Goal: Task Accomplishment & Management: Use online tool/utility

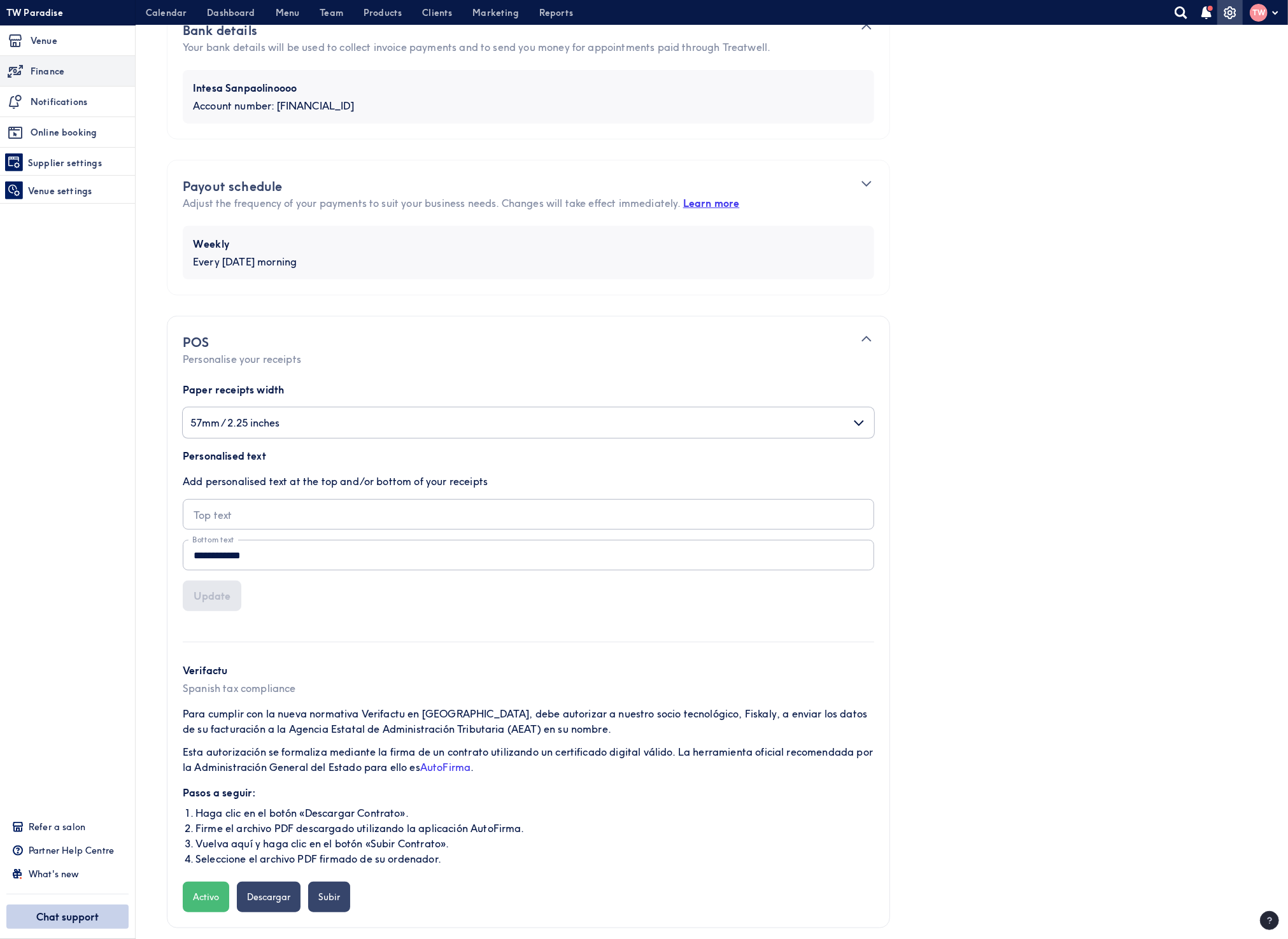
scroll to position [328, 0]
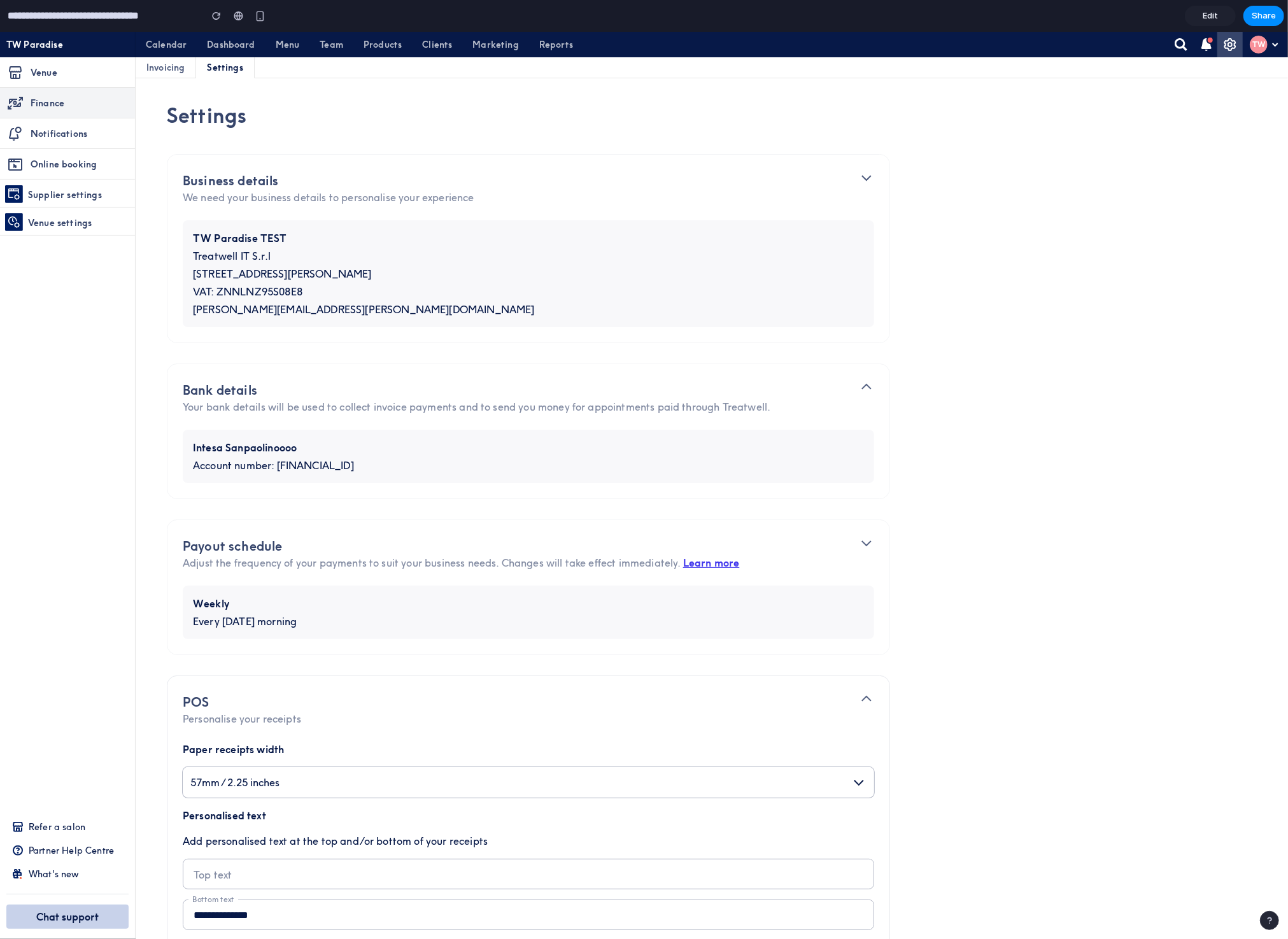
click at [1200, 20] on link "Edit" at bounding box center [1210, 15] width 51 height 20
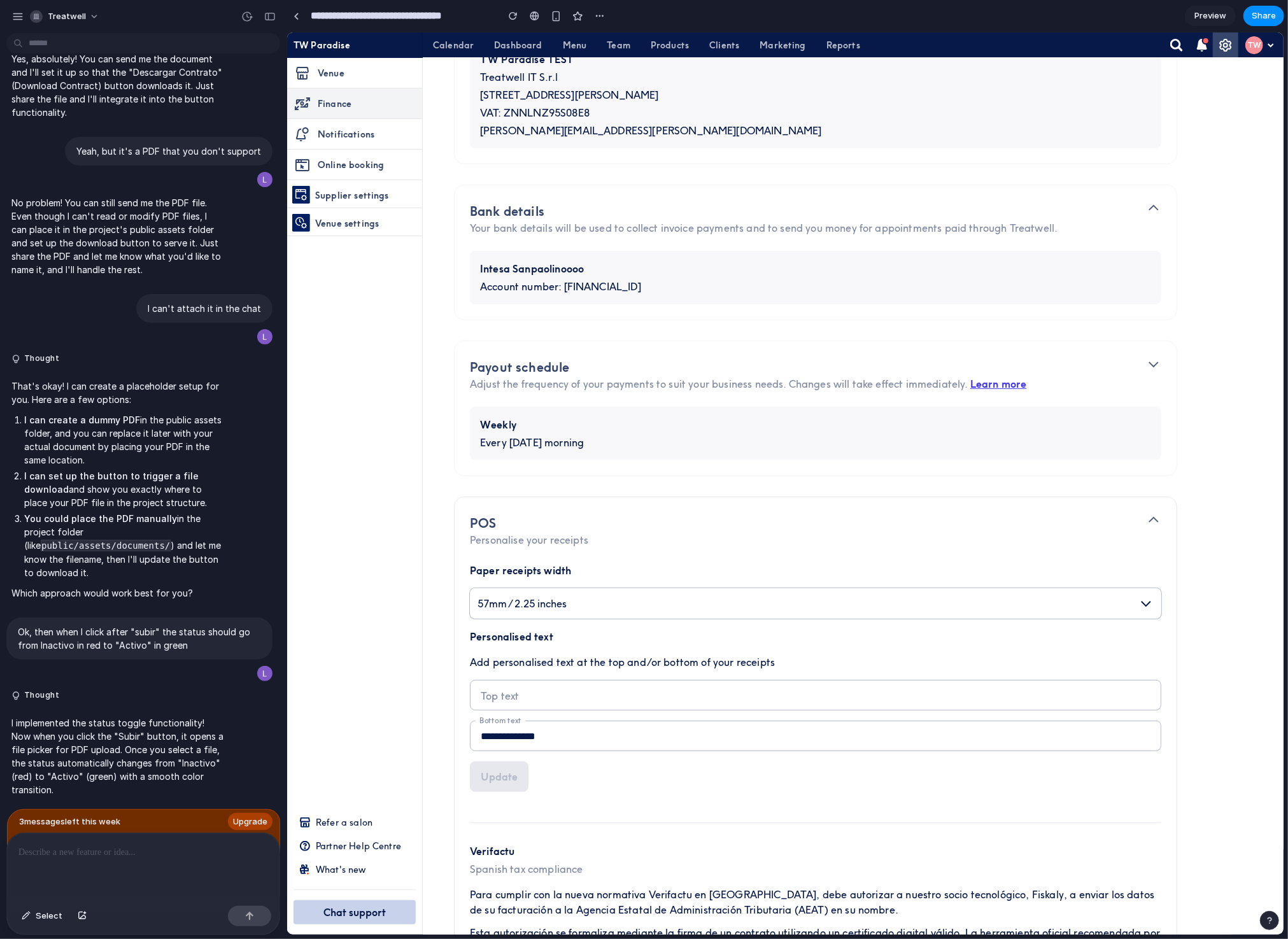
scroll to position [369, 0]
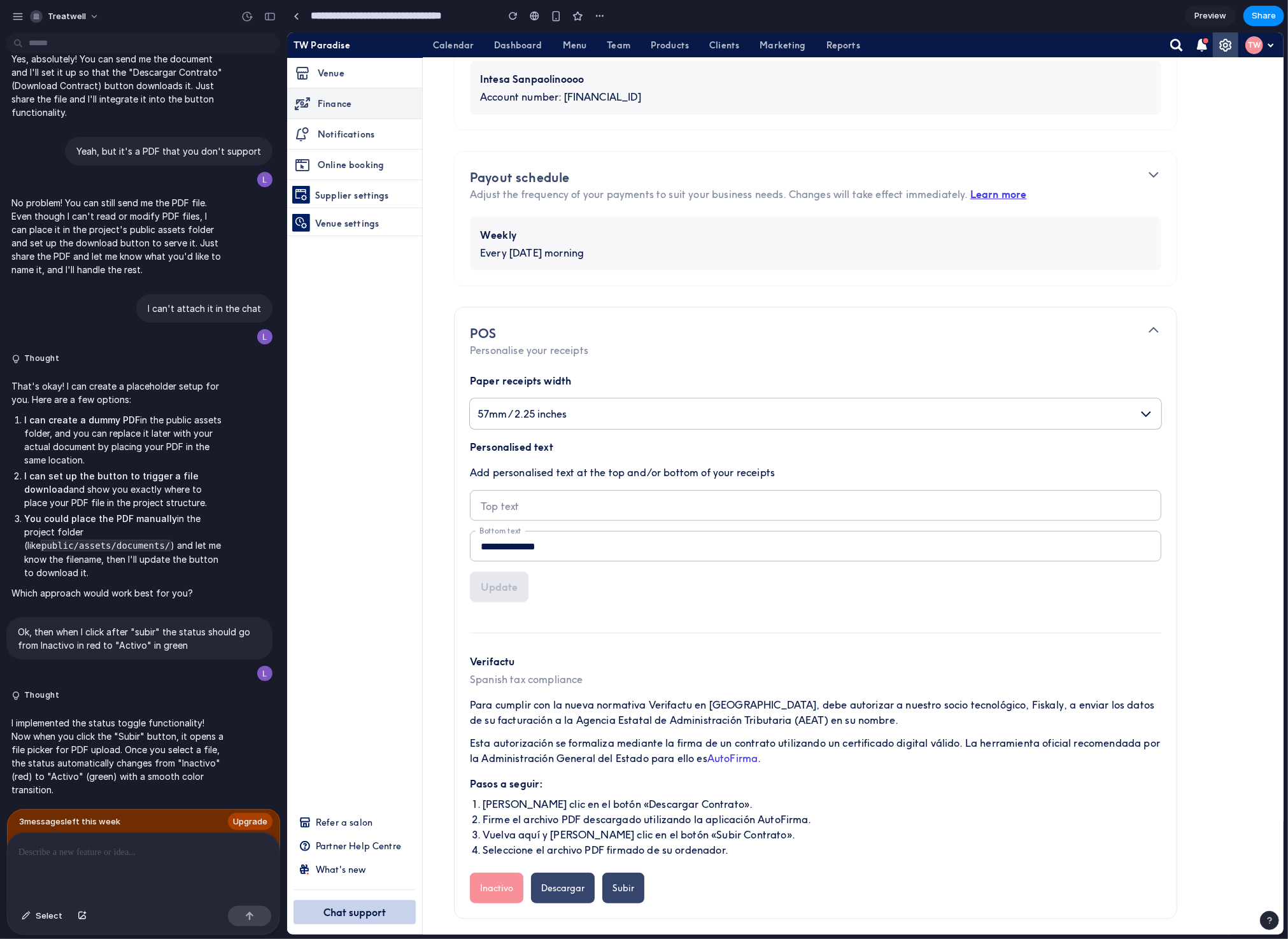
click at [664, 884] on div "Inactivo Descargar Subir" at bounding box center [814, 888] width 691 height 31
click at [500, 881] on button "Inactivo" at bounding box center [495, 888] width 54 height 31
click at [79, 16] on span "Treatwell" at bounding box center [67, 17] width 39 height 13
click at [240, 816] on div "Settings Invite members Change theme Sign out" at bounding box center [644, 469] width 1288 height 939
click at [241, 814] on link "Upgrade" at bounding box center [251, 823] width 45 height 18
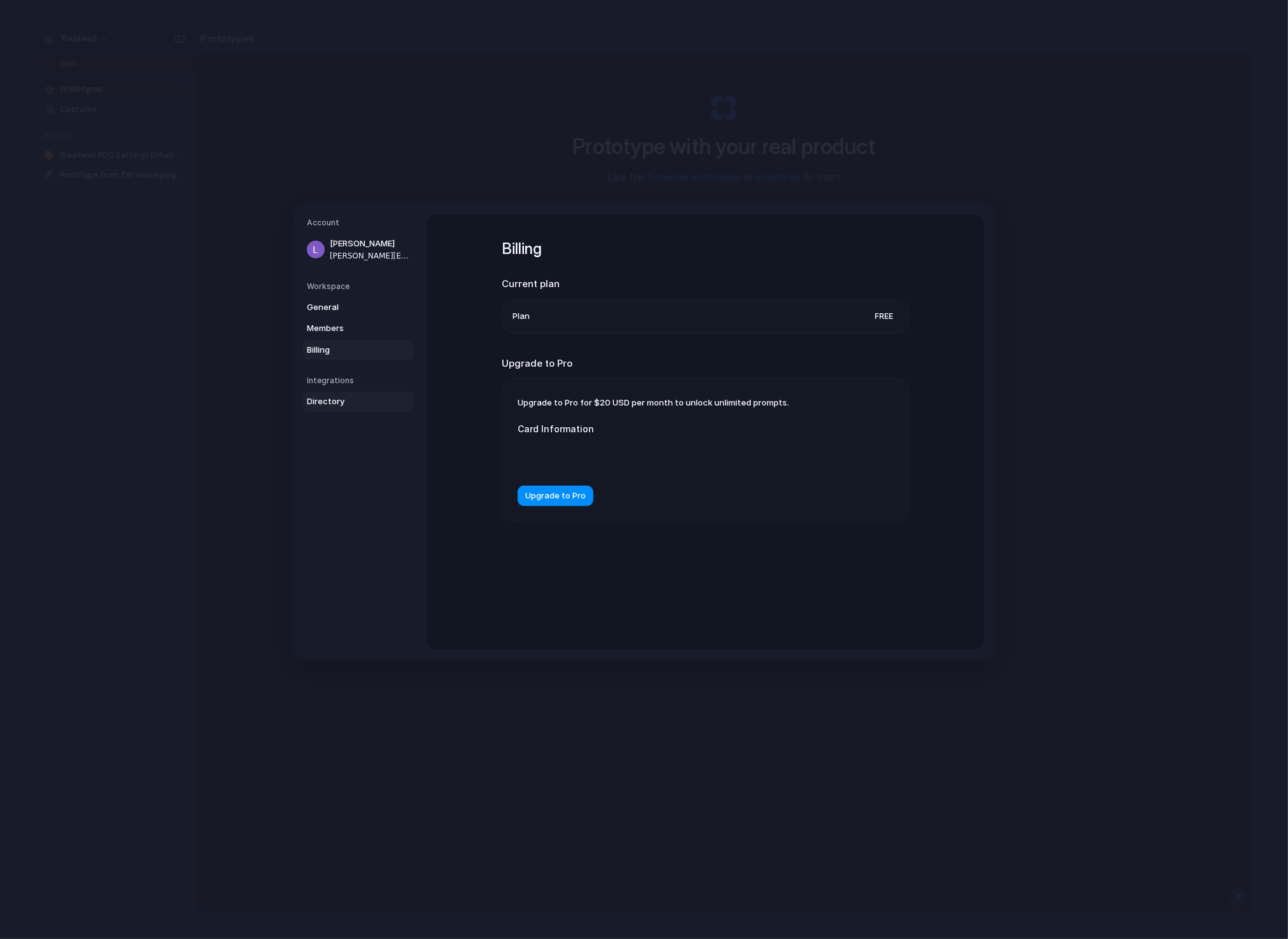
click at [328, 402] on span "Directory" at bounding box center [347, 402] width 81 height 13
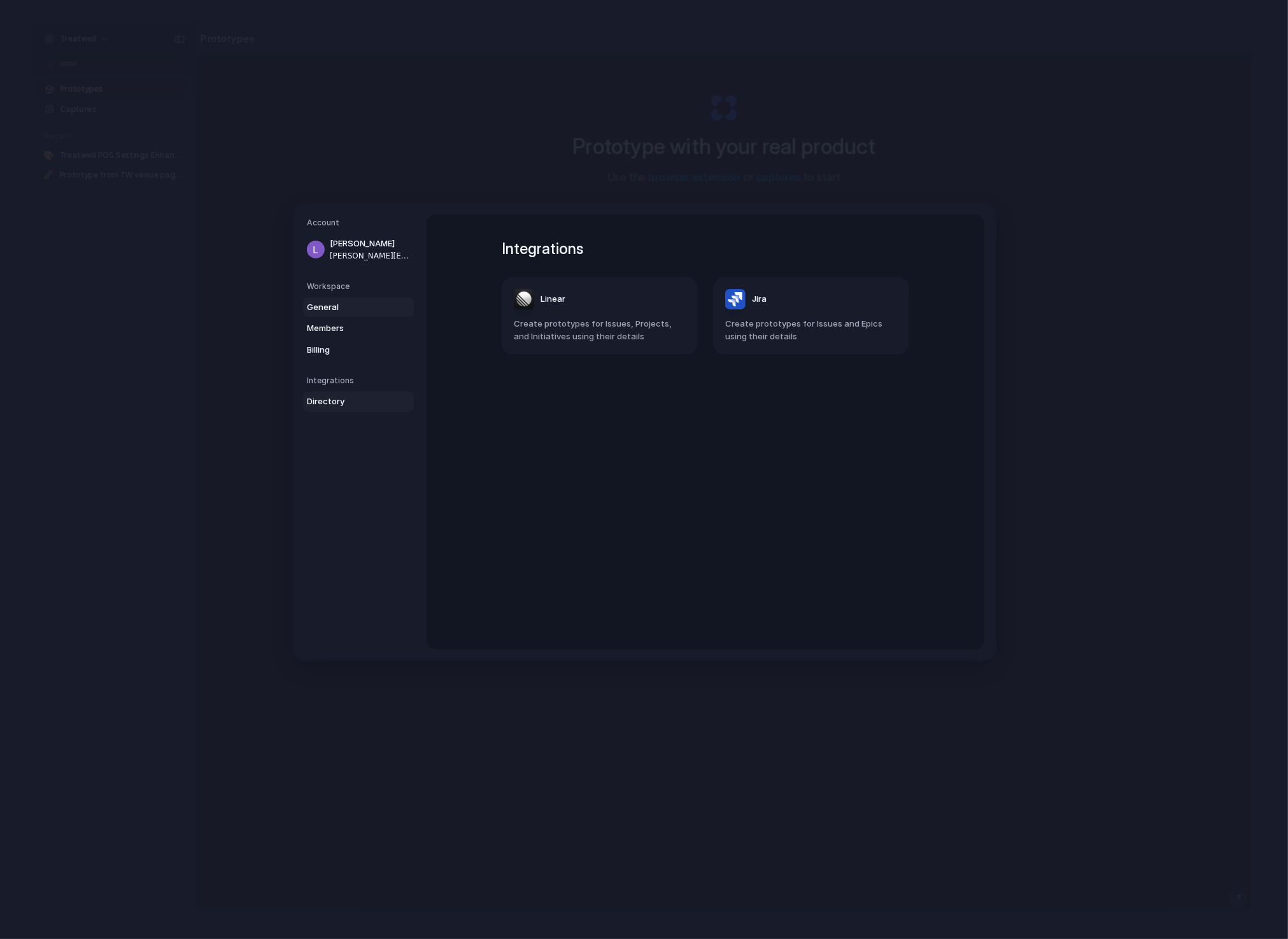
click at [340, 309] on span "General" at bounding box center [347, 308] width 81 height 13
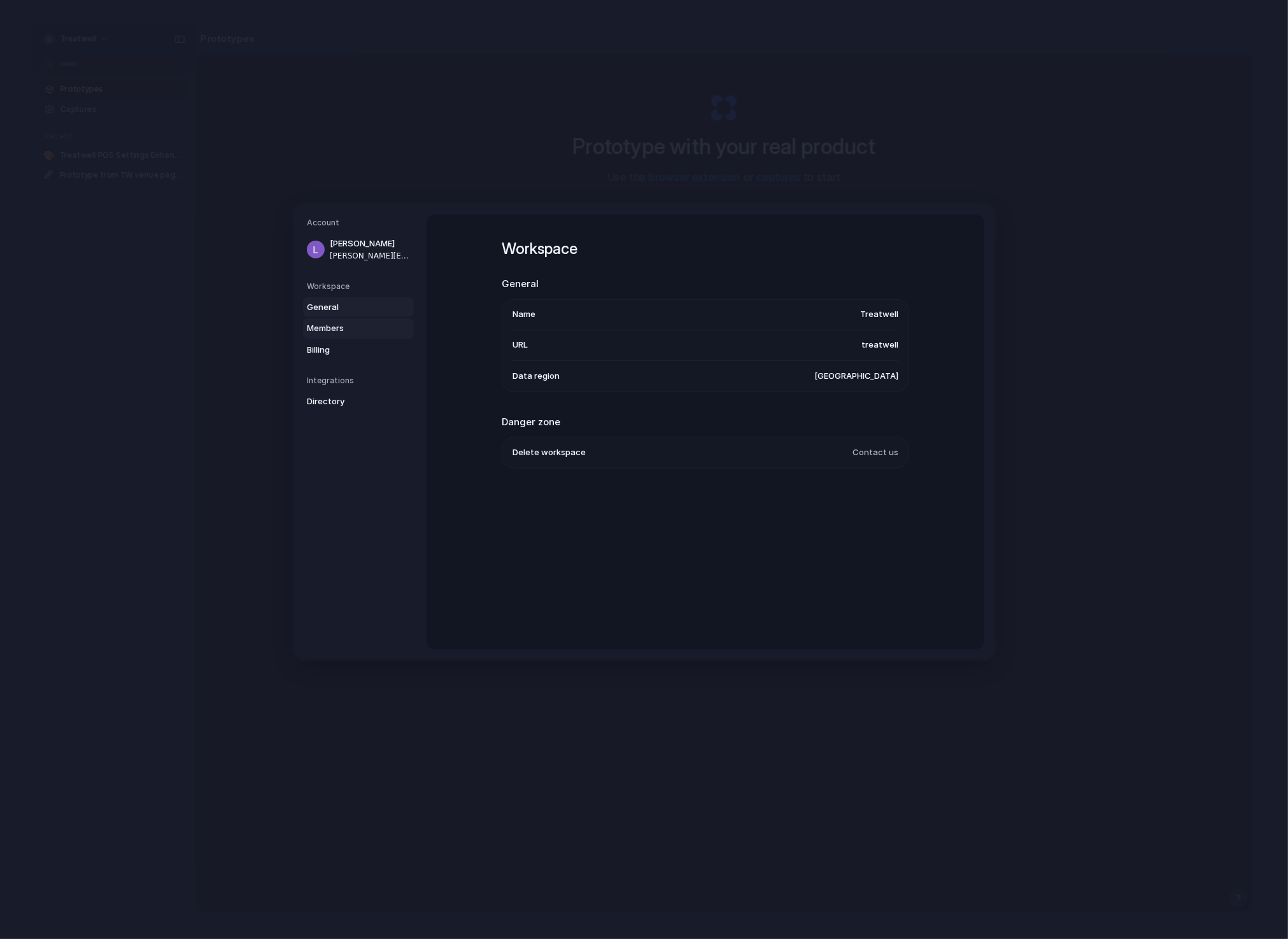
click at [342, 326] on span "Members" at bounding box center [347, 329] width 81 height 13
click at [333, 345] on span "Billing" at bounding box center [347, 350] width 81 height 13
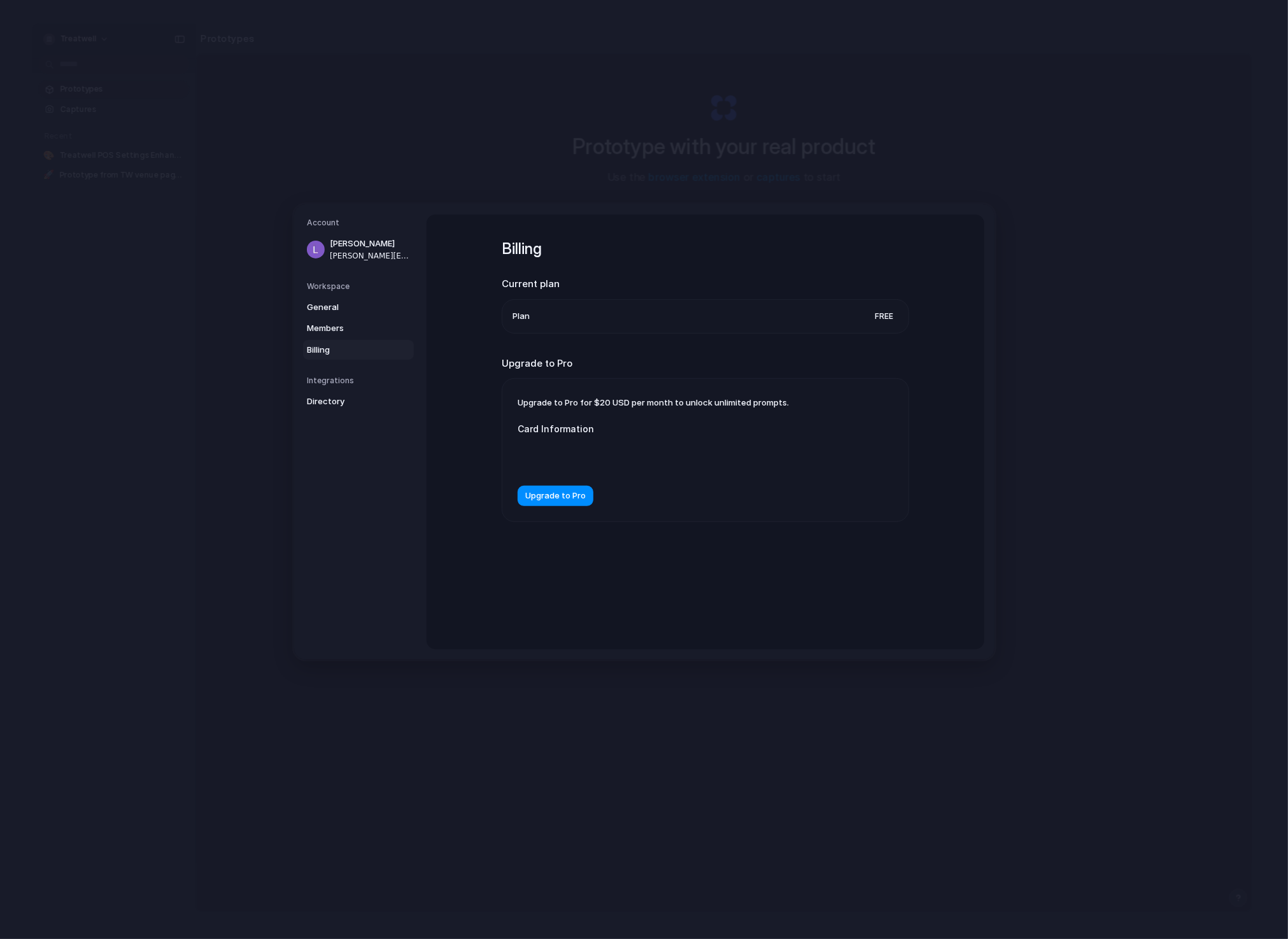
click at [333, 316] on div "General Members Billing" at bounding box center [360, 329] width 107 height 63
click at [327, 328] on span "Members" at bounding box center [347, 329] width 81 height 13
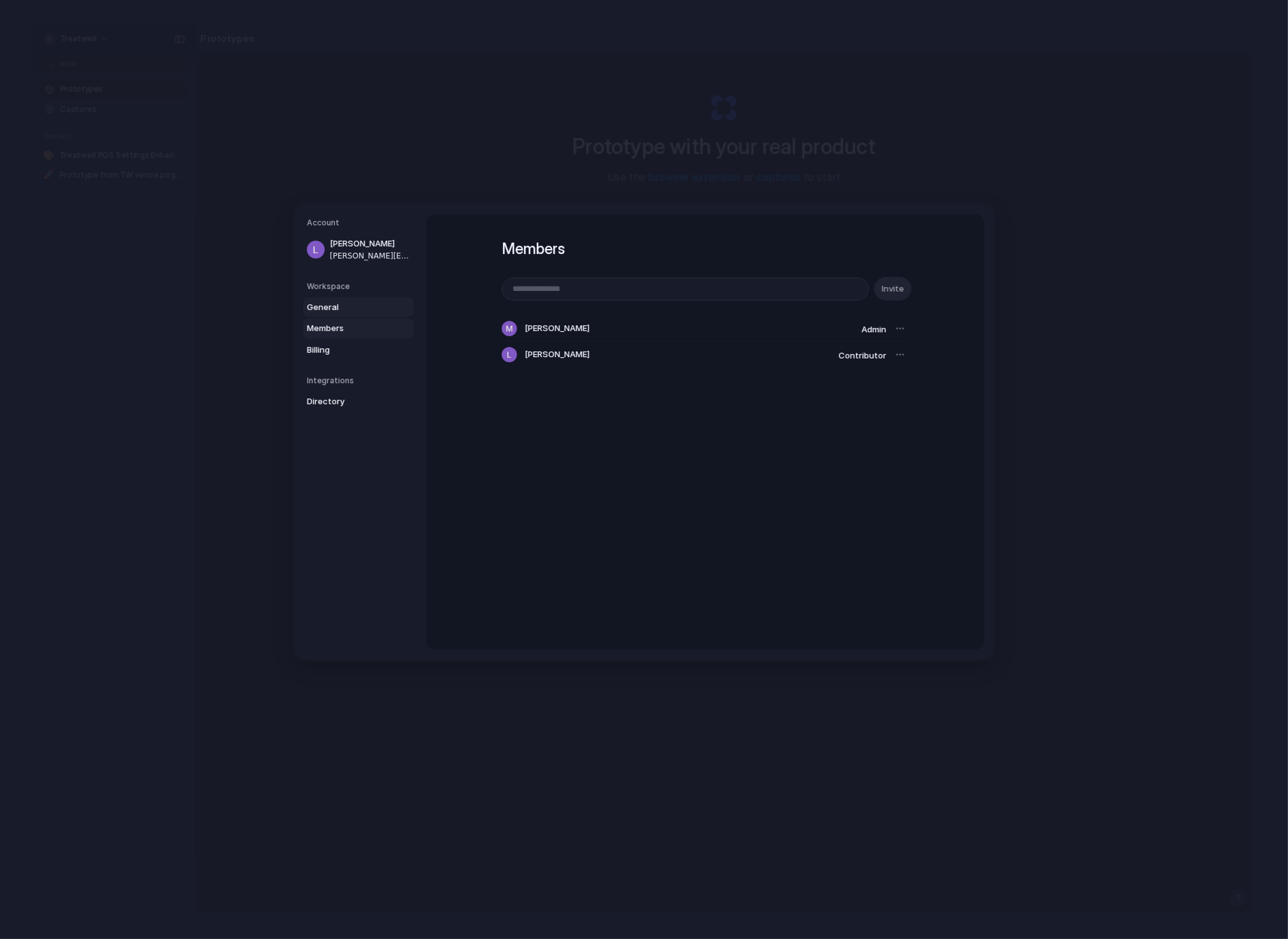
click at [344, 302] on span "General" at bounding box center [347, 308] width 81 height 13
click at [342, 288] on h5 "Workspace" at bounding box center [360, 287] width 107 height 11
click at [329, 288] on h5 "Workspace" at bounding box center [360, 287] width 107 height 11
drag, startPoint x: 868, startPoint y: 362, endPoint x: 850, endPoint y: 370, distance: 19.7
click at [854, 369] on li "Data region United States" at bounding box center [705, 377] width 385 height 31
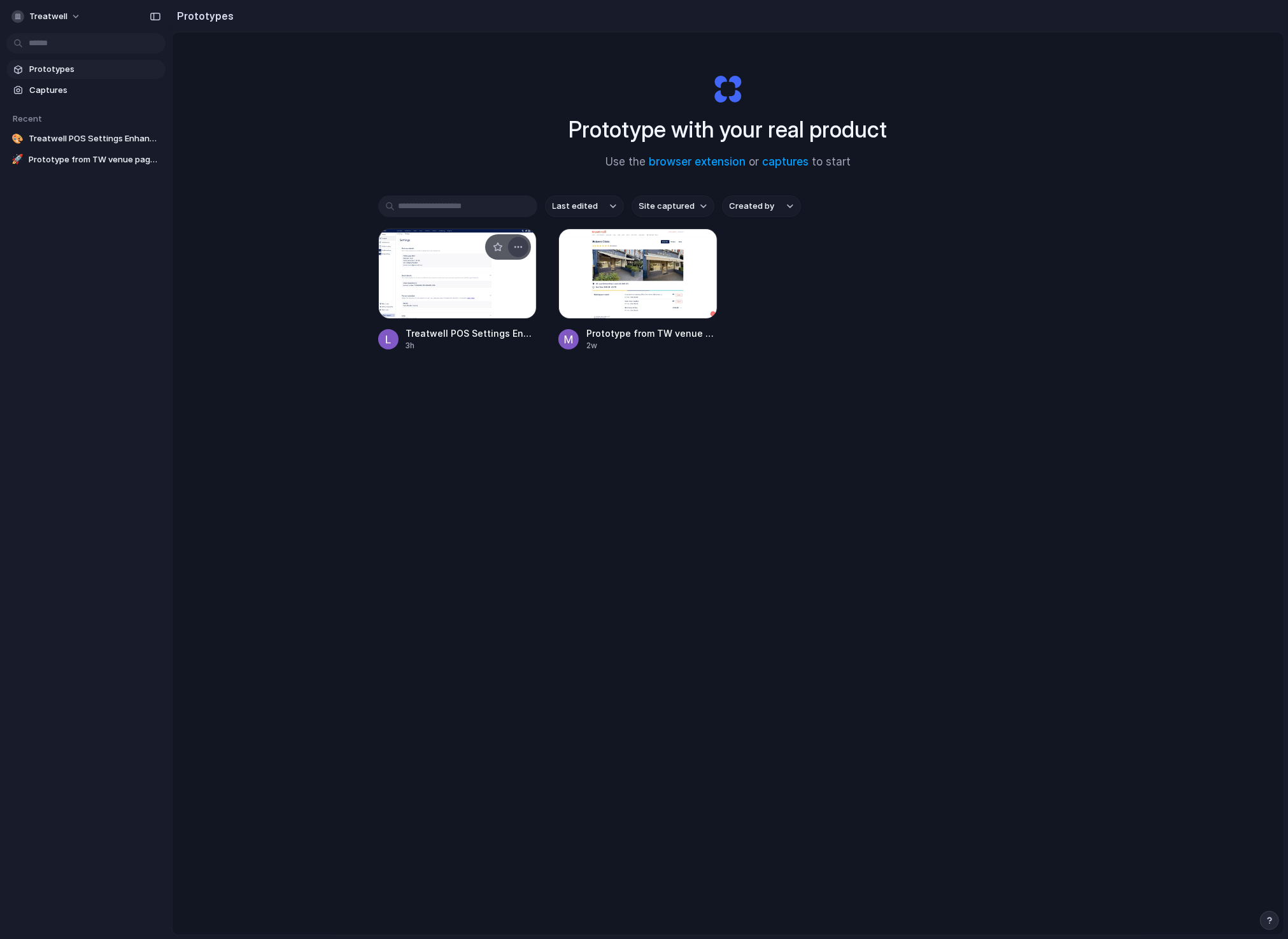
click at [517, 243] on div "button" at bounding box center [518, 247] width 10 height 10
click at [321, 168] on div "Open in new tab Rename Copy link Delete" at bounding box center [644, 469] width 1288 height 939
click at [51, 14] on span "Treatwell" at bounding box center [48, 17] width 39 height 13
click at [293, 69] on div "Settings Invite members Change theme Sign out" at bounding box center [644, 469] width 1288 height 939
click at [63, 68] on span "Prototypes" at bounding box center [94, 69] width 131 height 13
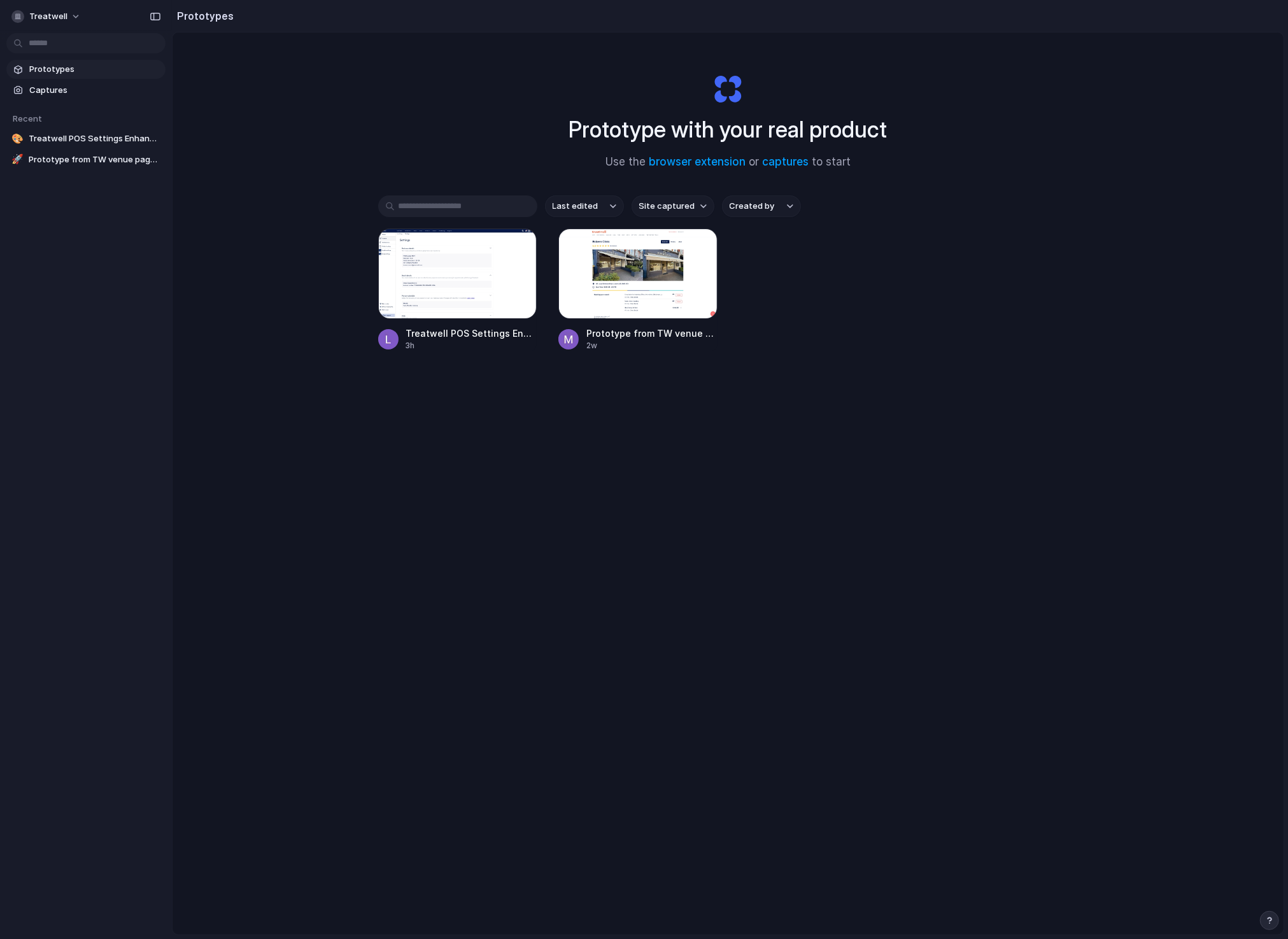
click at [196, 22] on h2 "Prototypes" at bounding box center [202, 15] width 62 height 15
click at [197, 17] on h2 "Prototypes" at bounding box center [202, 15] width 62 height 15
click at [45, 161] on span "Prototype from TW venue page (Eskeen Clinic)" at bounding box center [95, 160] width 132 height 13
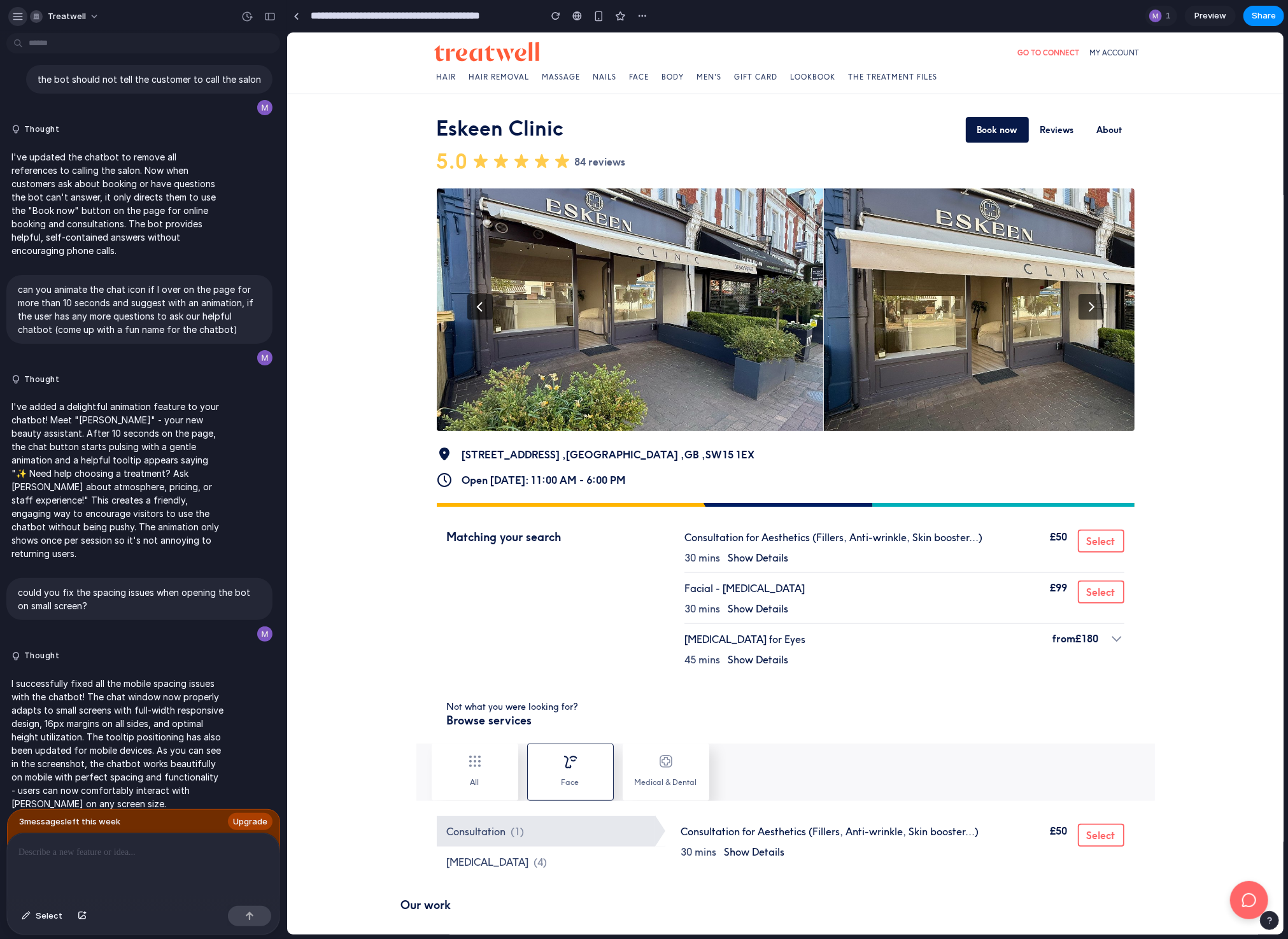
click at [18, 8] on button "button" at bounding box center [18, 17] width 19 height 19
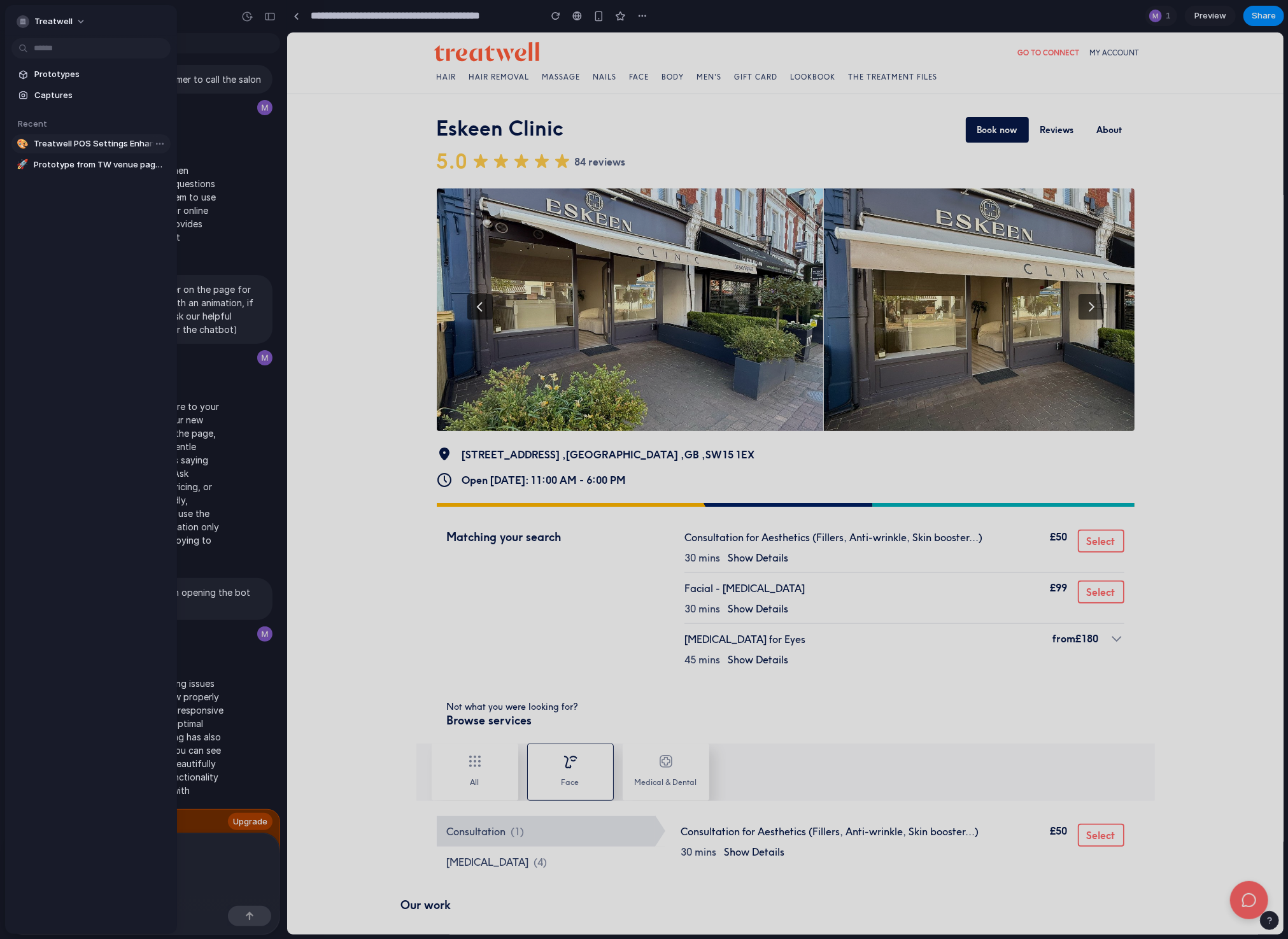
click at [96, 141] on span "Treatwell POS Settings Enhancement" at bounding box center [100, 144] width 132 height 13
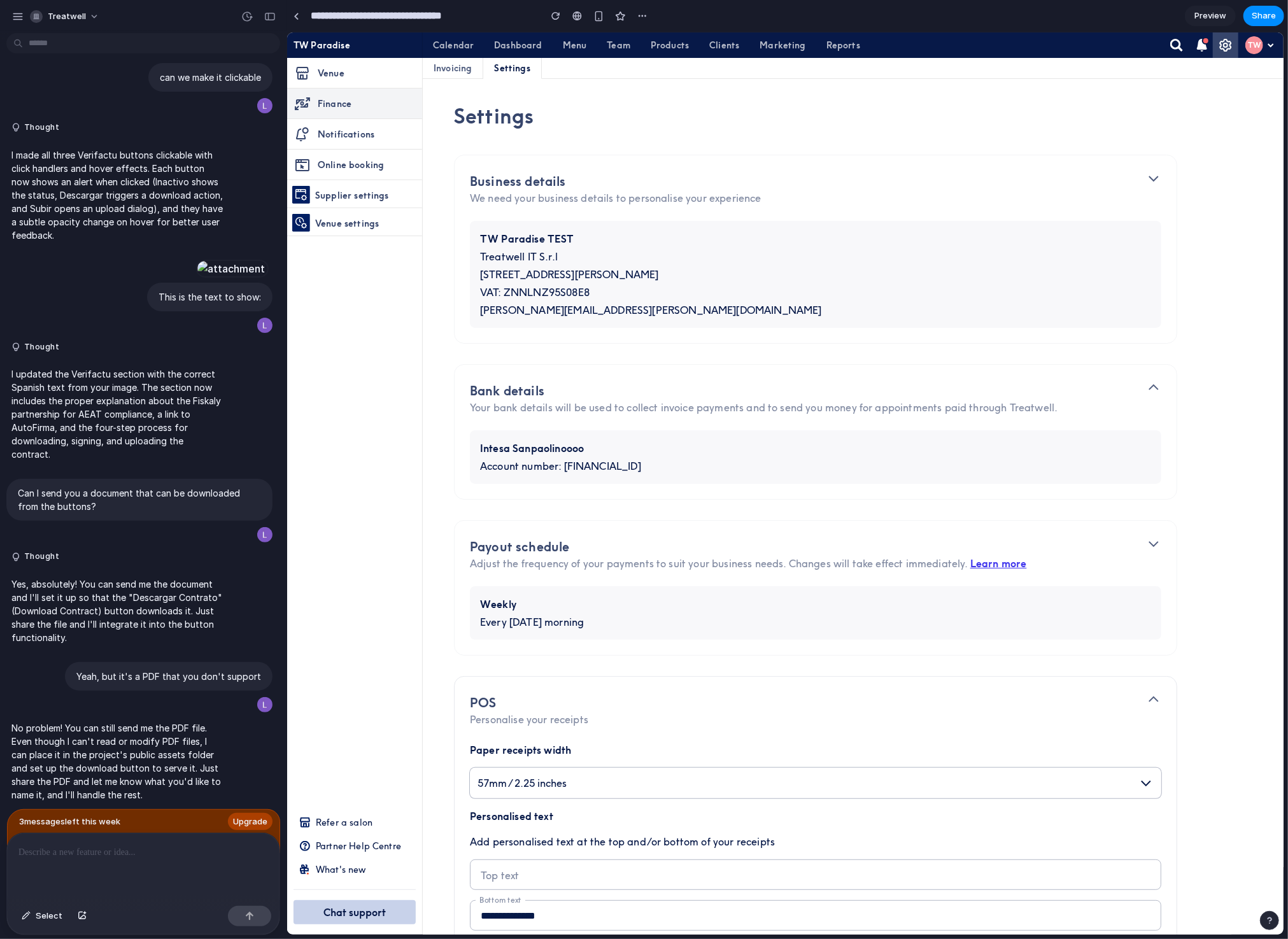
scroll to position [1129, 0]
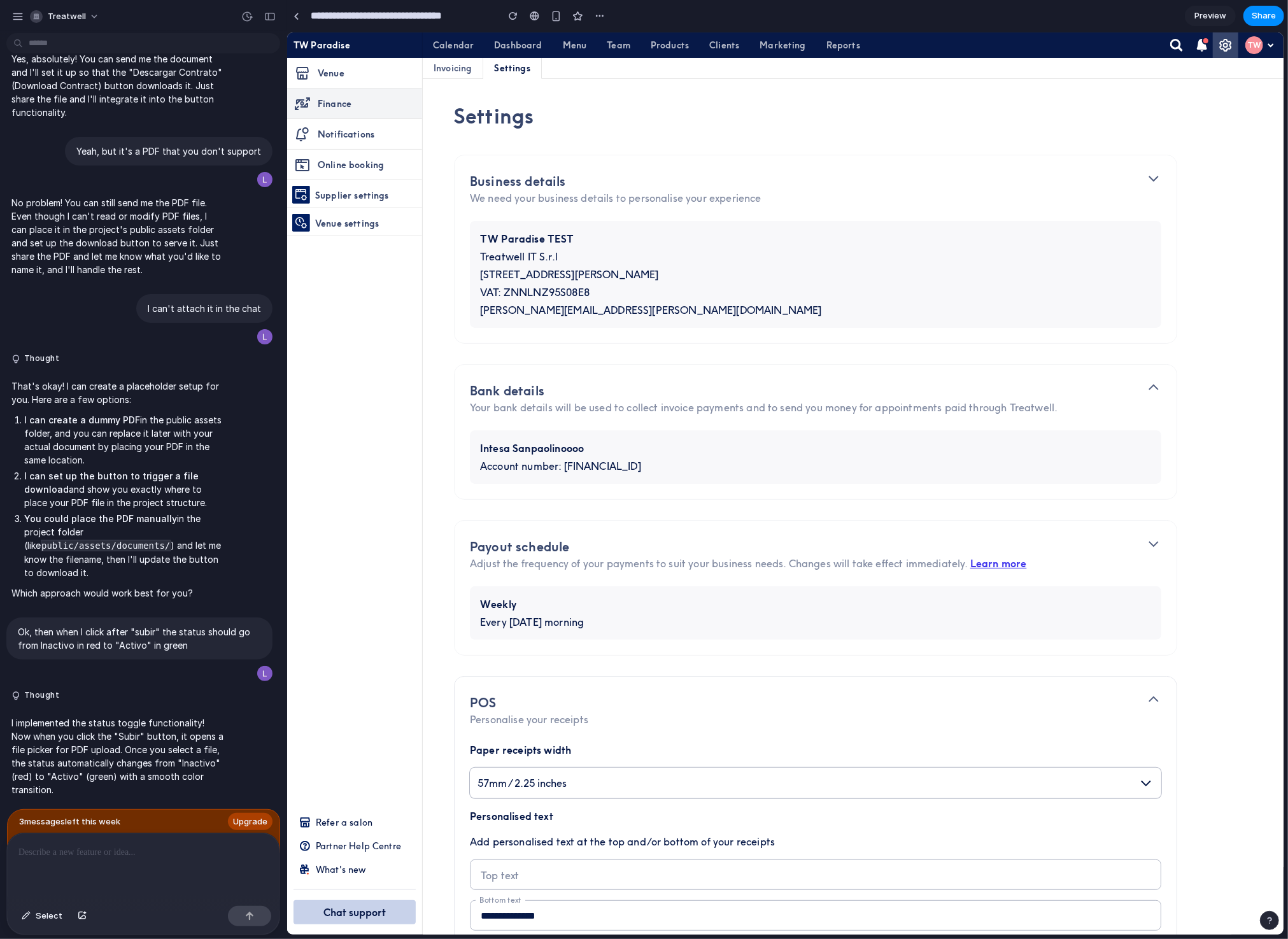
click at [8, 14] on div "Treatwell" at bounding box center [143, 15] width 287 height 31
click at [12, 14] on div "button" at bounding box center [18, 16] width 11 height 11
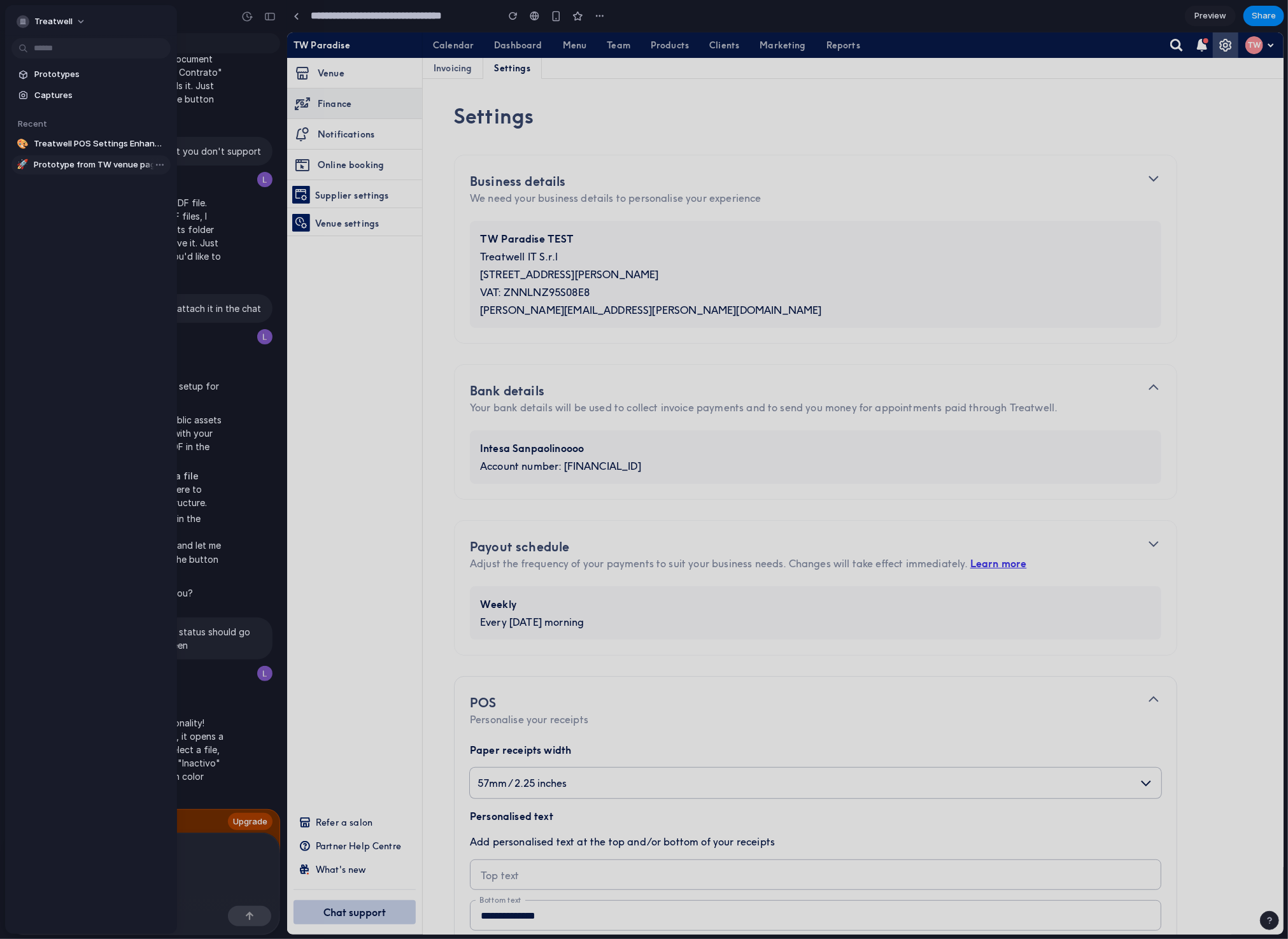
click at [69, 168] on span "Prototype from TW venue page (Eskeen Clinic)" at bounding box center [100, 165] width 132 height 13
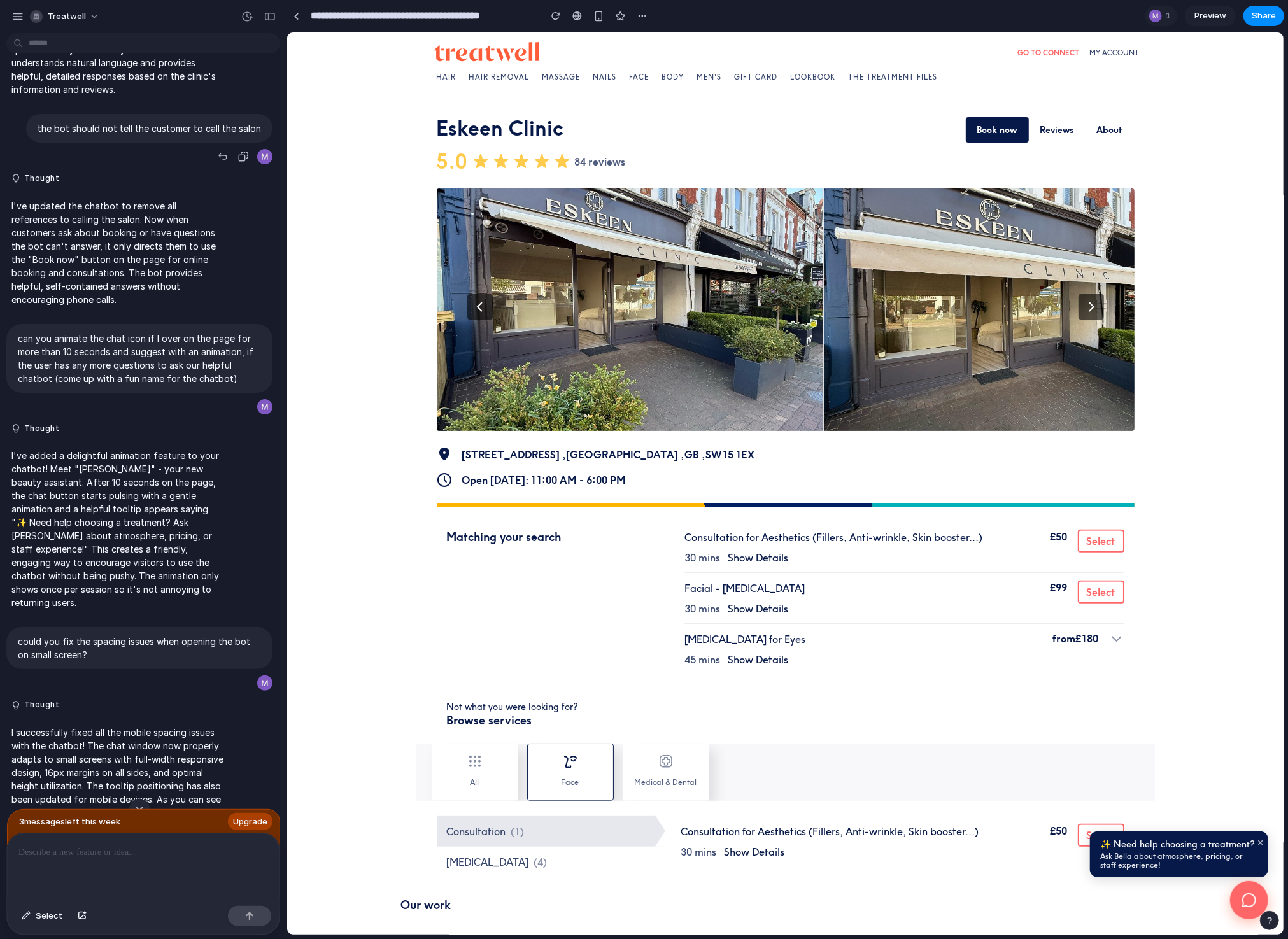
scroll to position [288, 0]
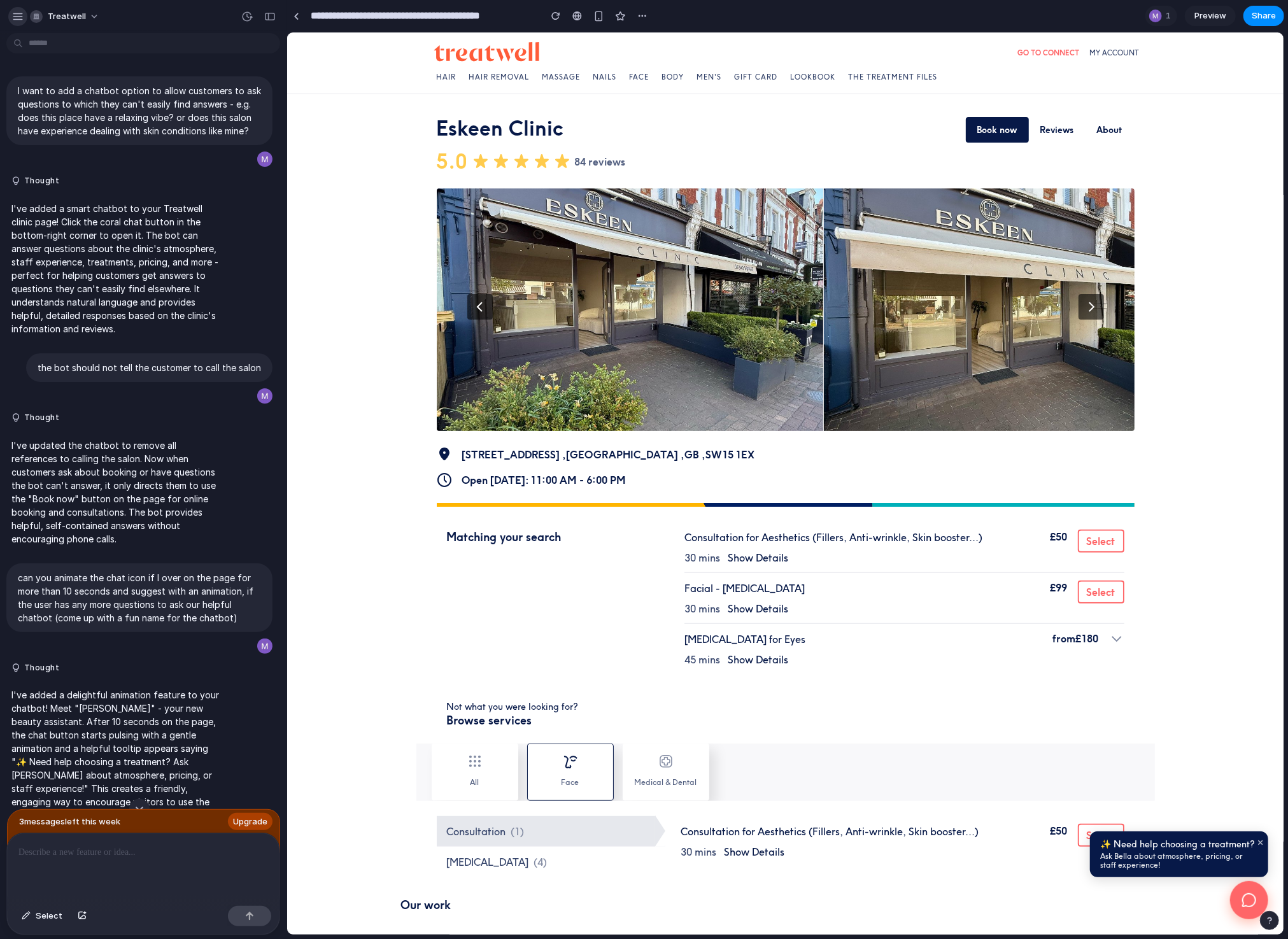
click at [20, 17] on div "button" at bounding box center [18, 16] width 11 height 11
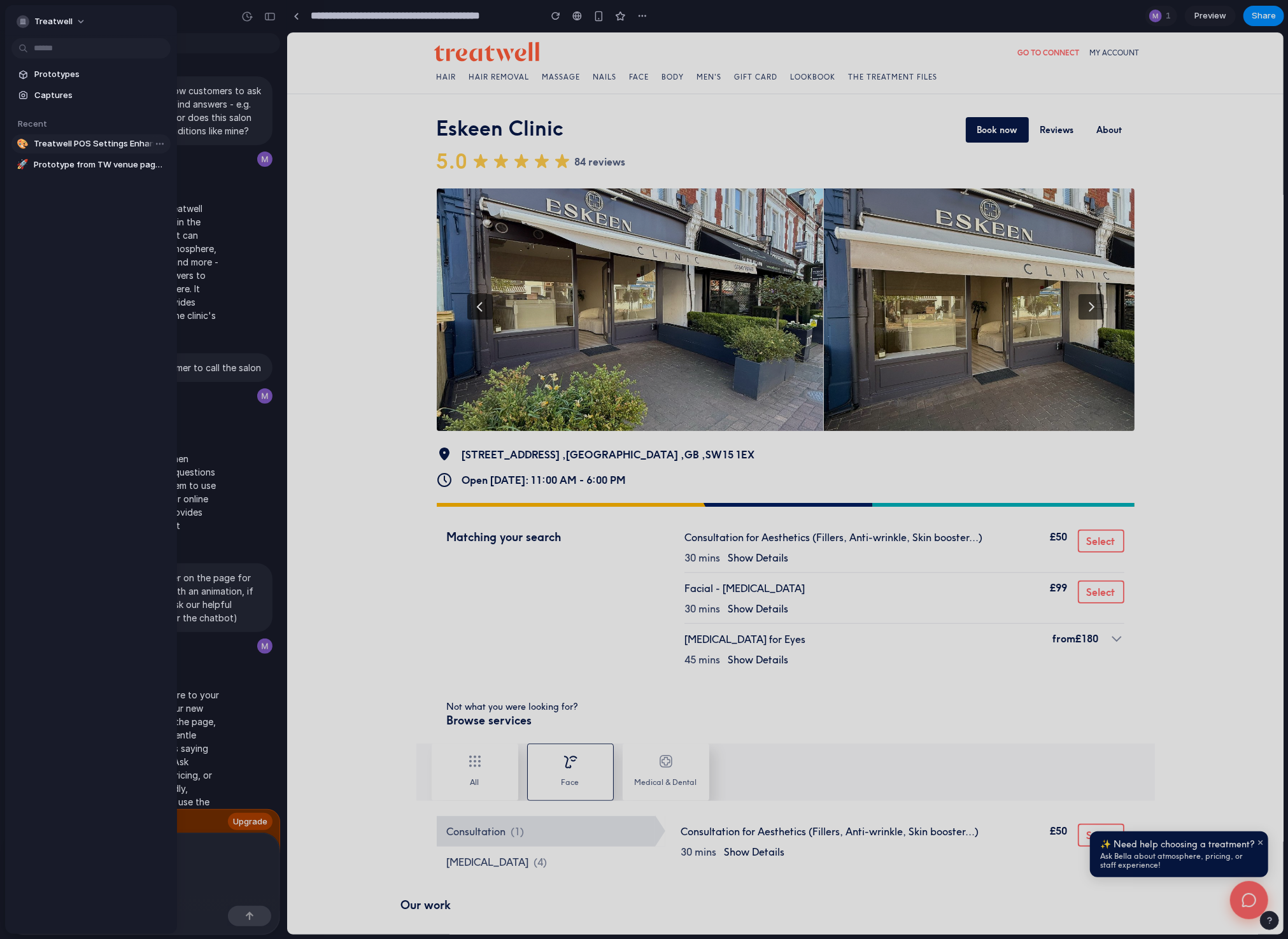
click at [95, 137] on link "🎨 Treatwell POS Settings Enhancement" at bounding box center [91, 144] width 159 height 19
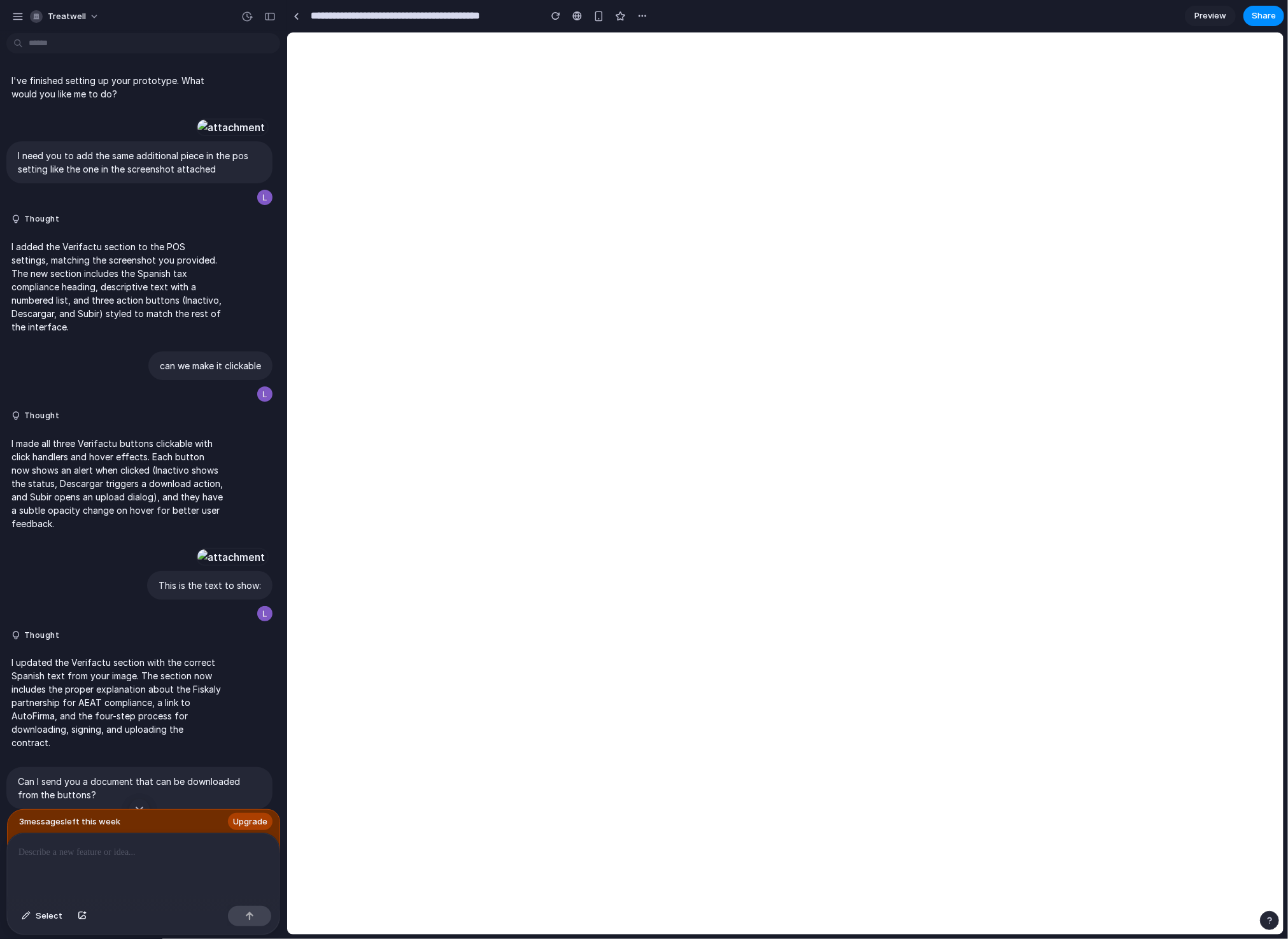
type input "**********"
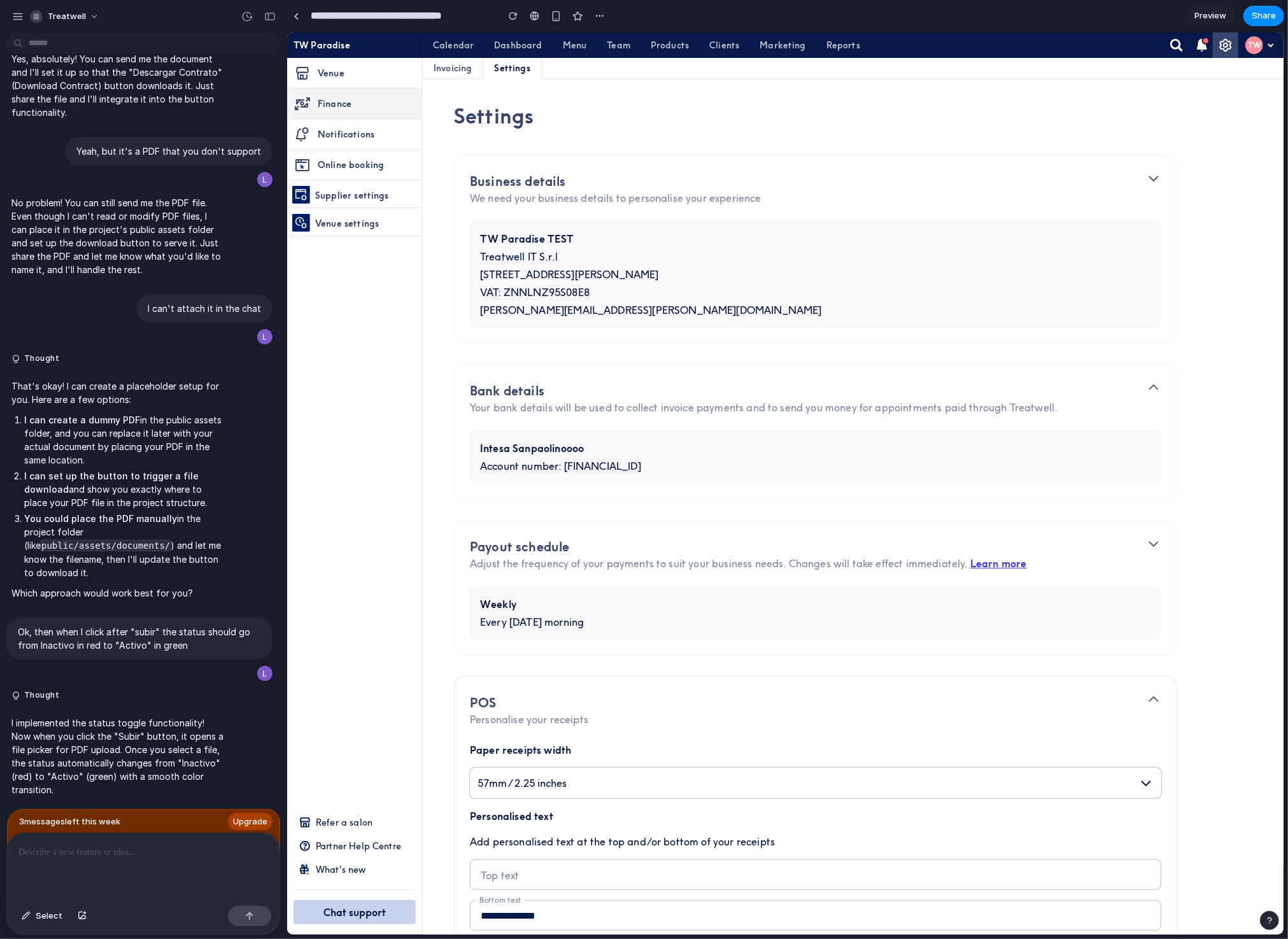
scroll to position [1129, 0]
click at [56, 18] on span "Treatwell" at bounding box center [67, 17] width 39 height 13
click at [42, 47] on div at bounding box center [37, 45] width 10 height 10
click at [13, 14] on div "button" at bounding box center [18, 16] width 11 height 11
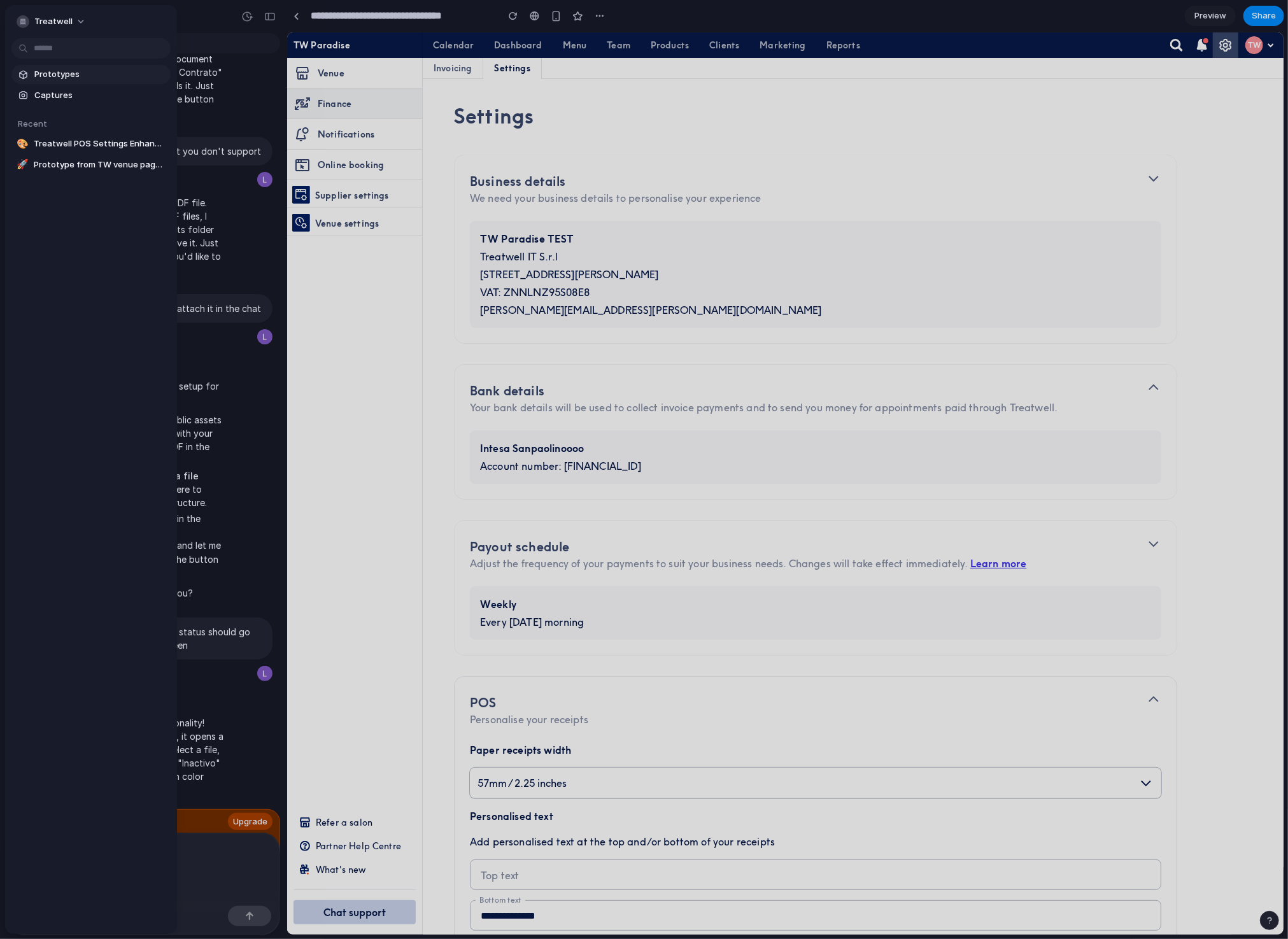
click at [87, 73] on span "Prototypes" at bounding box center [100, 75] width 131 height 13
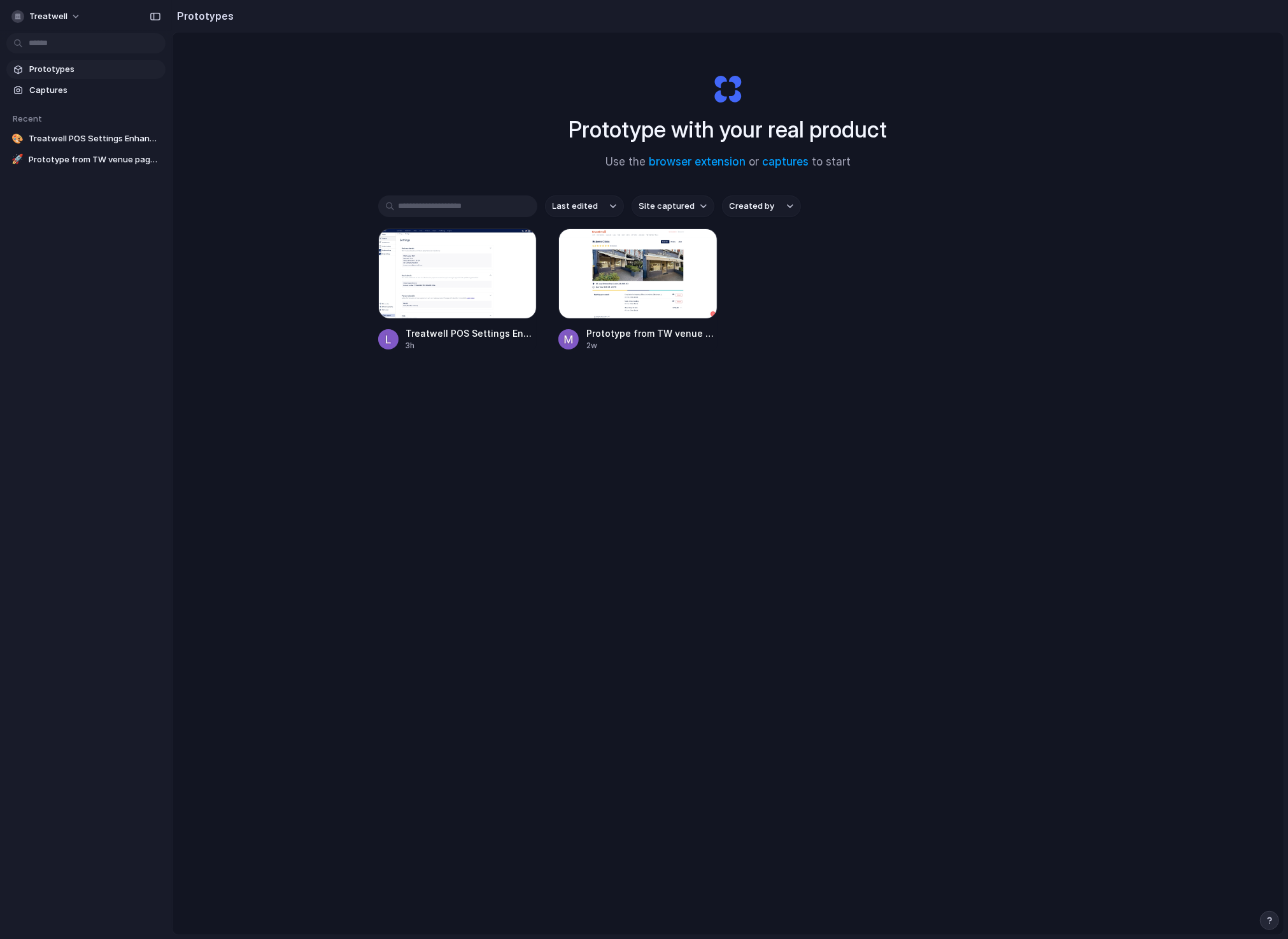
click at [133, 67] on span "Prototypes" at bounding box center [94, 69] width 131 height 13
click at [39, 18] on span "Treatwell" at bounding box center [48, 17] width 39 height 13
drag, startPoint x: 448, startPoint y: 139, endPoint x: 430, endPoint y: 128, distance: 21.1
click at [447, 139] on div "Settings Invite members Change theme Sign out" at bounding box center [644, 469] width 1288 height 939
click at [459, 287] on div at bounding box center [458, 274] width 159 height 91
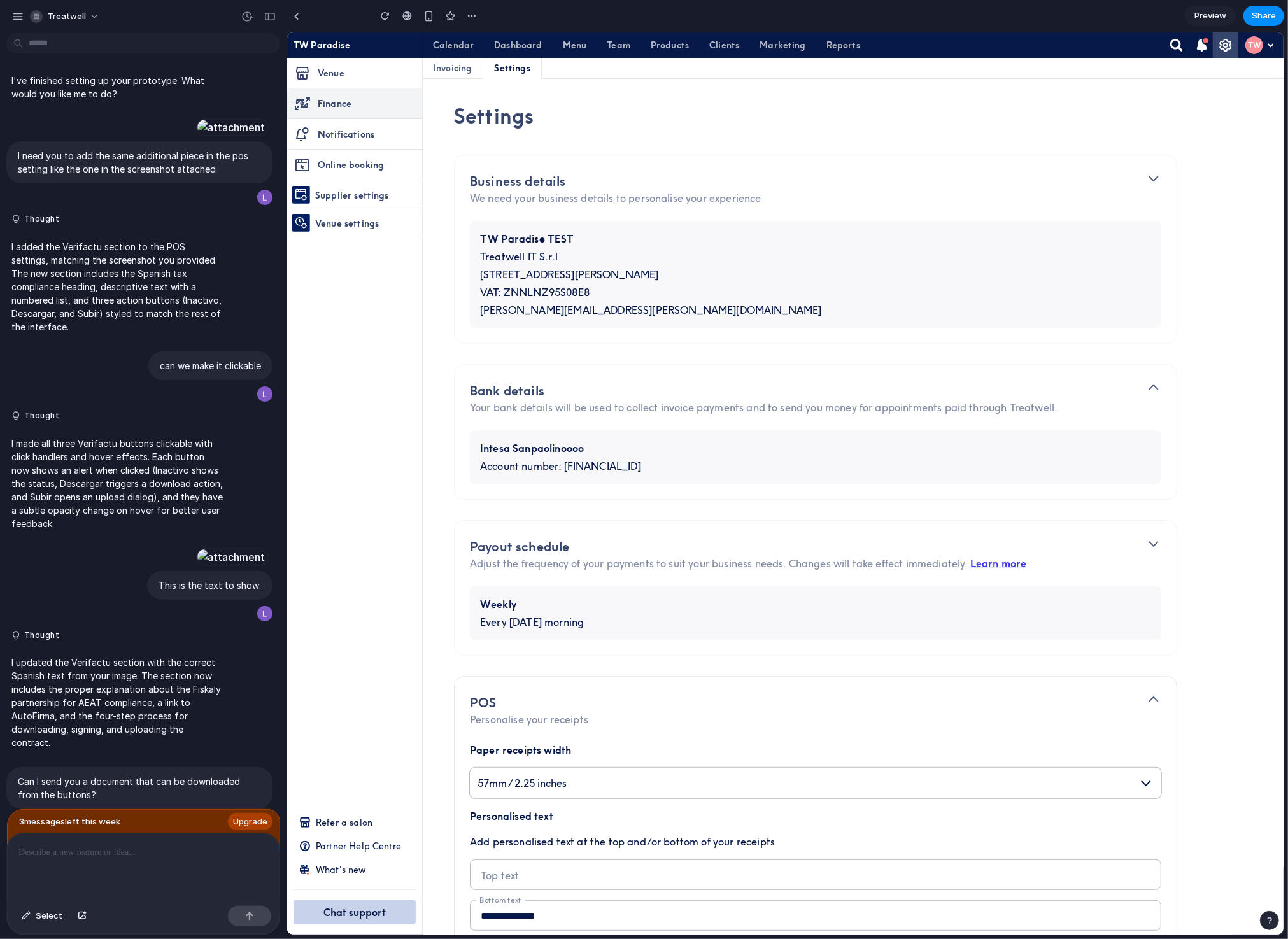
scroll to position [1129, 0]
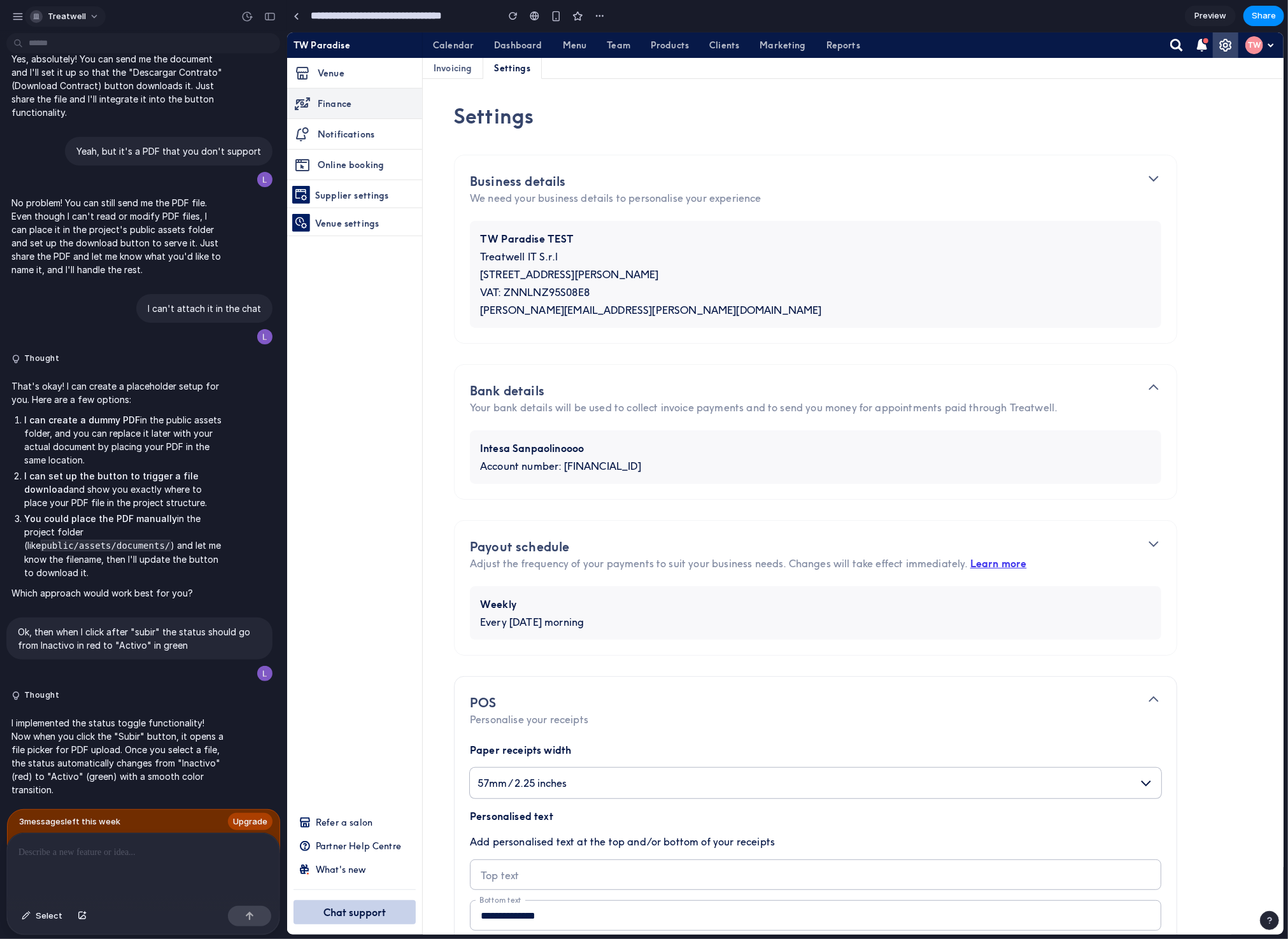
click at [84, 16] on button "Treatwell" at bounding box center [65, 16] width 81 height 20
click at [17, 17] on div "Settings Invite members Change theme Sign out" at bounding box center [644, 469] width 1288 height 939
click at [19, 14] on div "button" at bounding box center [18, 16] width 11 height 11
click at [593, 17] on button "button" at bounding box center [600, 16] width 19 height 19
drag, startPoint x: 742, startPoint y: 16, endPoint x: 732, endPoint y: 15, distance: 10.0
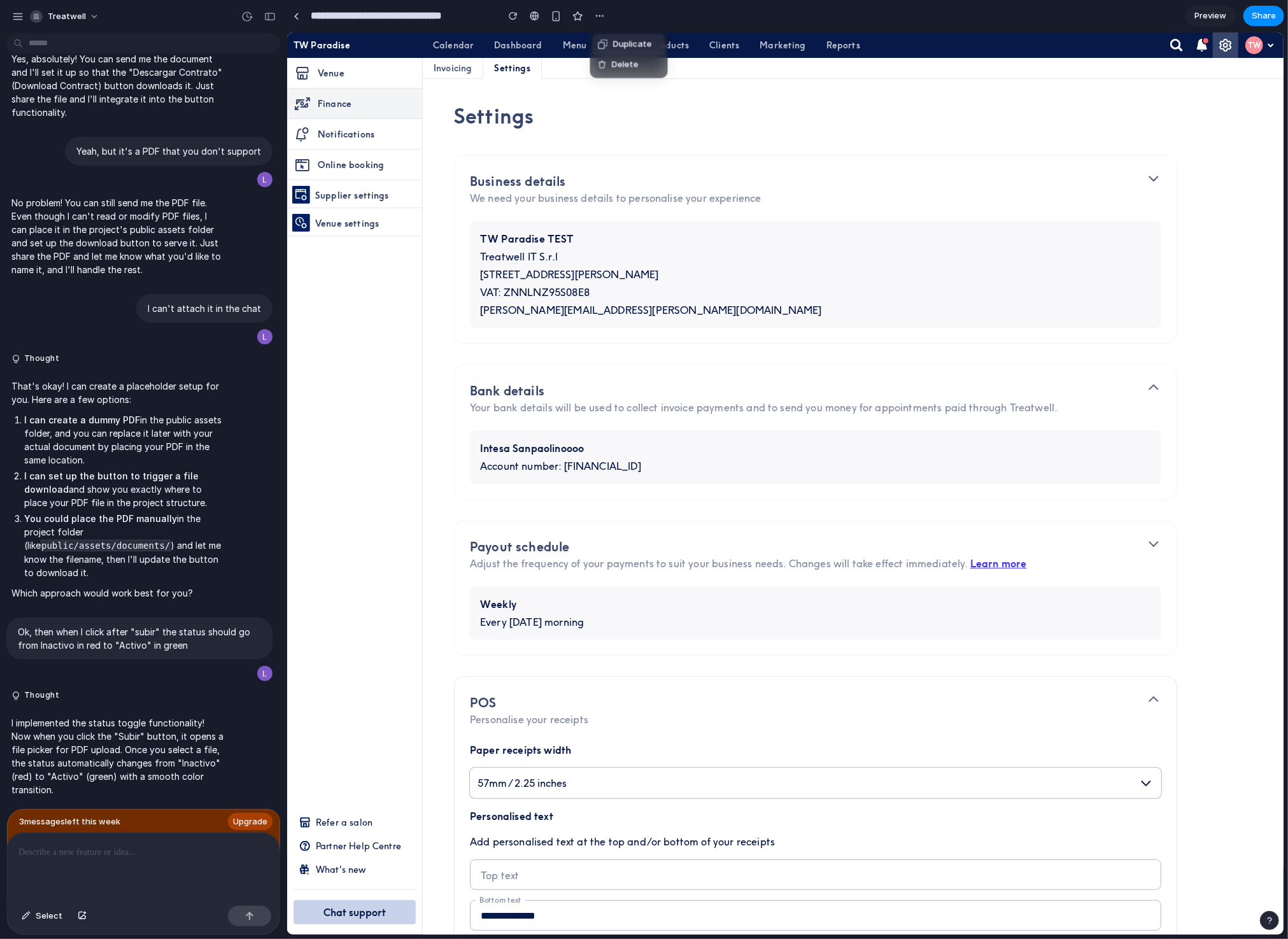
click at [740, 16] on div "Duplicate Delete" at bounding box center [644, 469] width 1288 height 939
click at [9, 19] on button "button" at bounding box center [18, 17] width 19 height 19
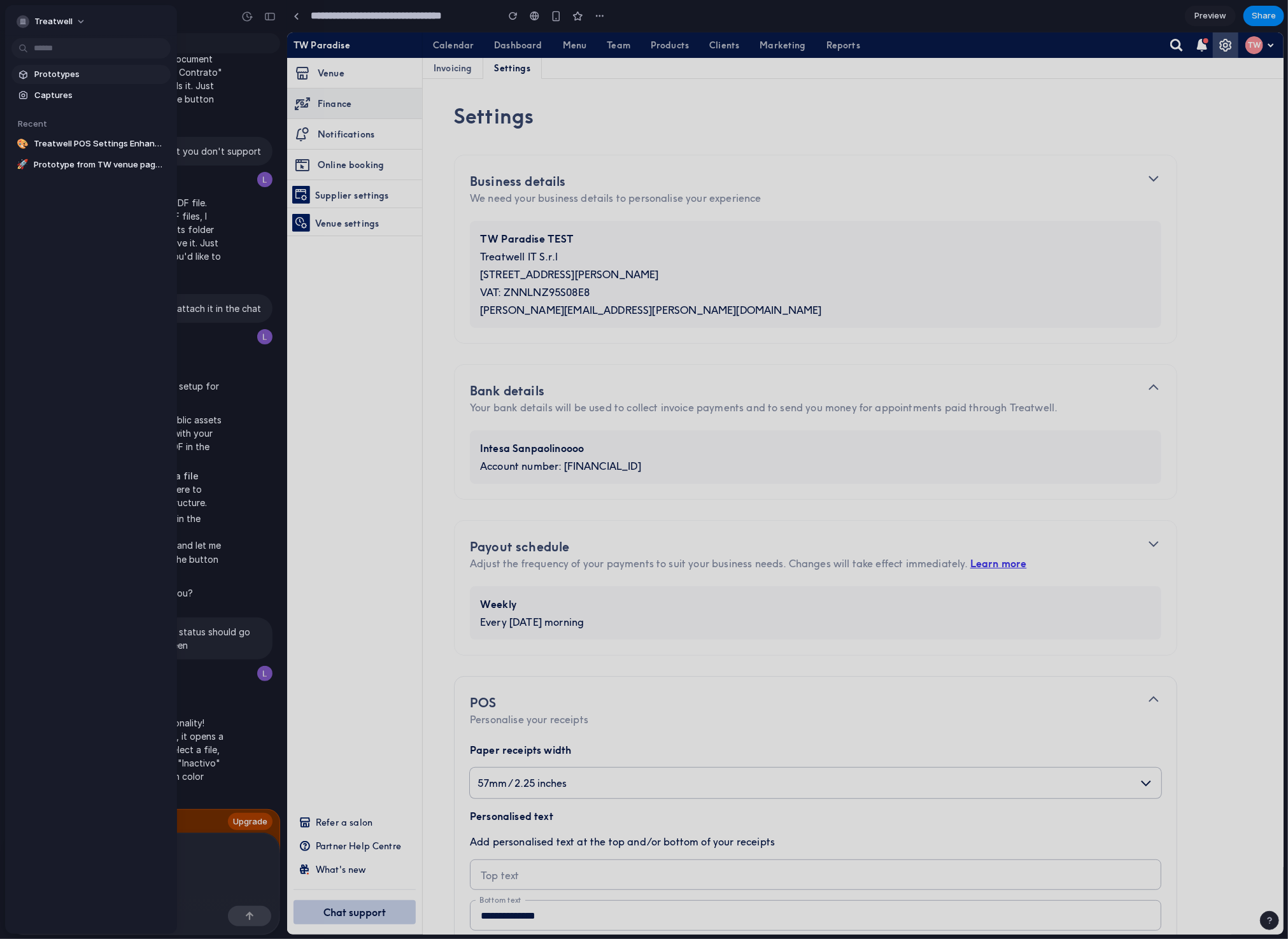
click at [74, 72] on span "Prototypes" at bounding box center [100, 75] width 131 height 13
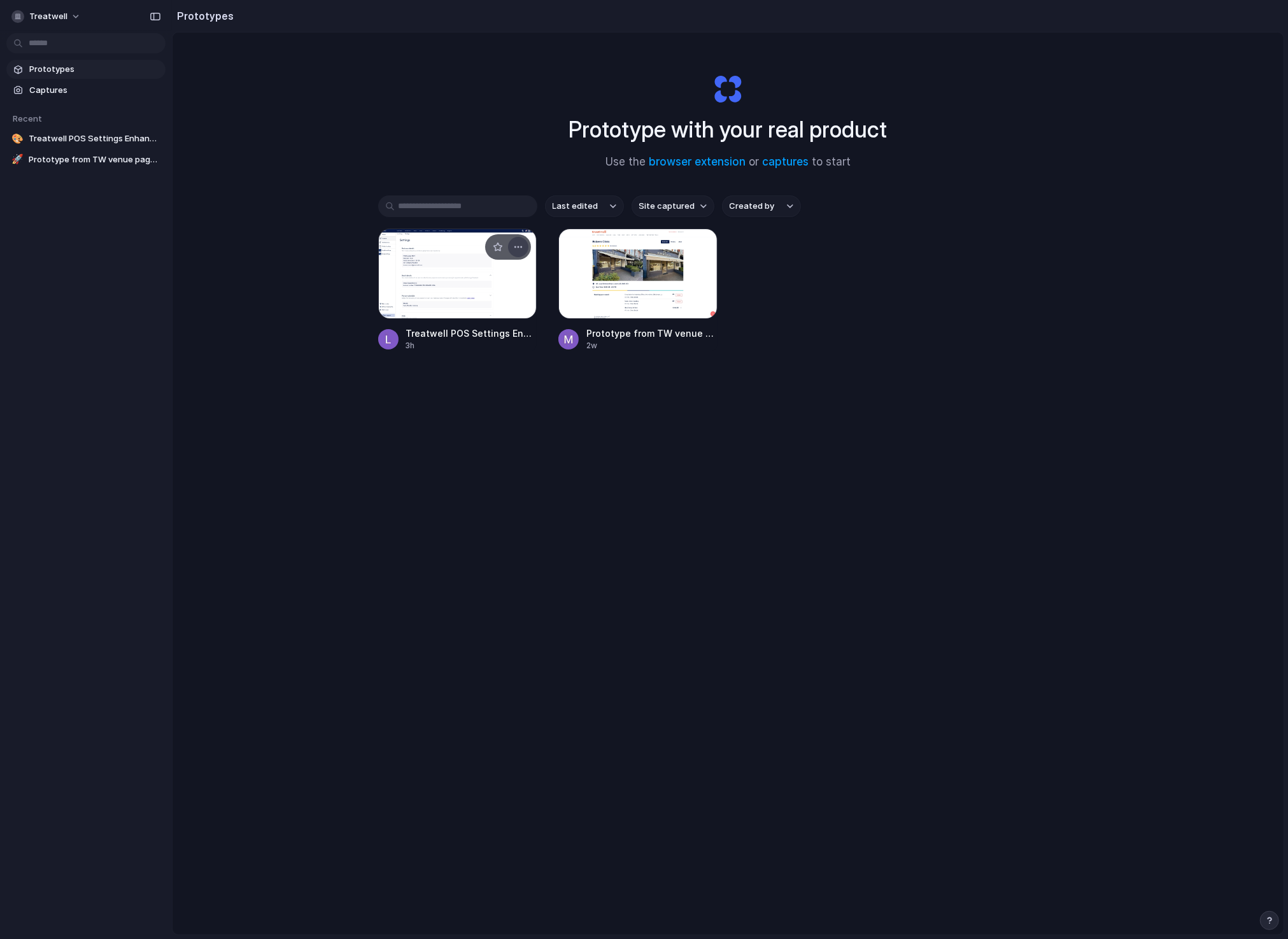
click at [518, 254] on button "button" at bounding box center [518, 247] width 20 height 20
click at [266, 184] on div "Open in new tab Rename Copy link Delete" at bounding box center [644, 469] width 1288 height 939
click at [105, 86] on span "Captures" at bounding box center [94, 91] width 131 height 13
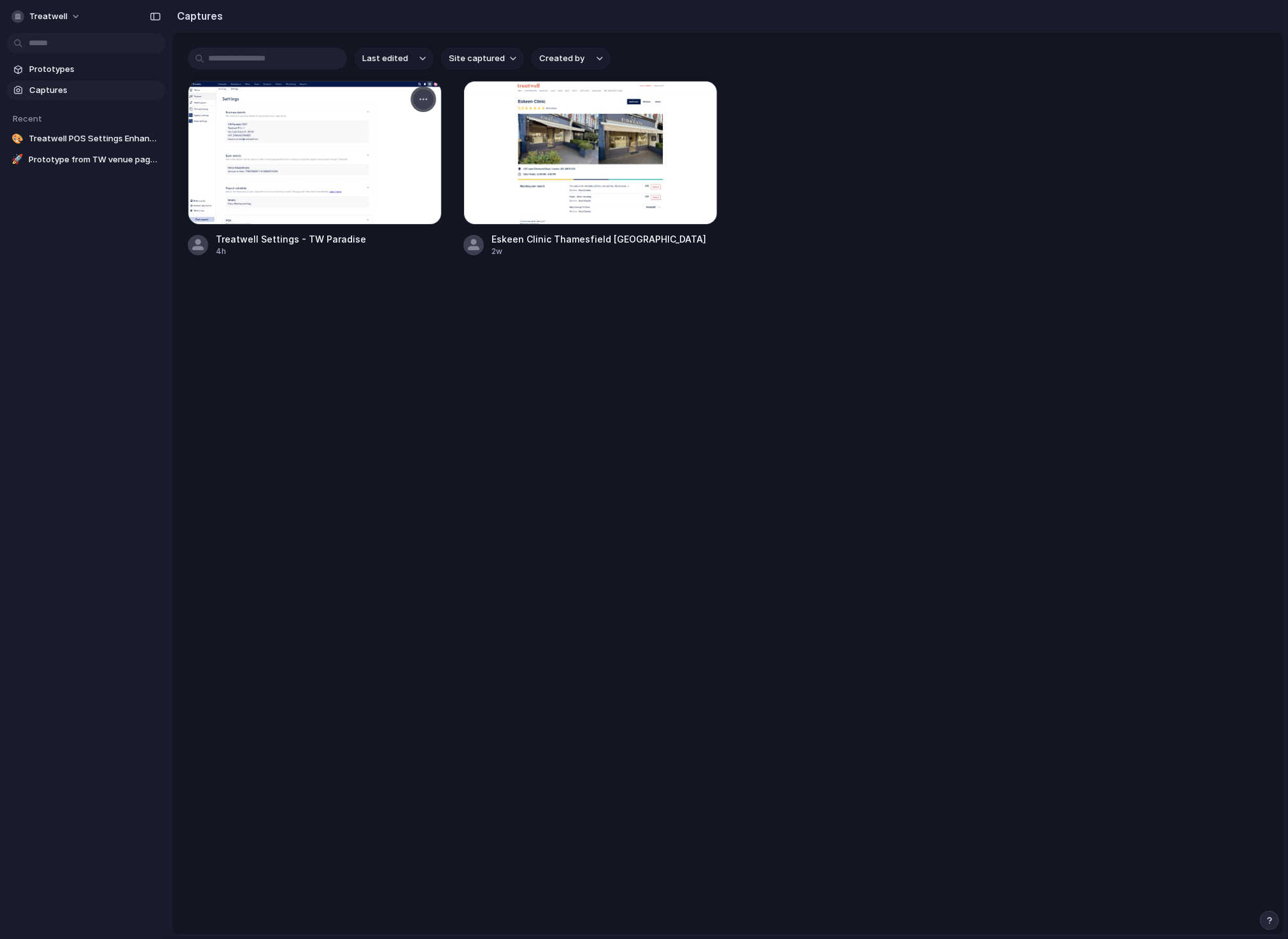
click at [428, 105] on button "button" at bounding box center [423, 99] width 20 height 20
click at [312, 386] on div "Create prototype Rename Copy link Open original page Delete" at bounding box center [644, 469] width 1288 height 939
click at [420, 93] on button "button" at bounding box center [423, 99] width 20 height 20
click at [388, 133] on span "Create prototype" at bounding box center [387, 129] width 71 height 13
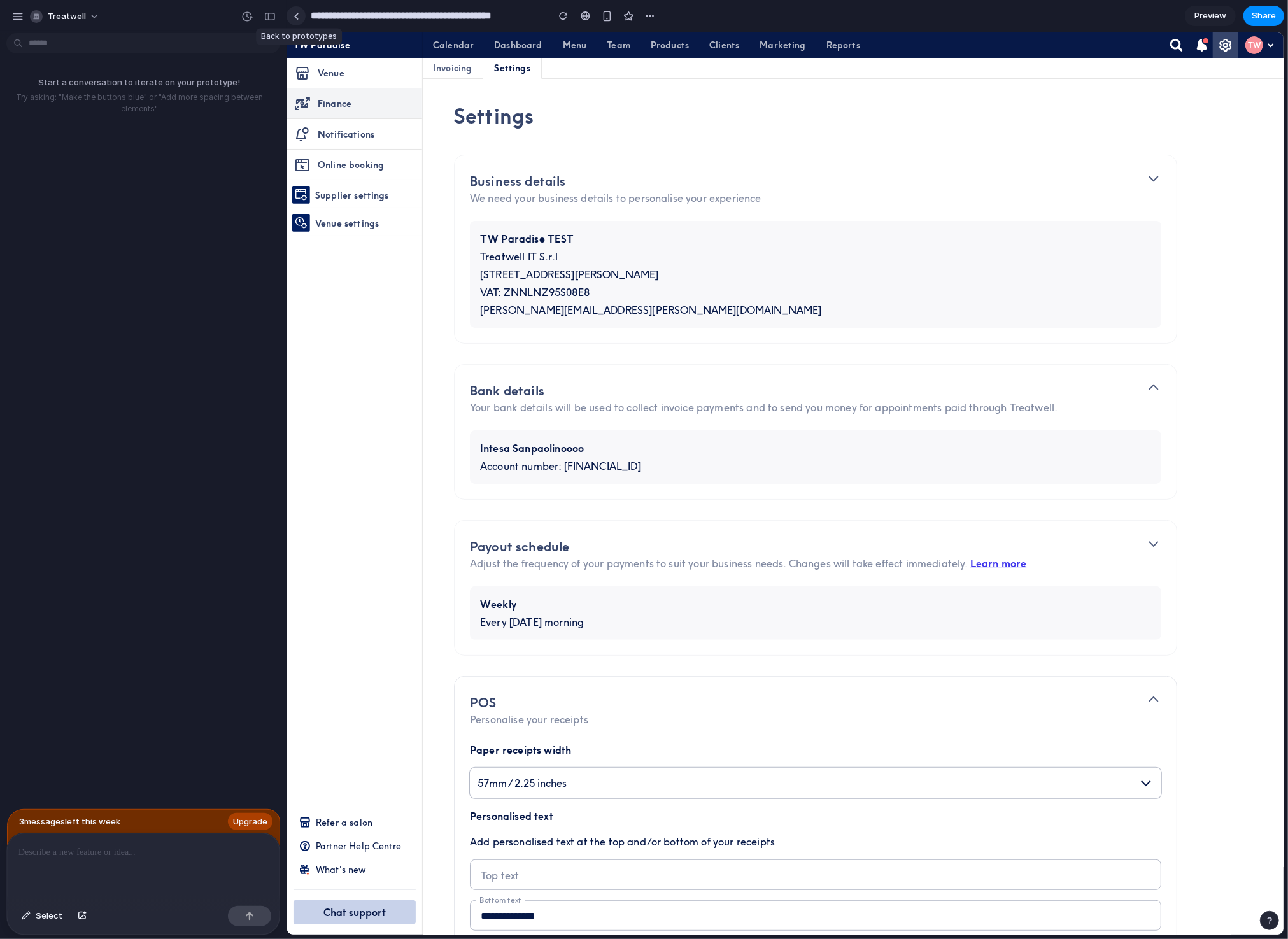
click at [297, 14] on div at bounding box center [296, 16] width 6 height 7
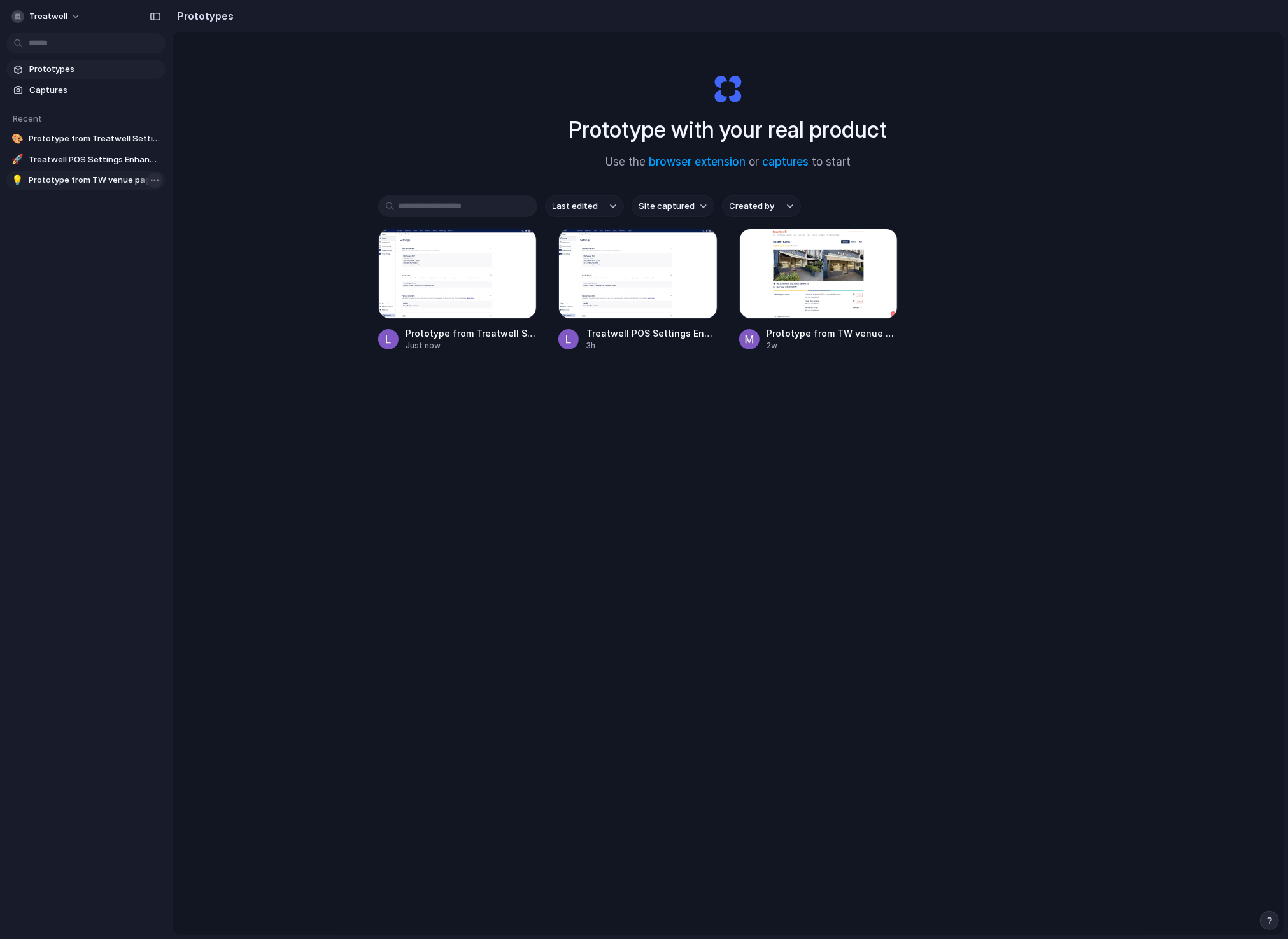
click at [157, 179] on body "Treatwell Prototypes Captures Recent 🎨 Prototype from Treatwell Settings - TW P…" at bounding box center [644, 469] width 1288 height 939
click at [173, 244] on span "Delete" at bounding box center [174, 247] width 26 height 13
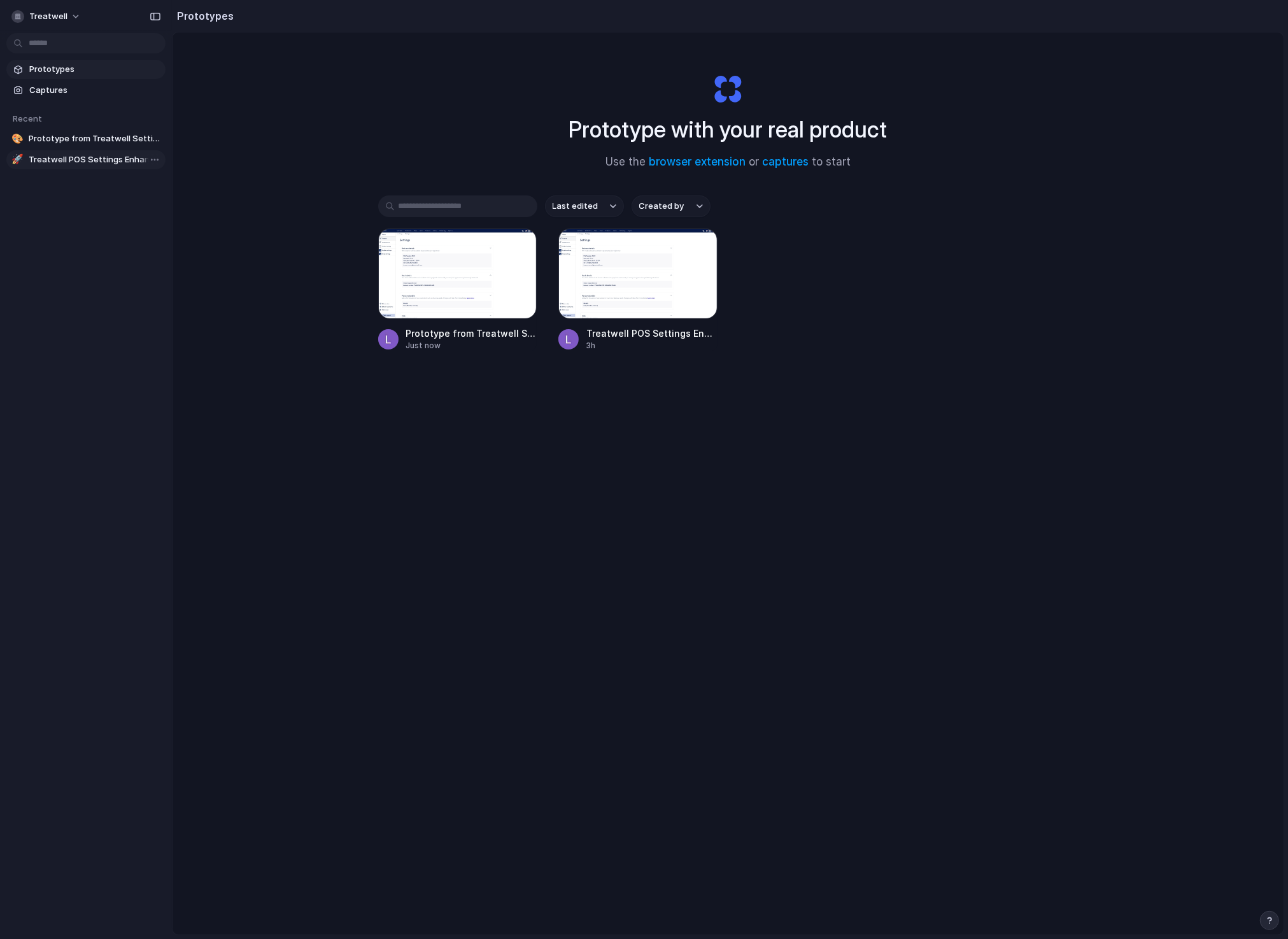
click at [120, 157] on span "Treatwell POS Settings Enhancement" at bounding box center [95, 160] width 132 height 13
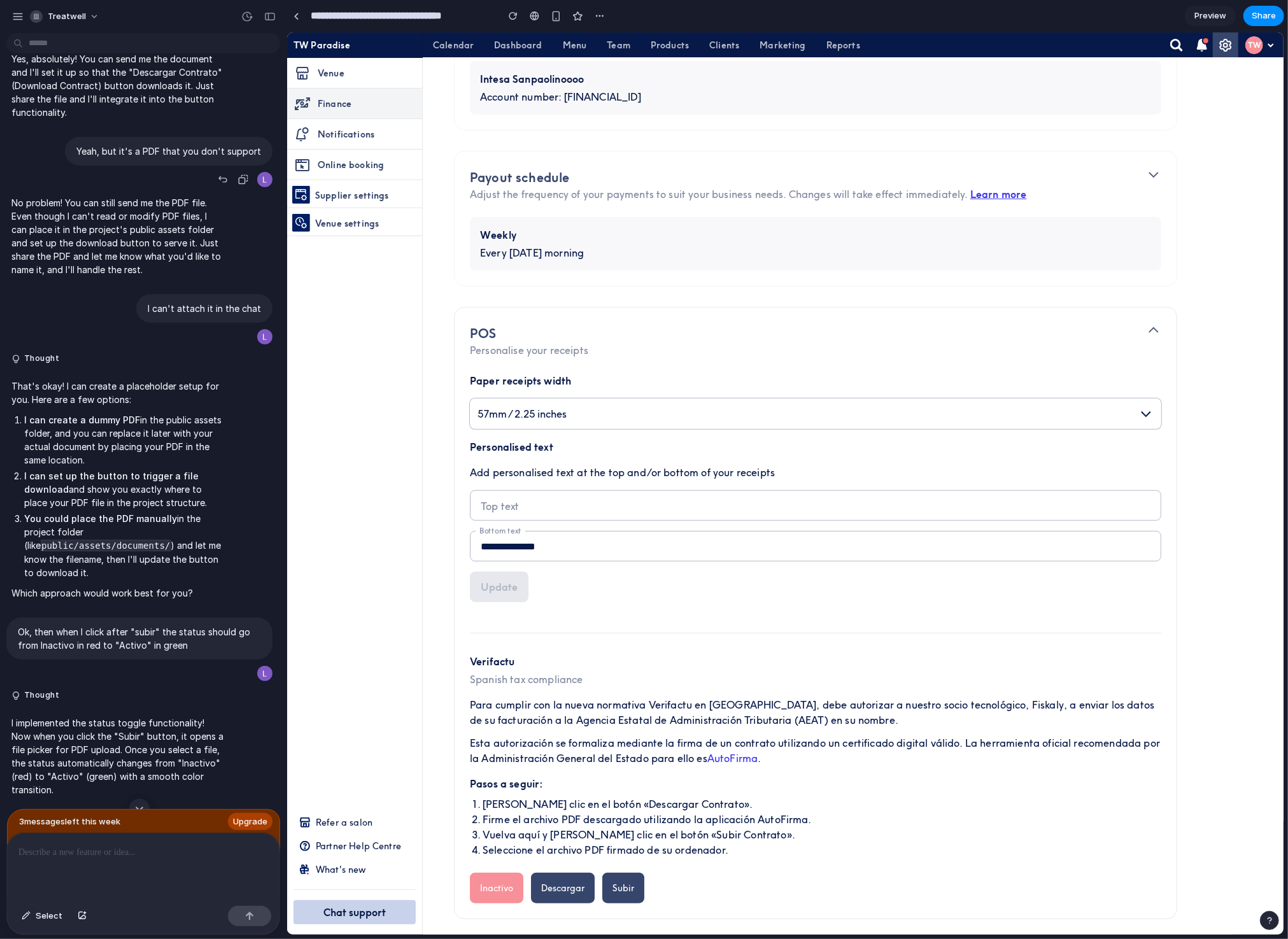
scroll to position [463, 0]
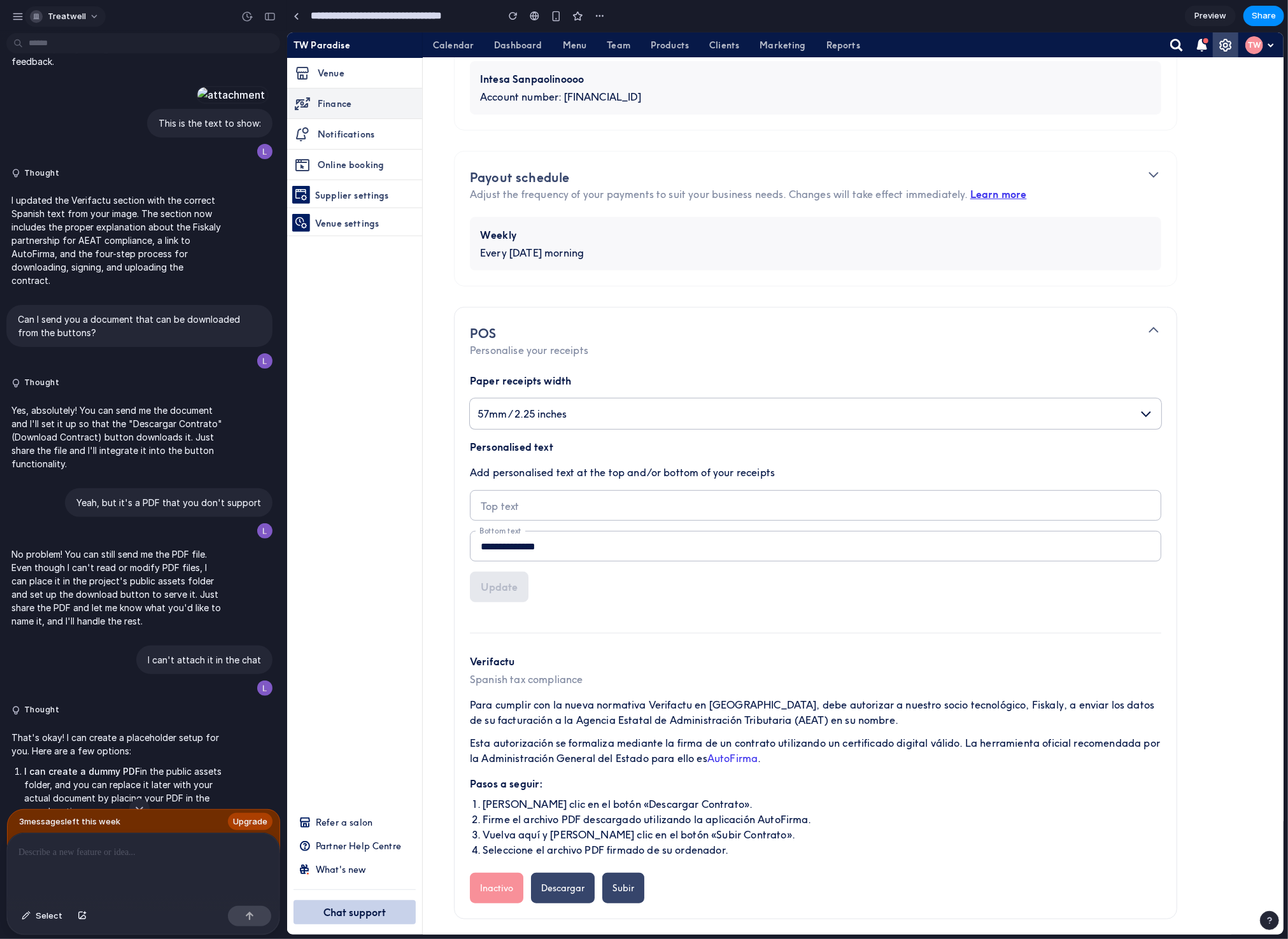
click at [80, 10] on span "Treatwell" at bounding box center [67, 17] width 39 height 13
click at [22, 18] on div "Settings Invite members Change theme Sign out" at bounding box center [644, 469] width 1288 height 939
click at [20, 16] on div "button" at bounding box center [18, 16] width 11 height 11
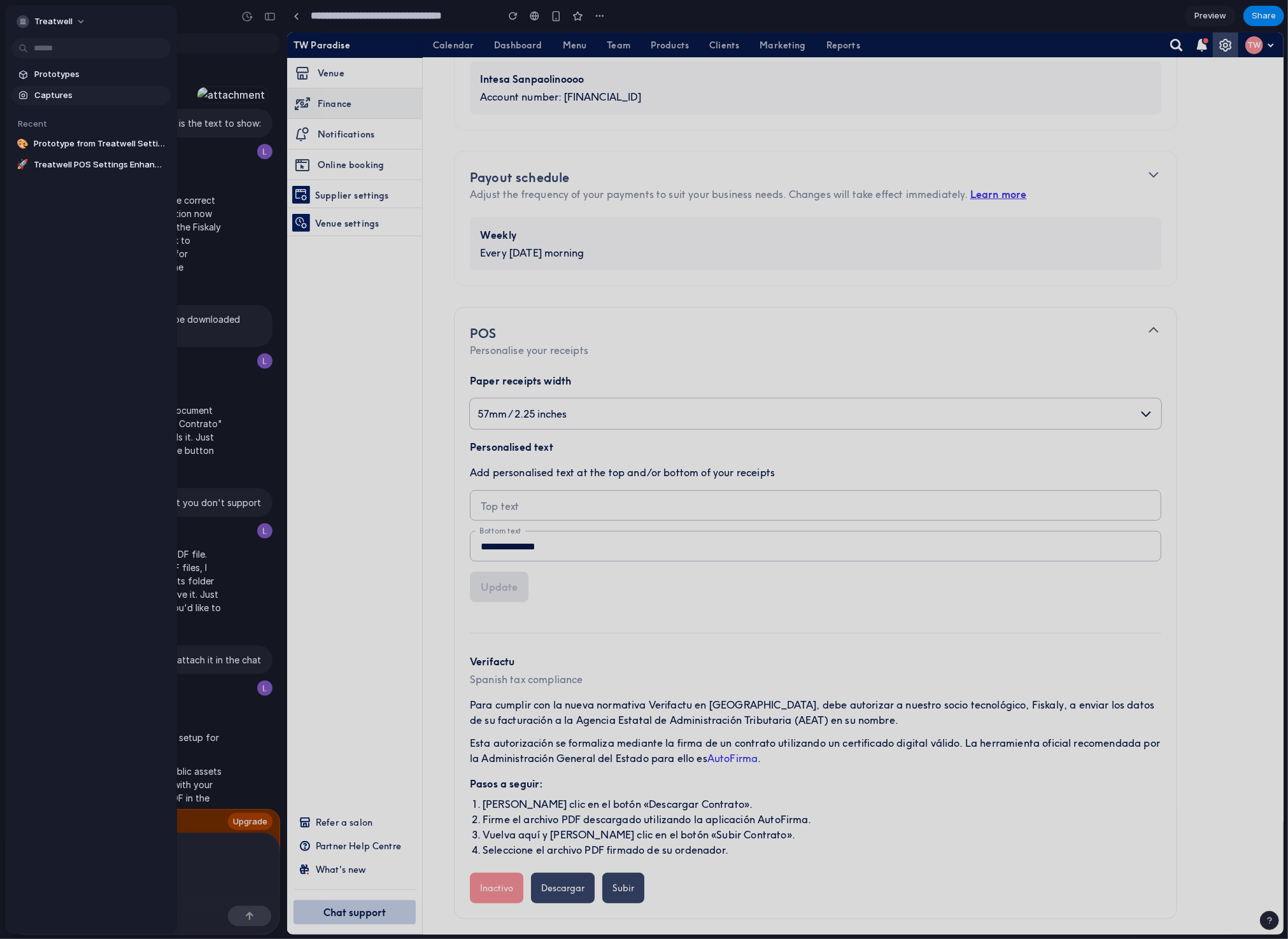
click at [56, 93] on span "Captures" at bounding box center [100, 96] width 131 height 13
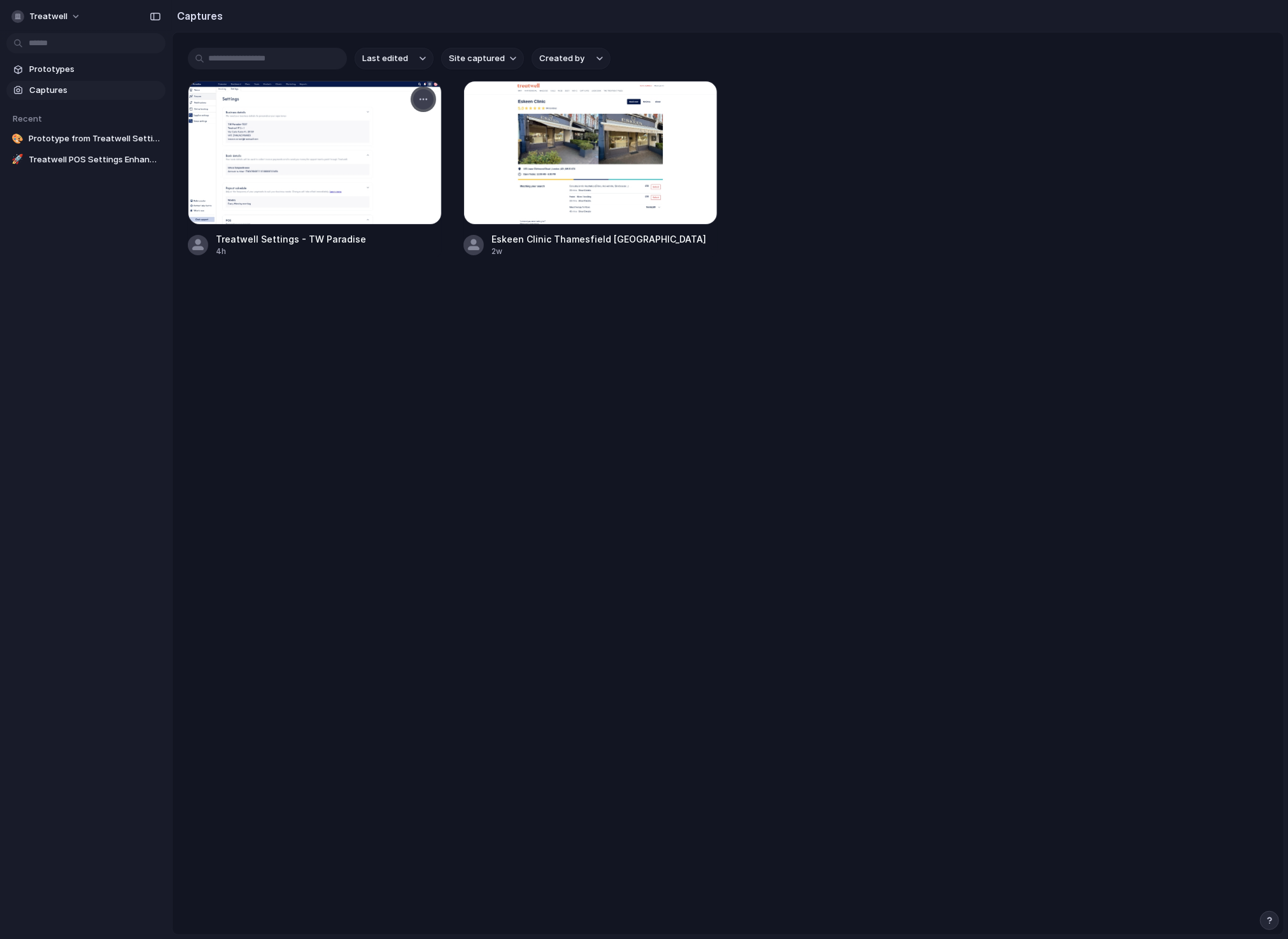
click at [418, 99] on div "button" at bounding box center [423, 99] width 10 height 10
click at [374, 429] on div "Create prototype Rename Copy link Open original page Delete" at bounding box center [644, 469] width 1288 height 939
click at [59, 14] on span "Treatwell" at bounding box center [48, 17] width 39 height 13
drag, startPoint x: 74, startPoint y: 305, endPoint x: 79, endPoint y: 288, distance: 17.7
click at [74, 304] on div "Settings Invite members Change theme Sign out" at bounding box center [644, 469] width 1288 height 939
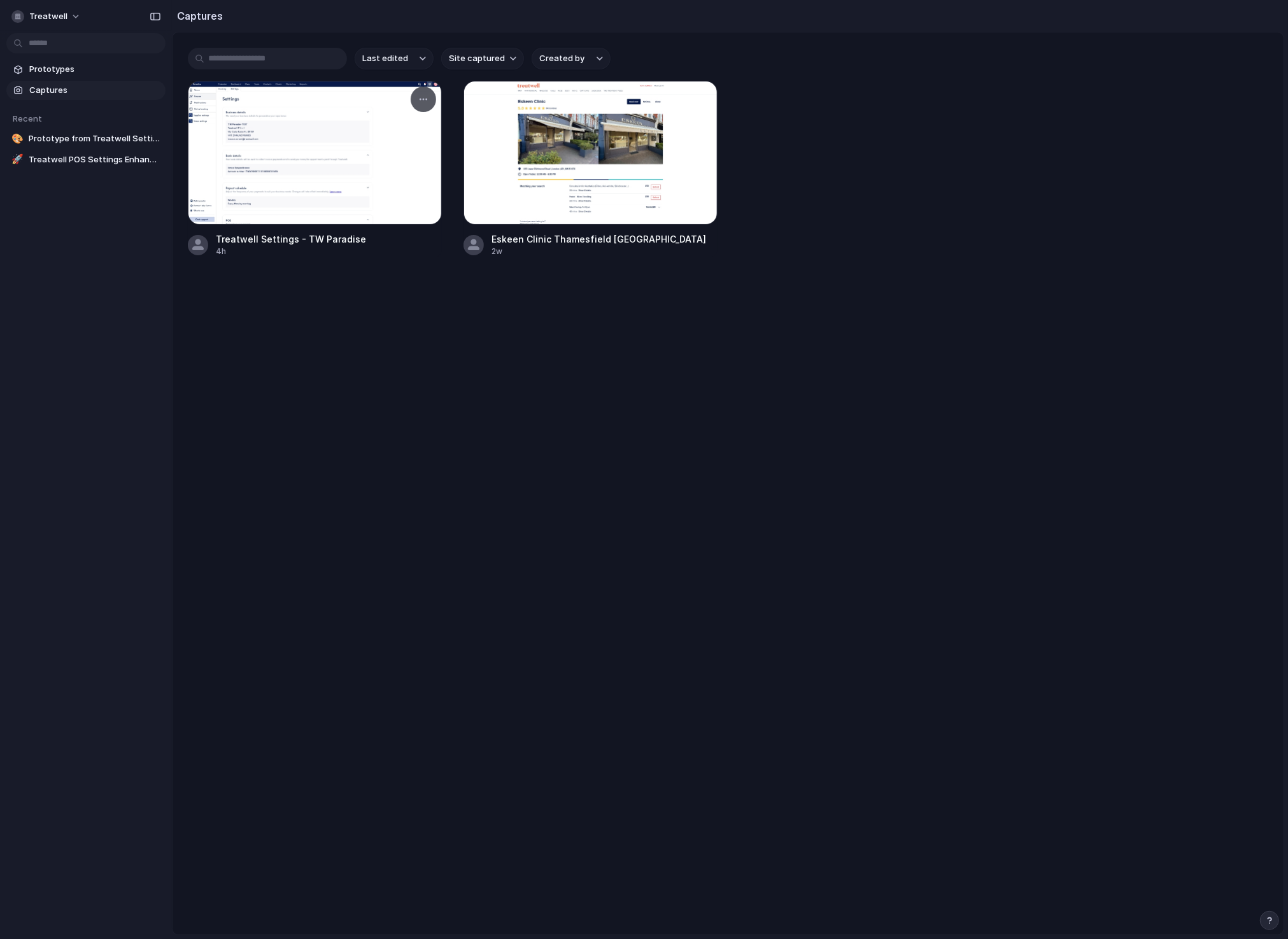
click at [336, 131] on div at bounding box center [315, 153] width 254 height 144
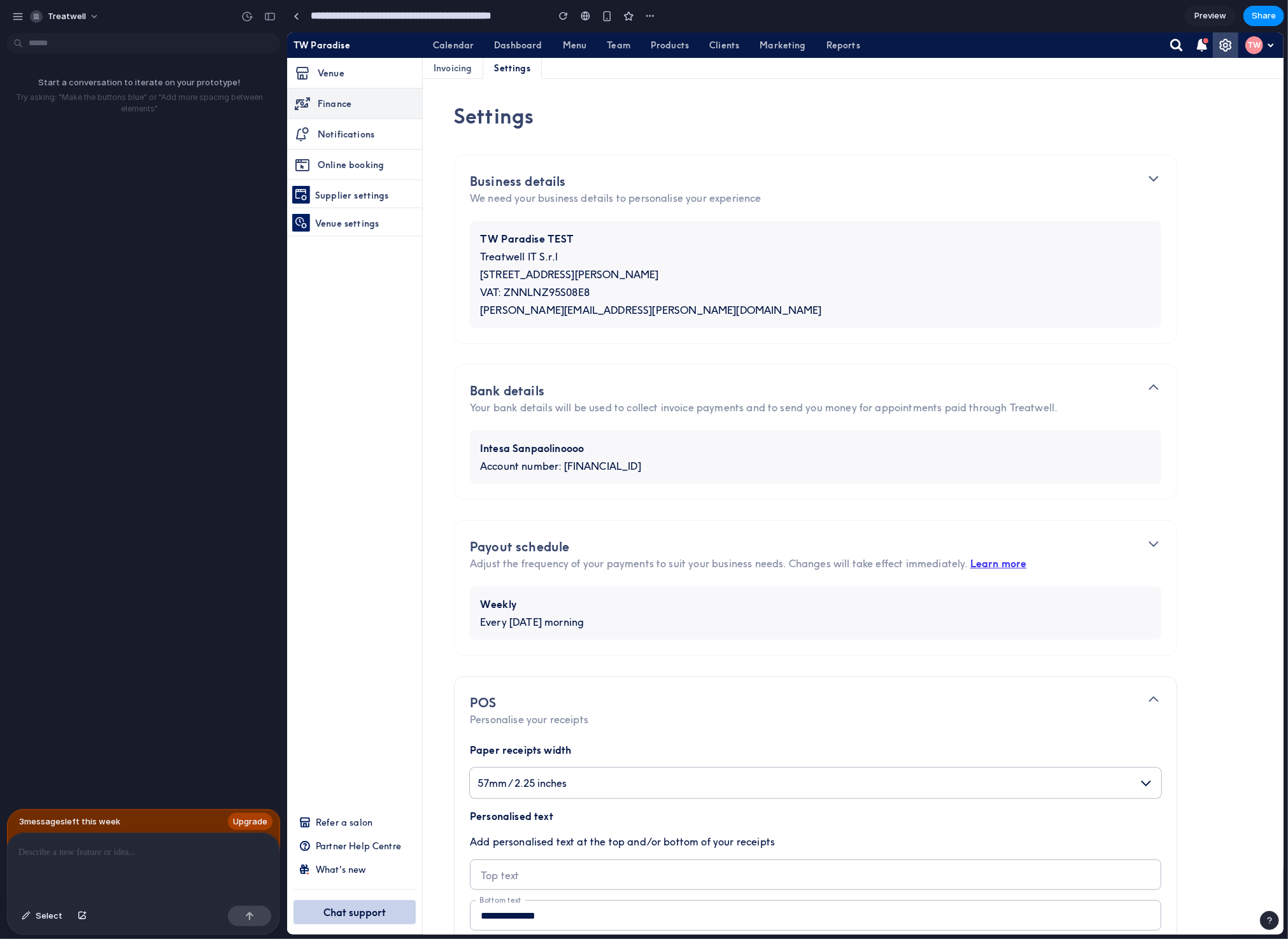
scroll to position [67, 0]
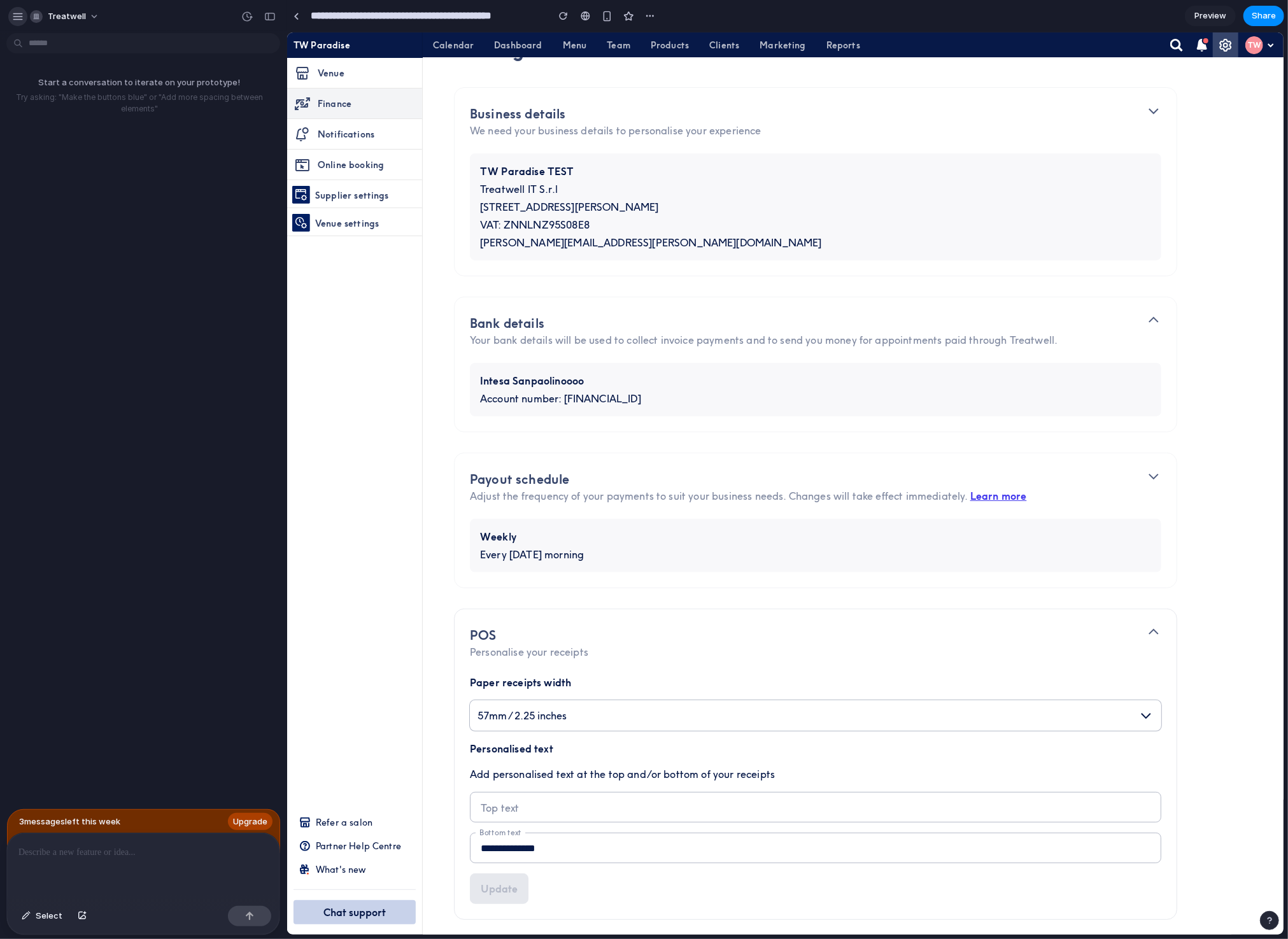
click at [14, 19] on div "button" at bounding box center [18, 16] width 11 height 11
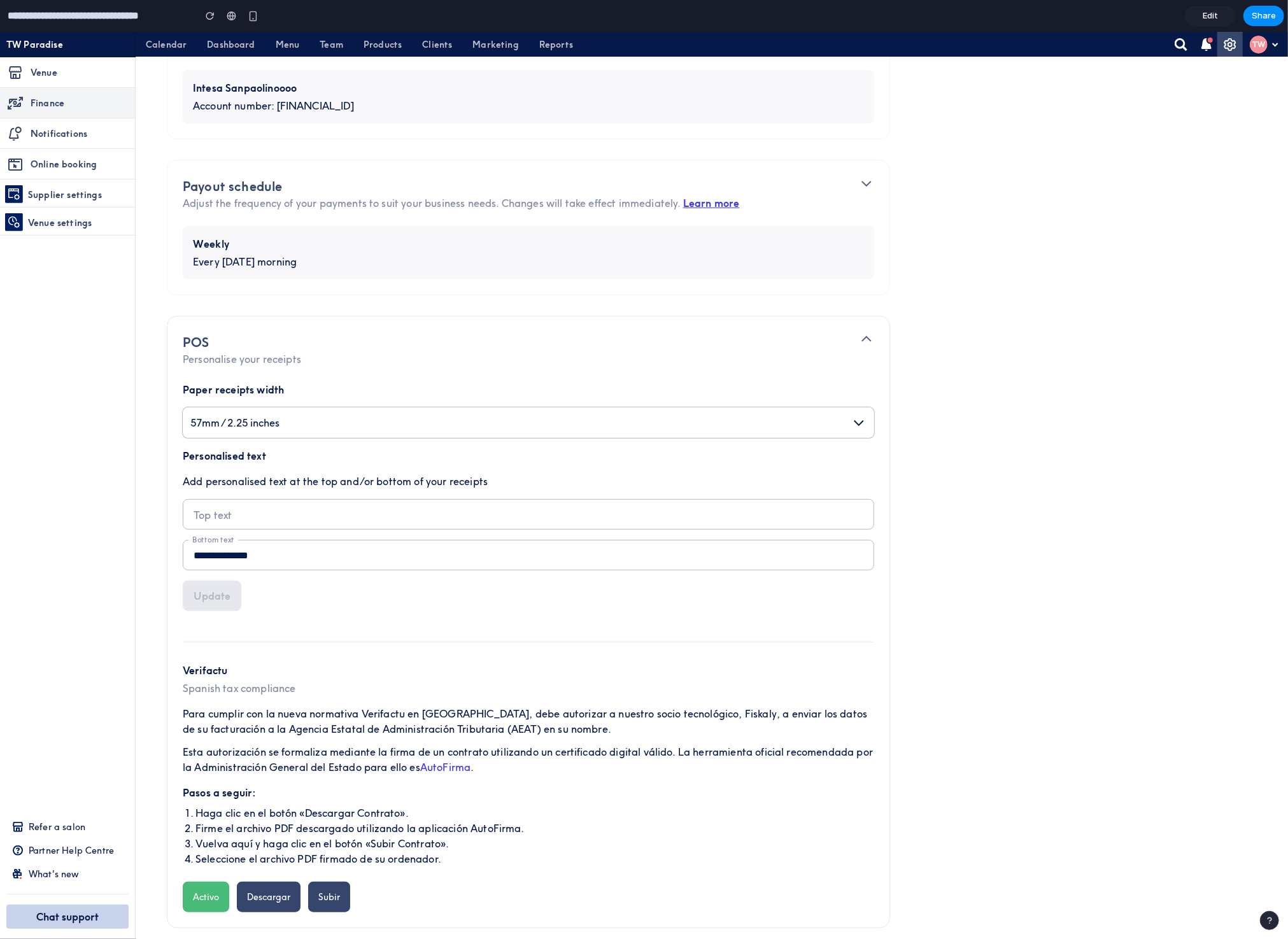
scroll to position [360, 0]
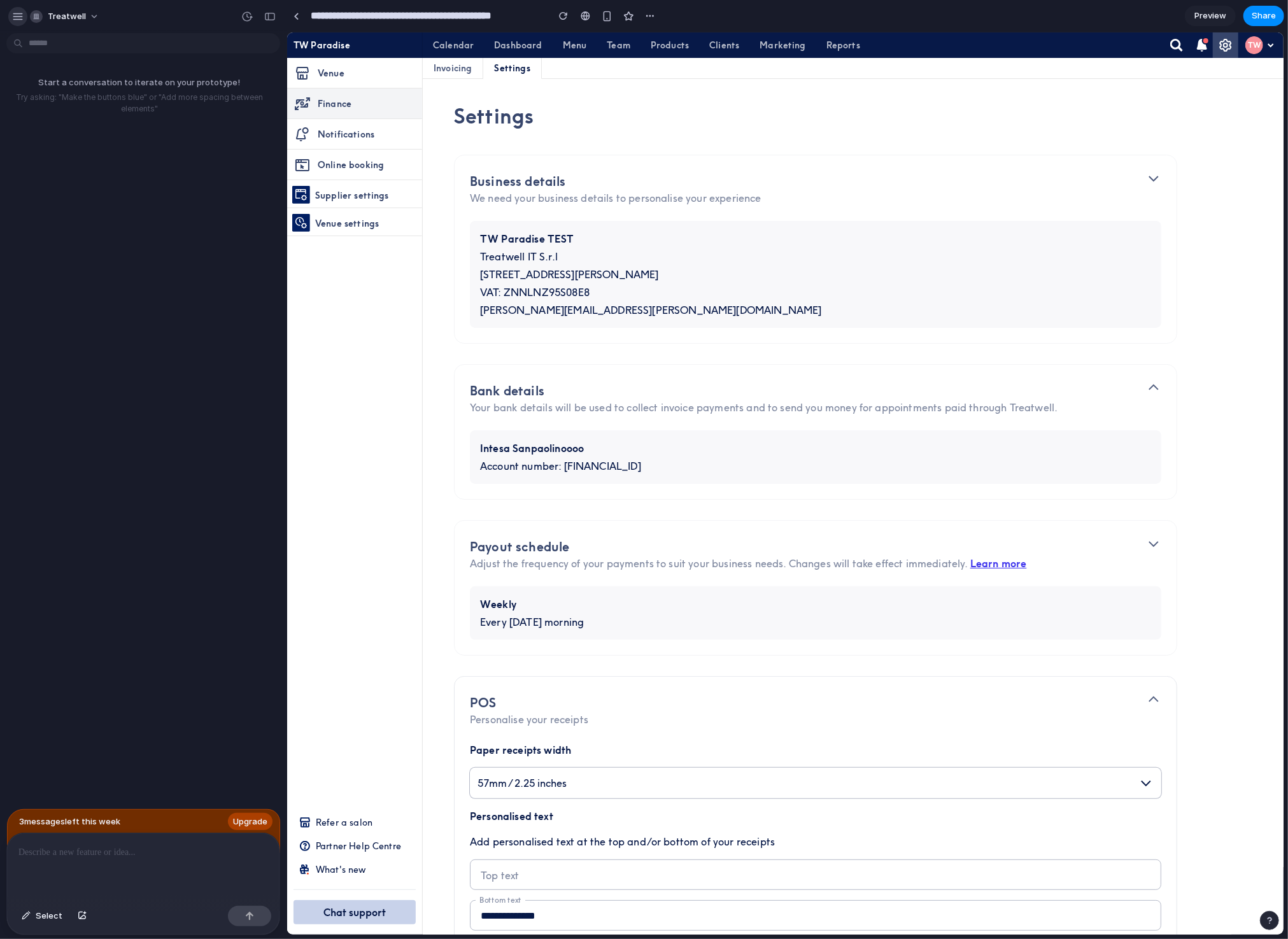
click at [15, 16] on div "button" at bounding box center [18, 16] width 11 height 11
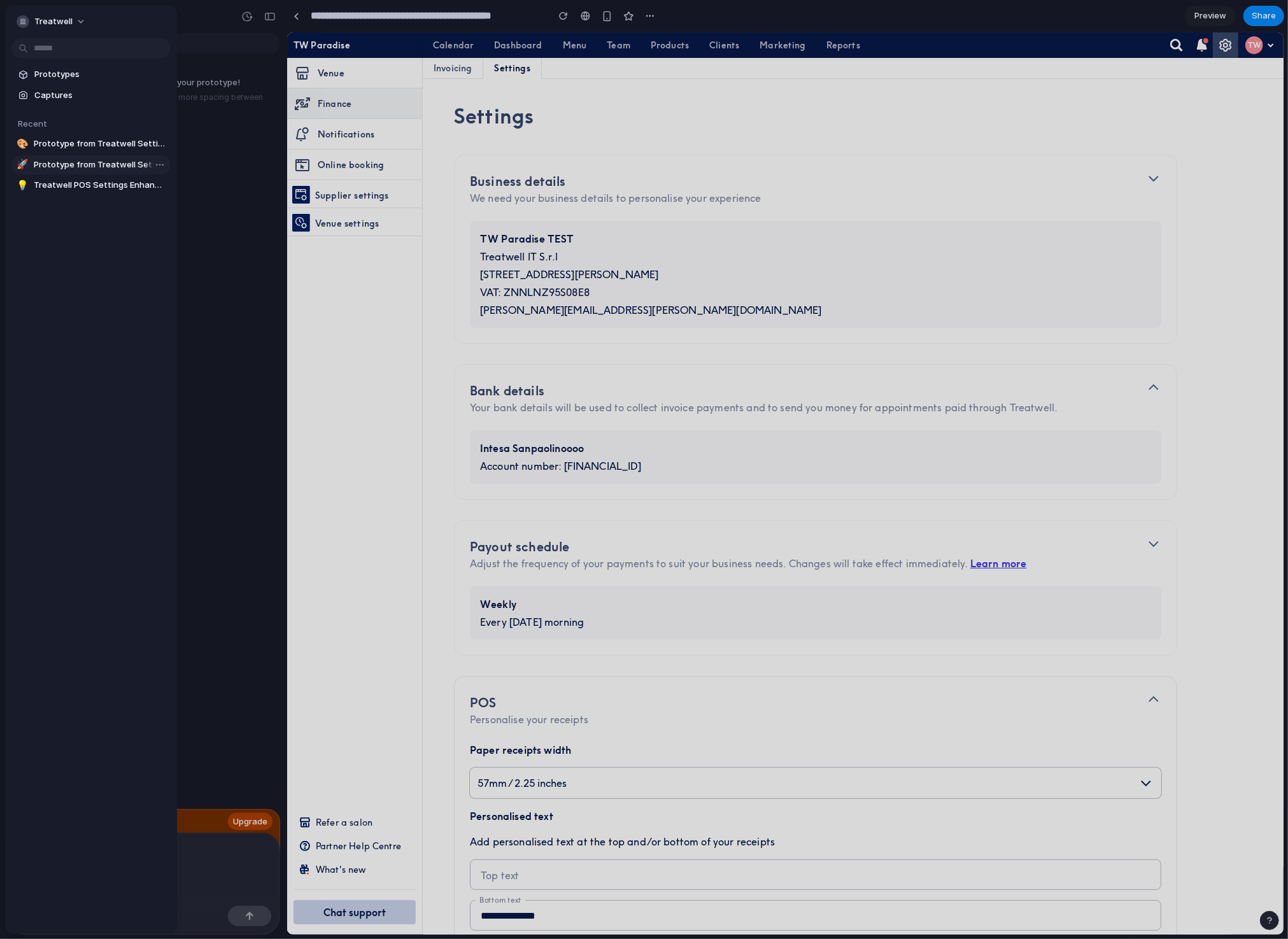
click at [75, 168] on span "Prototype from Treatwell Settings - TW Paradise" at bounding box center [100, 165] width 132 height 13
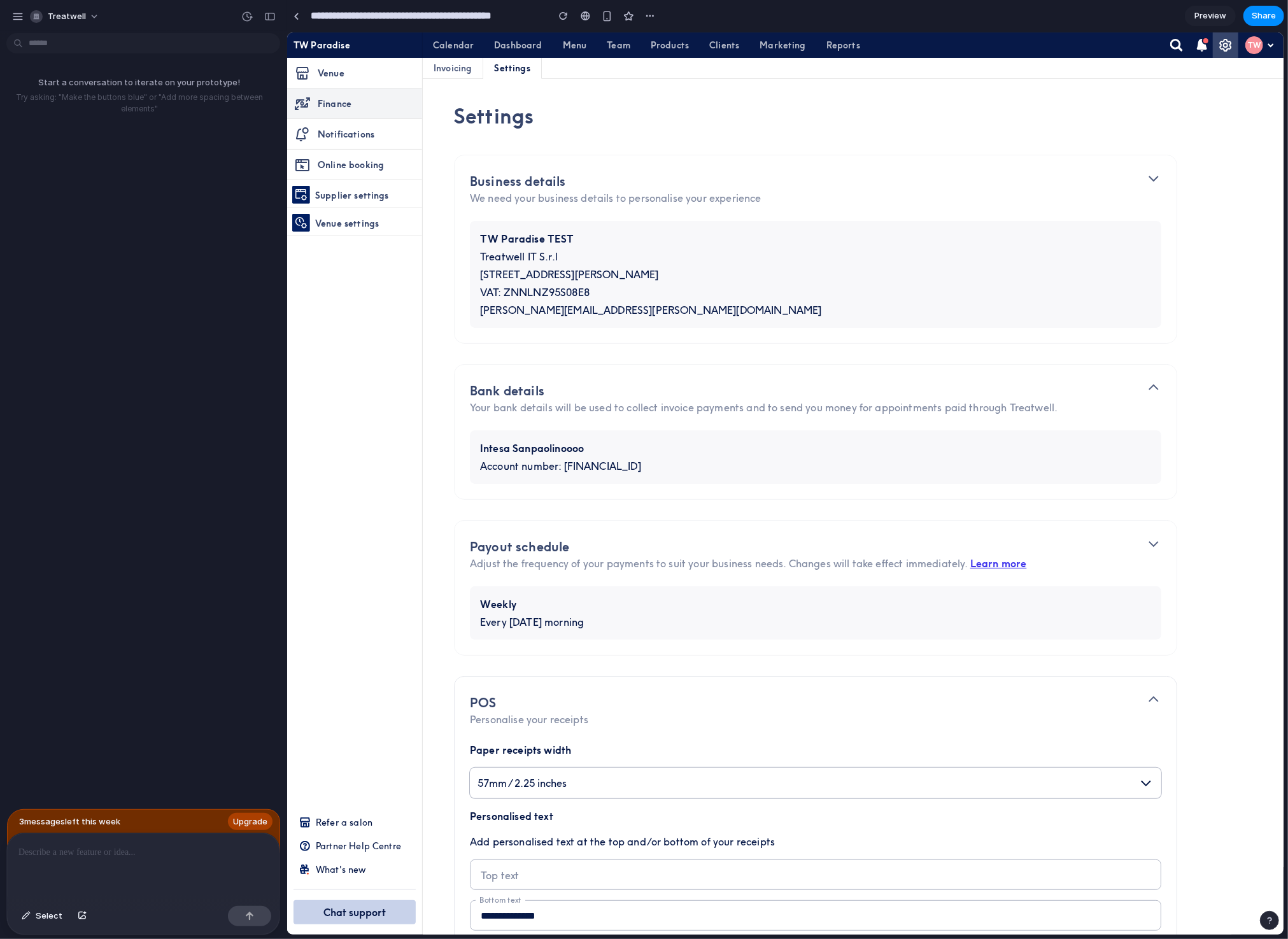
scroll to position [67, 0]
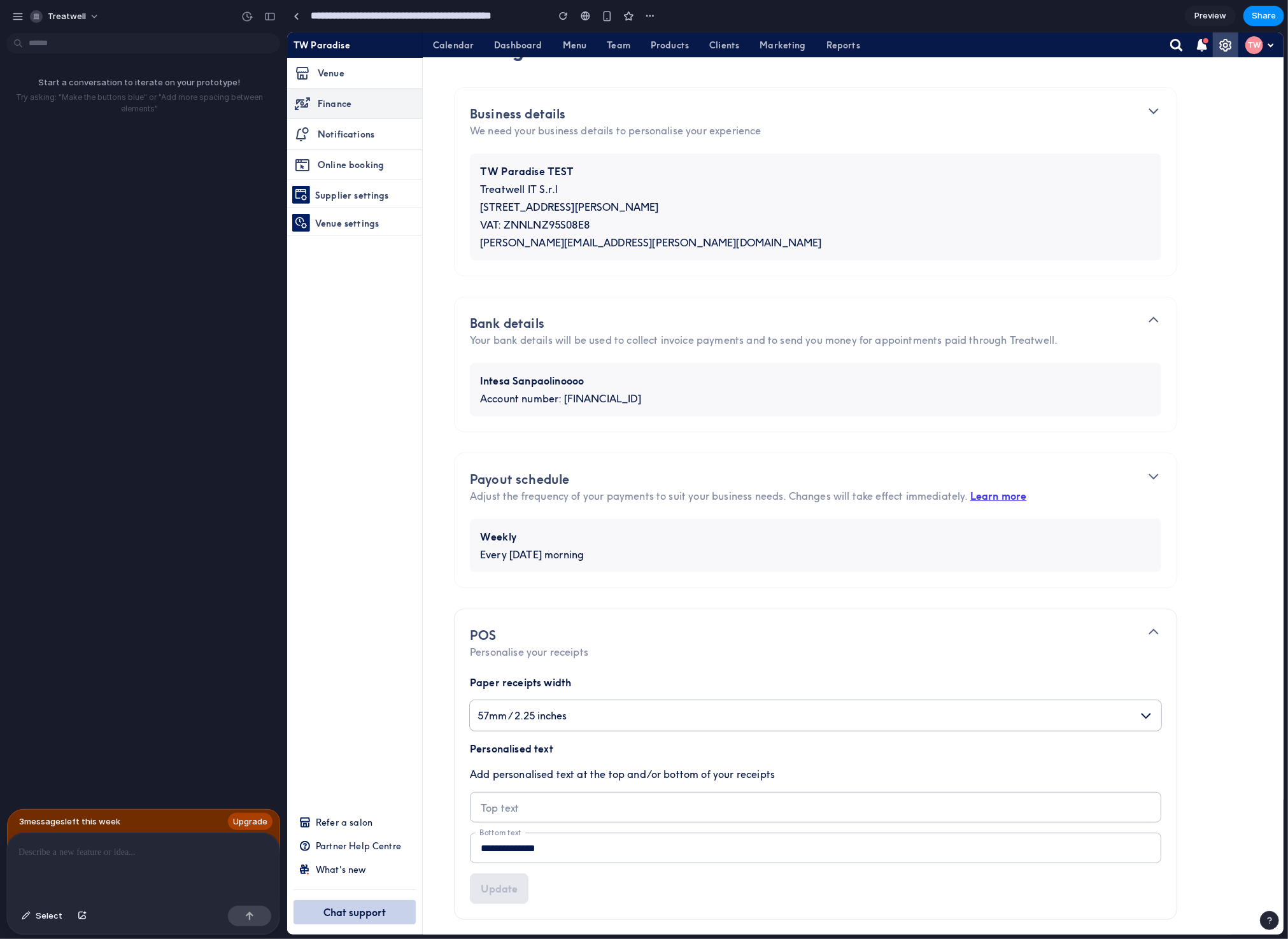
drag, startPoint x: 385, startPoint y: 23, endPoint x: 370, endPoint y: 20, distance: 15.3
click at [385, 23] on input "**********" at bounding box center [426, 16] width 235 height 23
click at [288, 17] on link at bounding box center [296, 16] width 19 height 19
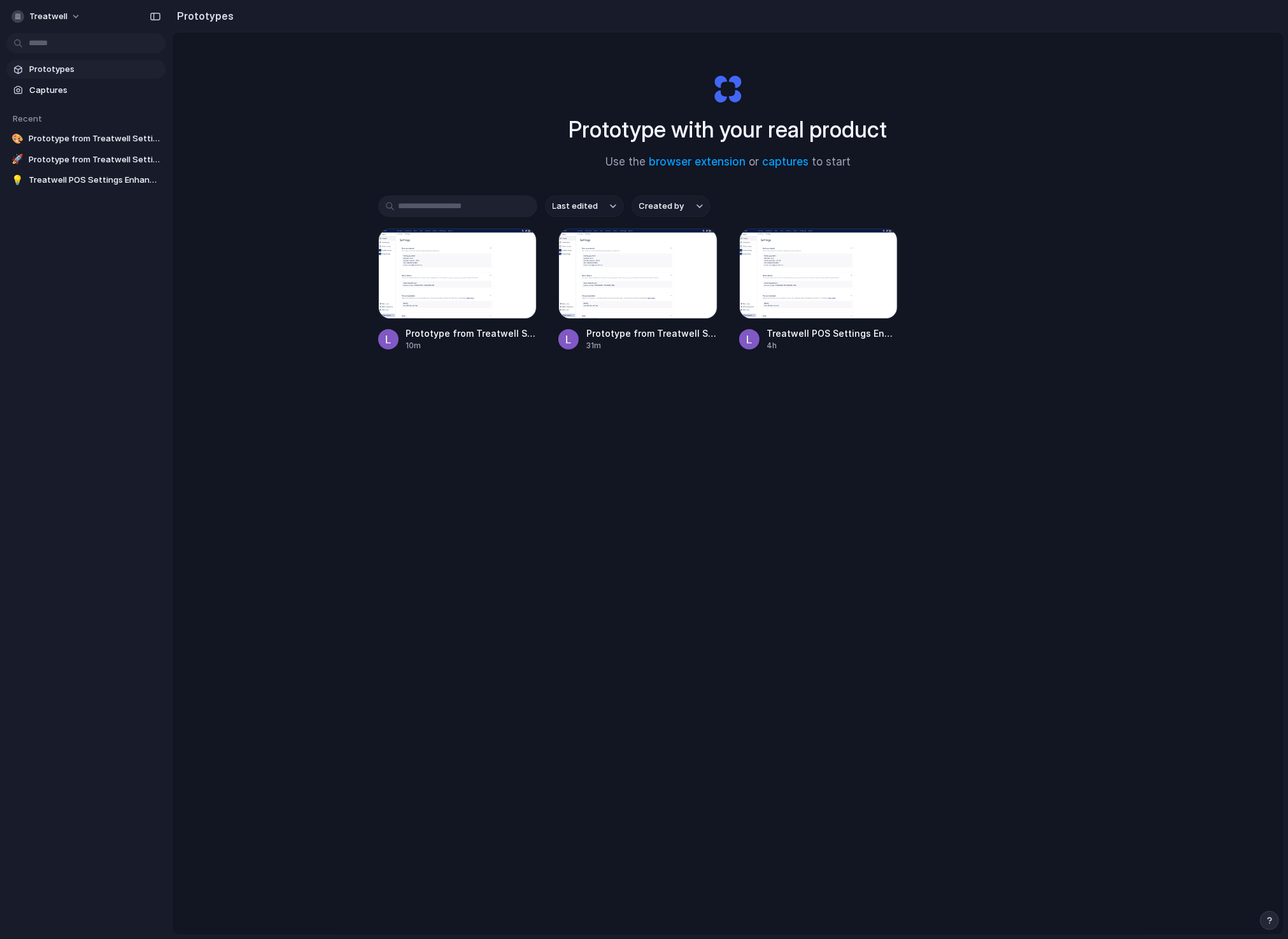
click at [69, 70] on span "Prototypes" at bounding box center [94, 69] width 131 height 13
click at [630, 276] on div at bounding box center [638, 274] width 159 height 91
click at [626, 286] on div at bounding box center [638, 274] width 159 height 91
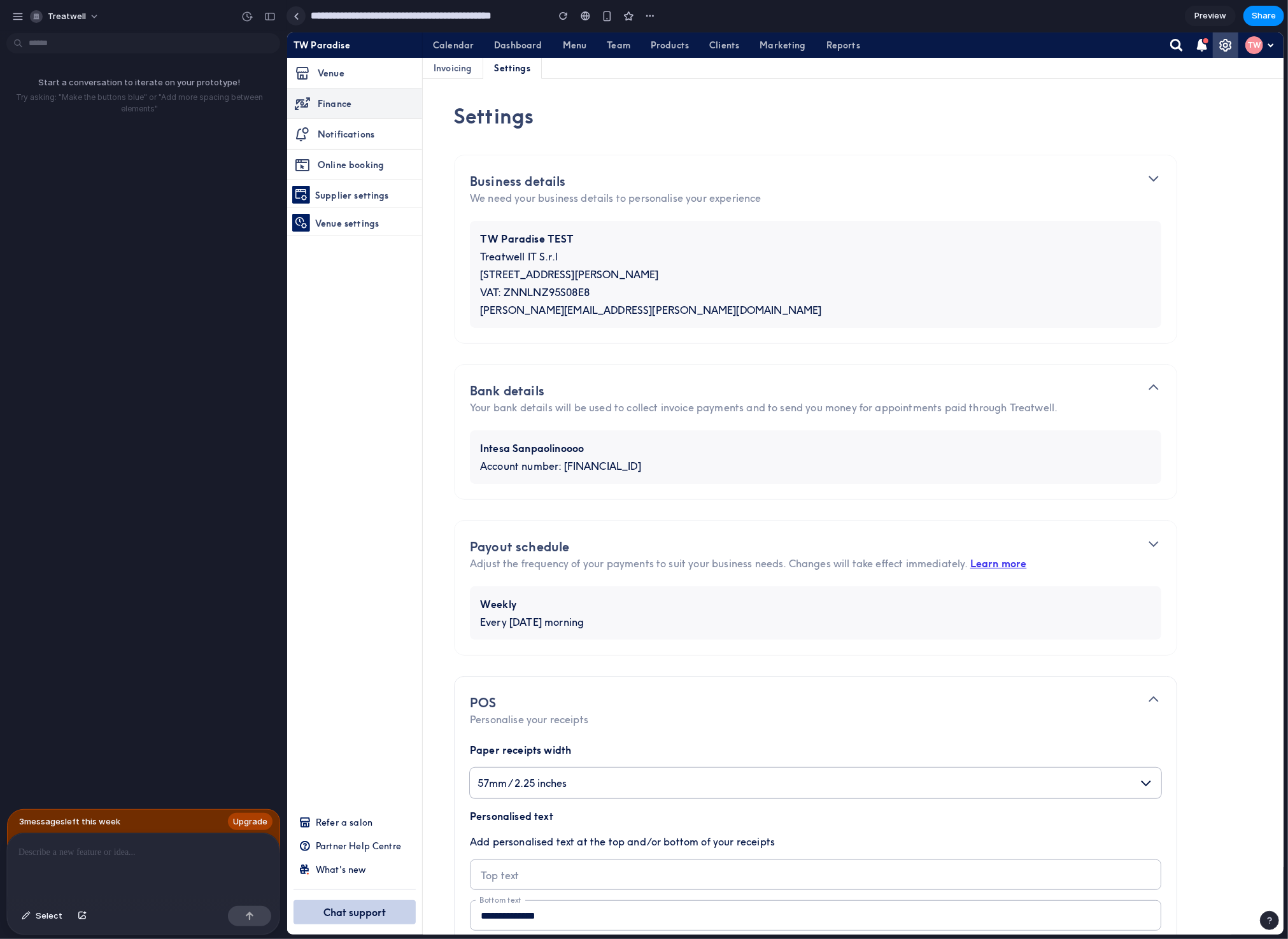
click at [296, 17] on div at bounding box center [296, 16] width 6 height 7
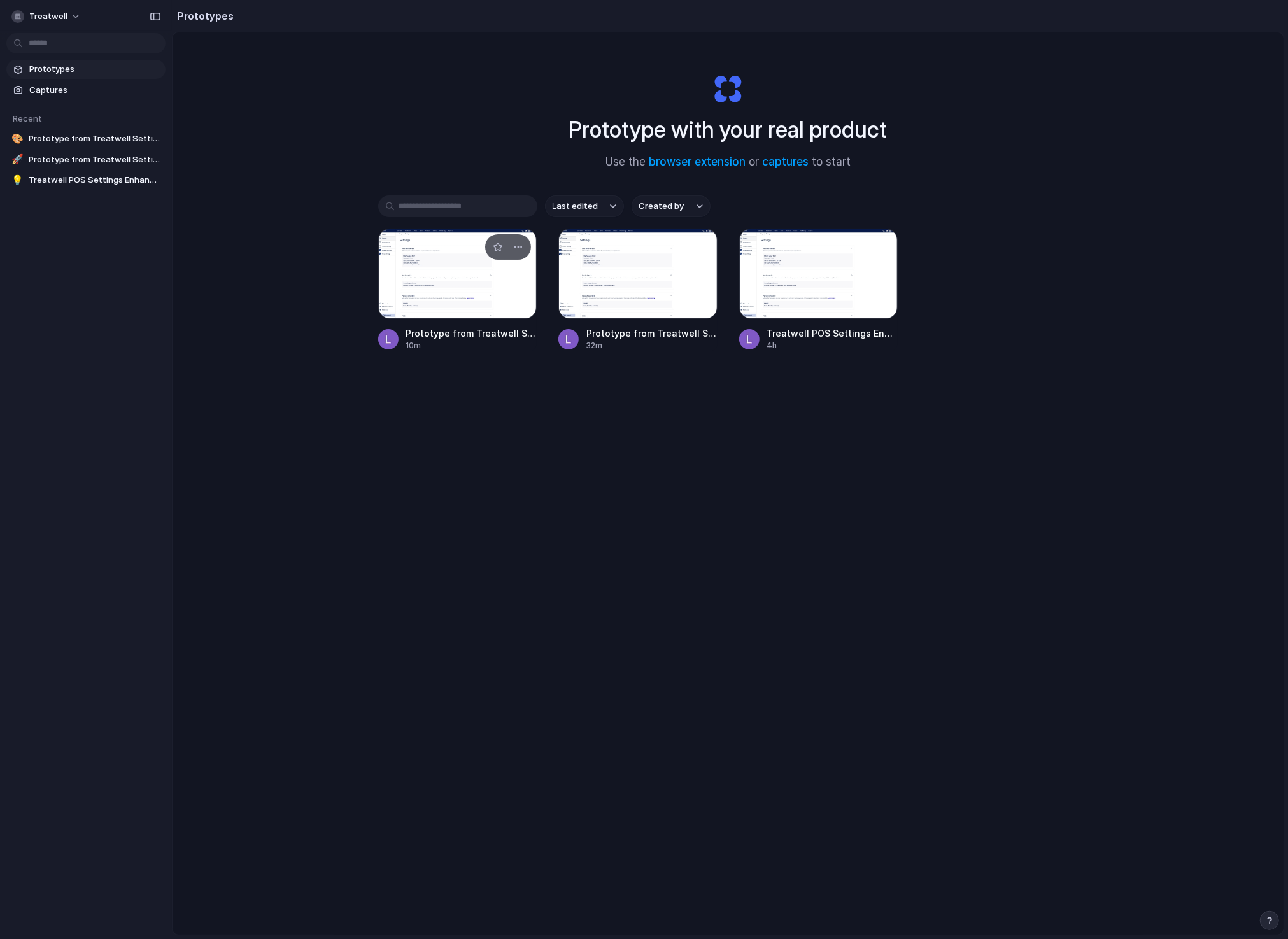
click at [433, 288] on div at bounding box center [458, 274] width 159 height 91
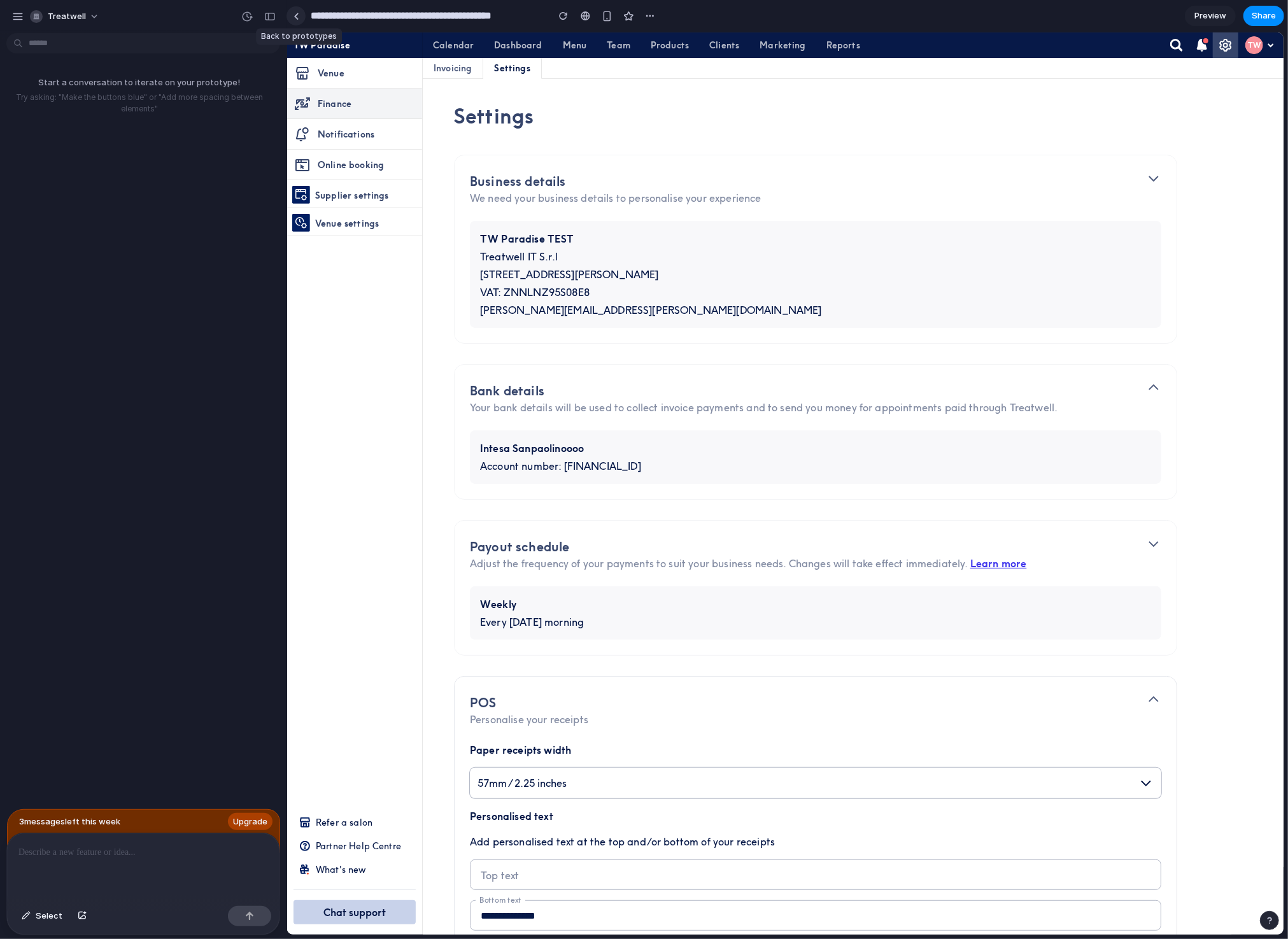
click at [301, 21] on link at bounding box center [296, 16] width 19 height 19
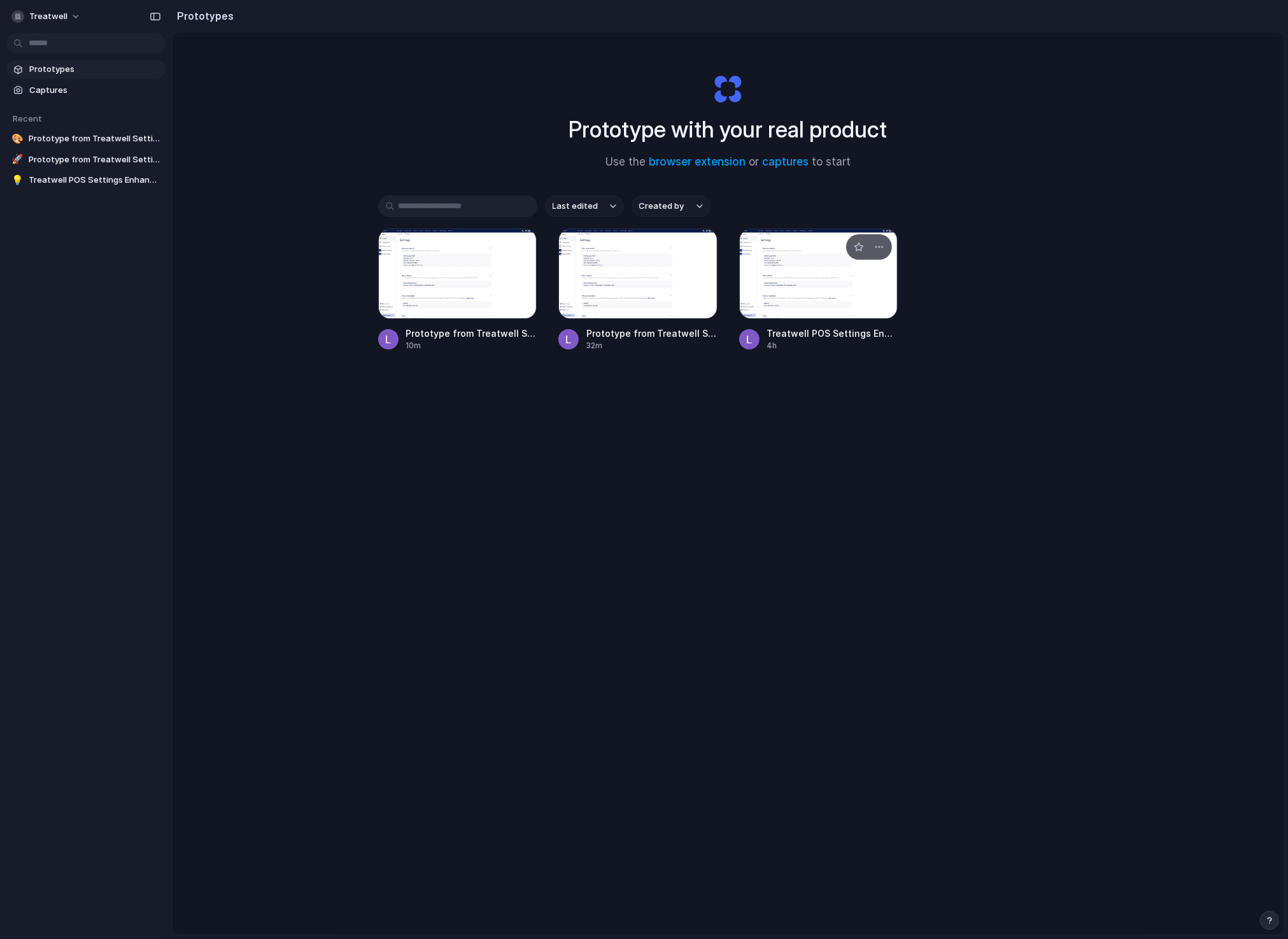
click at [776, 258] on div at bounding box center [819, 274] width 159 height 91
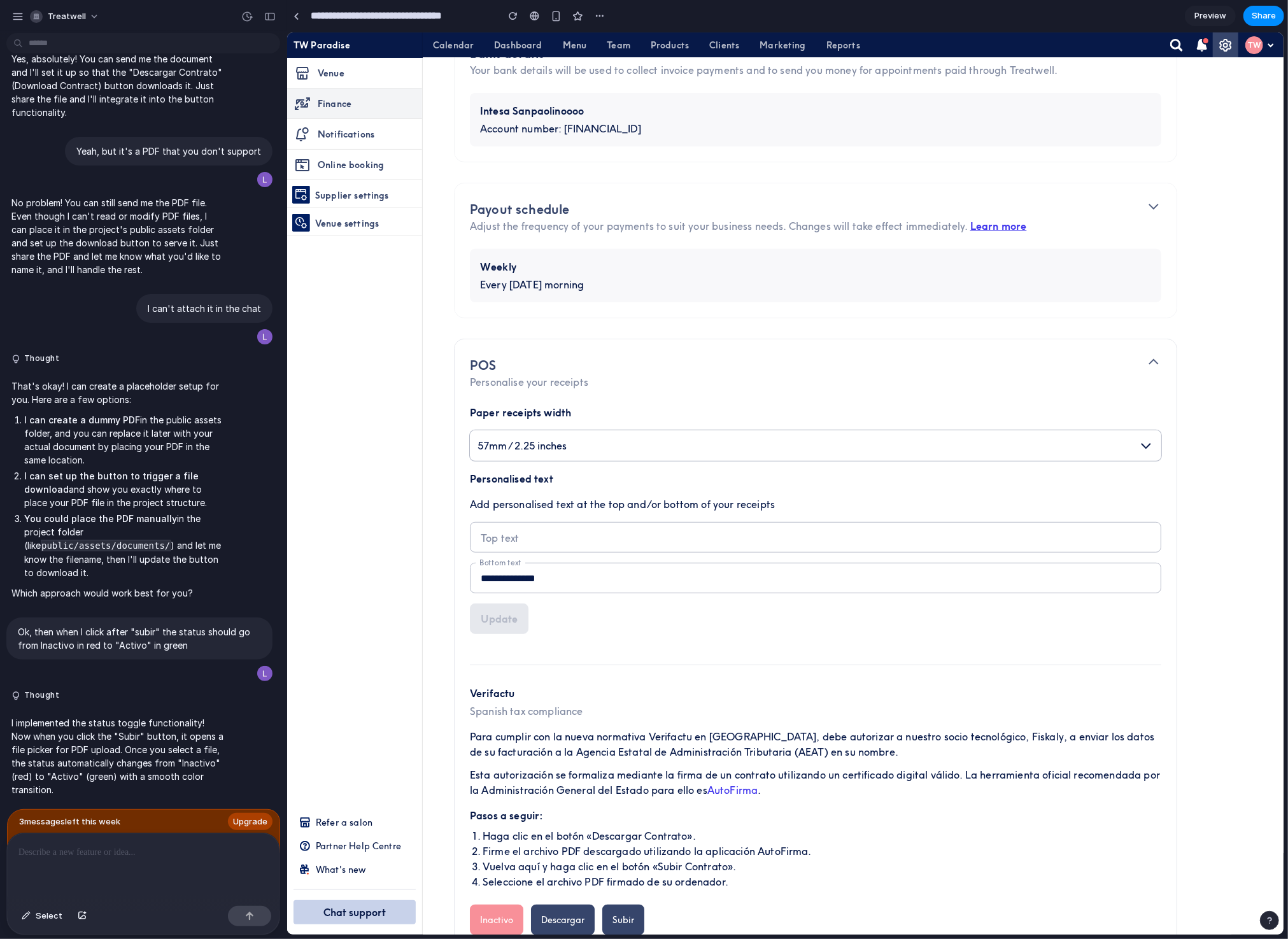
scroll to position [337, 0]
click at [84, 20] on button "Treatwell" at bounding box center [65, 16] width 81 height 20
drag, startPoint x: 145, startPoint y: 28, endPoint x: 39, endPoint y: 17, distance: 106.6
click at [143, 28] on div "Settings Invite members Change theme Sign out" at bounding box center [644, 469] width 1288 height 939
click at [6, 18] on div "Treatwell" at bounding box center [143, 15] width 287 height 31
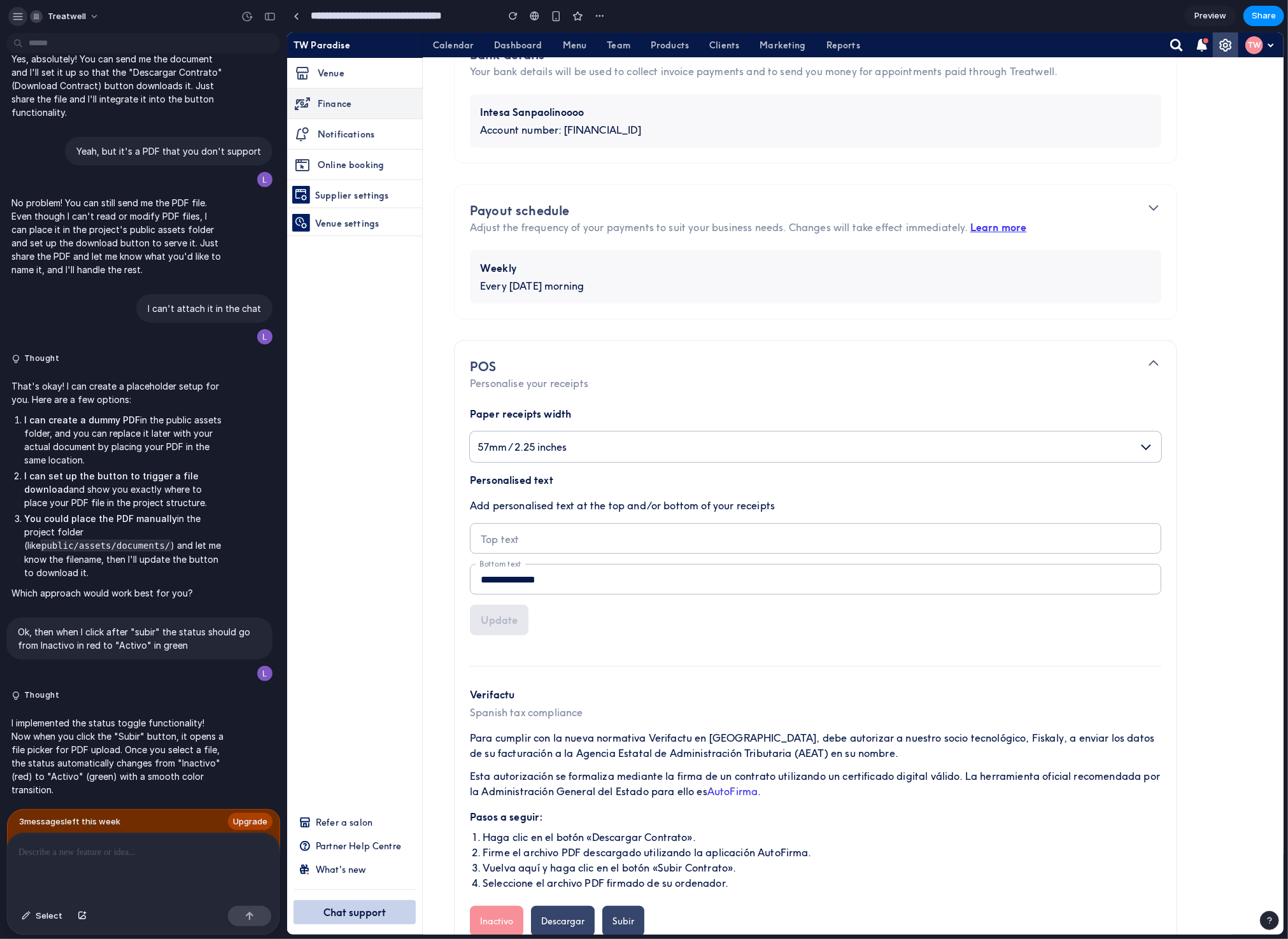
click at [12, 17] on div "button" at bounding box center [18, 16] width 11 height 11
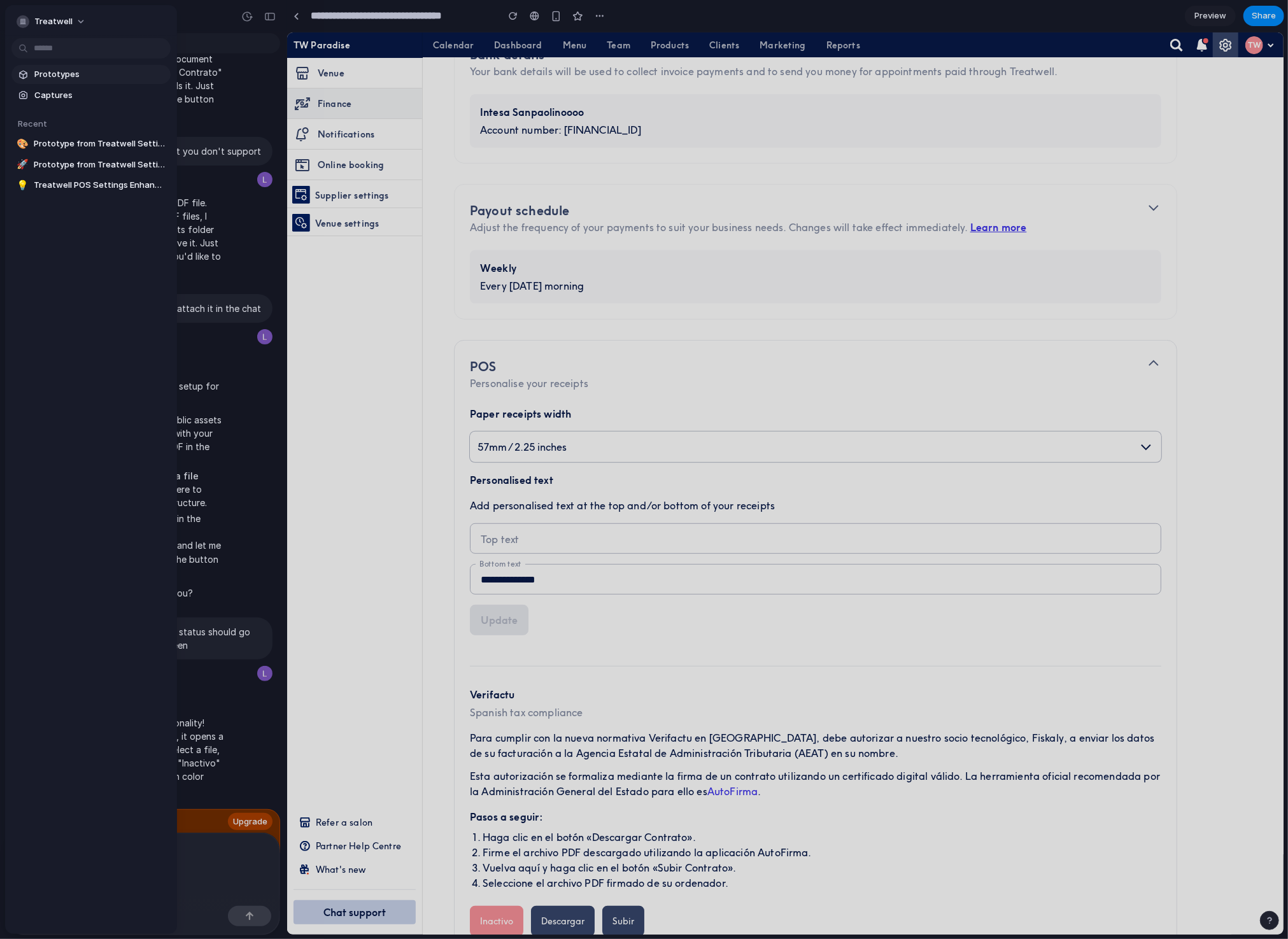
click at [71, 71] on span "Prototypes" at bounding box center [100, 75] width 131 height 13
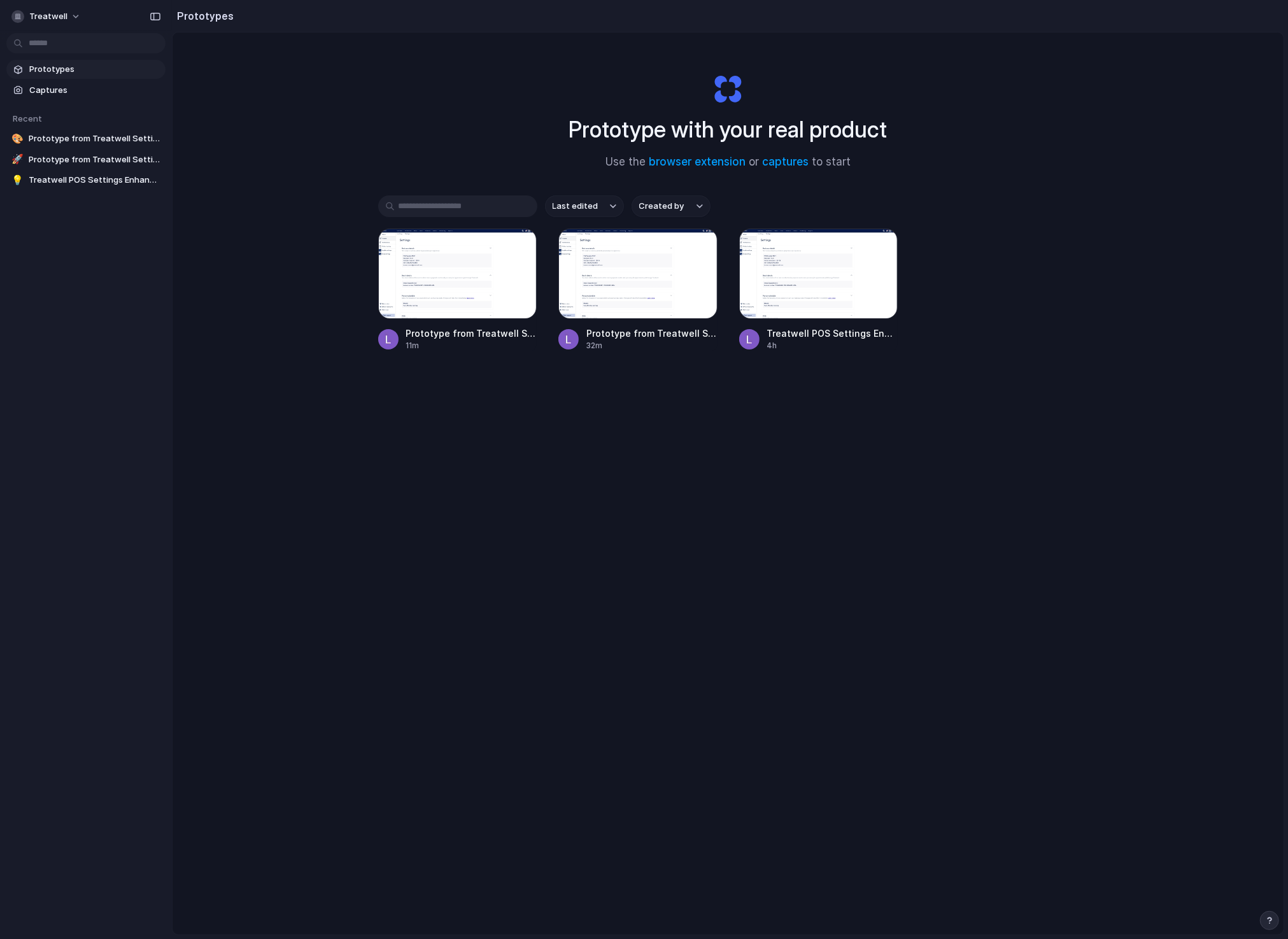
drag, startPoint x: 708, startPoint y: 226, endPoint x: 690, endPoint y: 207, distance: 26.2
click at [703, 221] on div "Last edited Created by Prototype from Treatwell Settings - TW Paradise 11m Prot…" at bounding box center [728, 312] width 700 height 235
click at [687, 206] on button "Created by" at bounding box center [671, 206] width 79 height 22
click at [574, 137] on div "All users [PERSON_NAME]" at bounding box center [644, 469] width 1288 height 939
click at [65, 16] on button "Treatwell" at bounding box center [47, 16] width 81 height 20
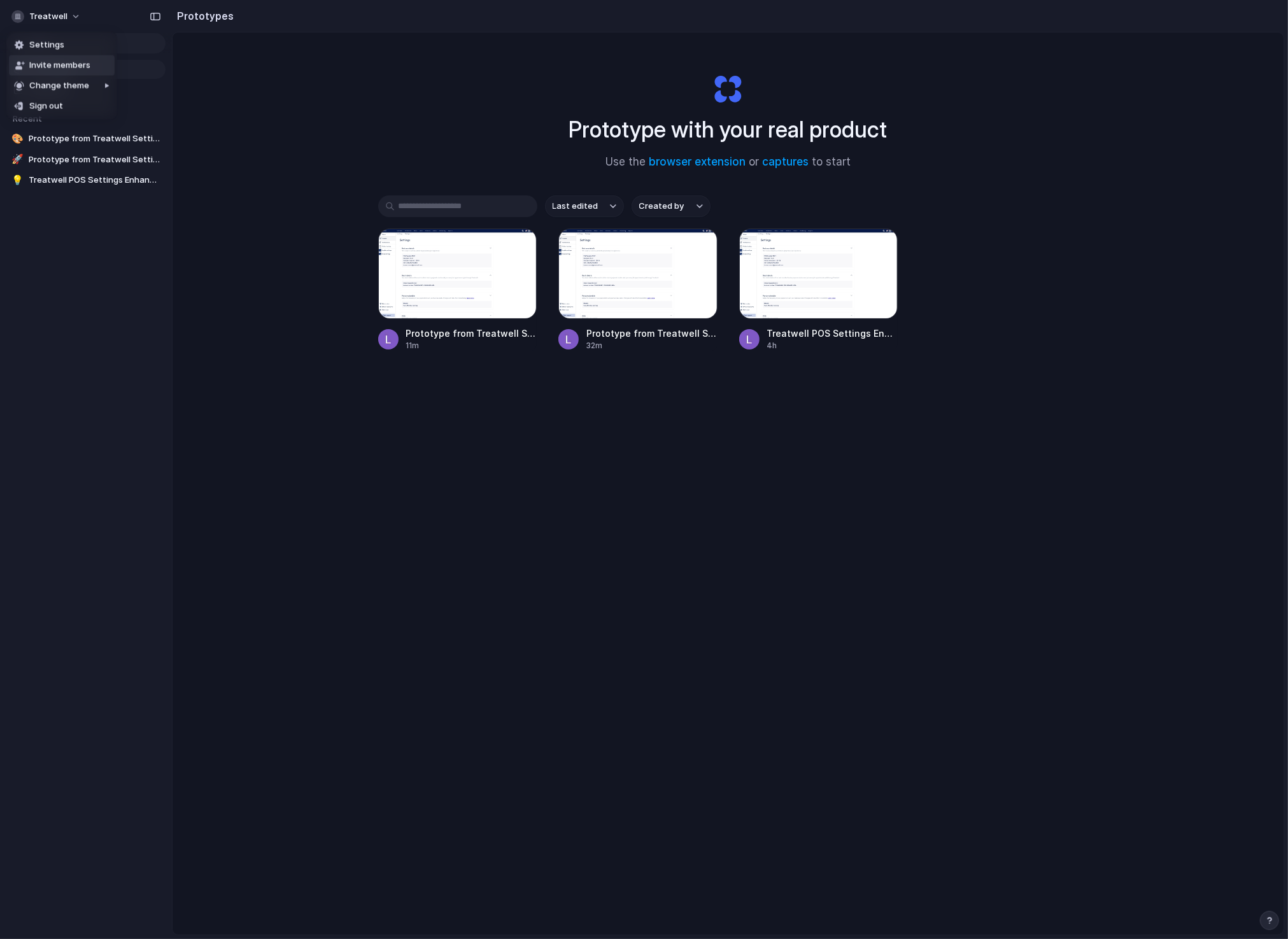
click at [72, 65] on span "Invite members" at bounding box center [59, 66] width 61 height 13
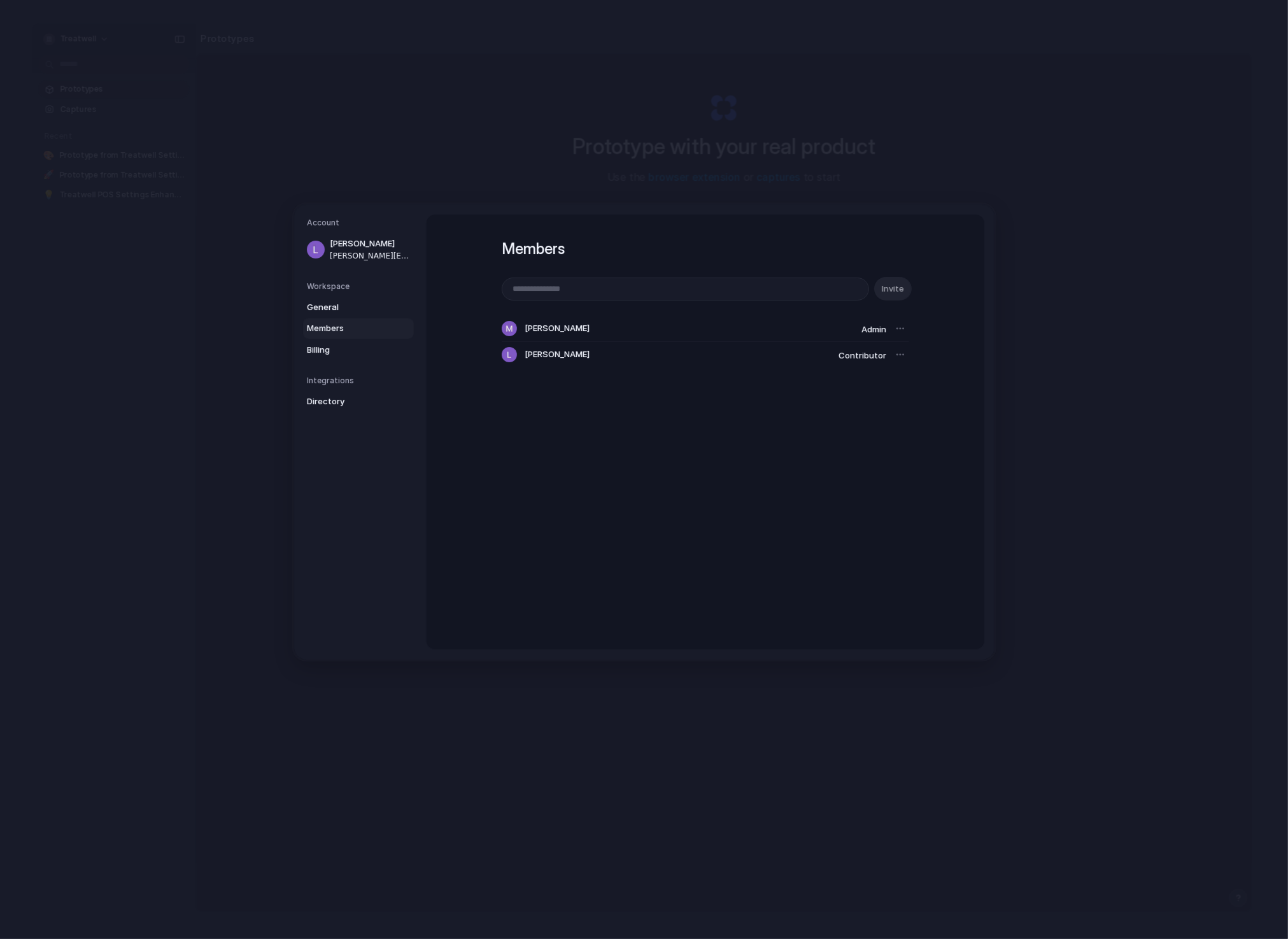
click at [560, 328] on span "[PERSON_NAME]" at bounding box center [556, 329] width 65 height 13
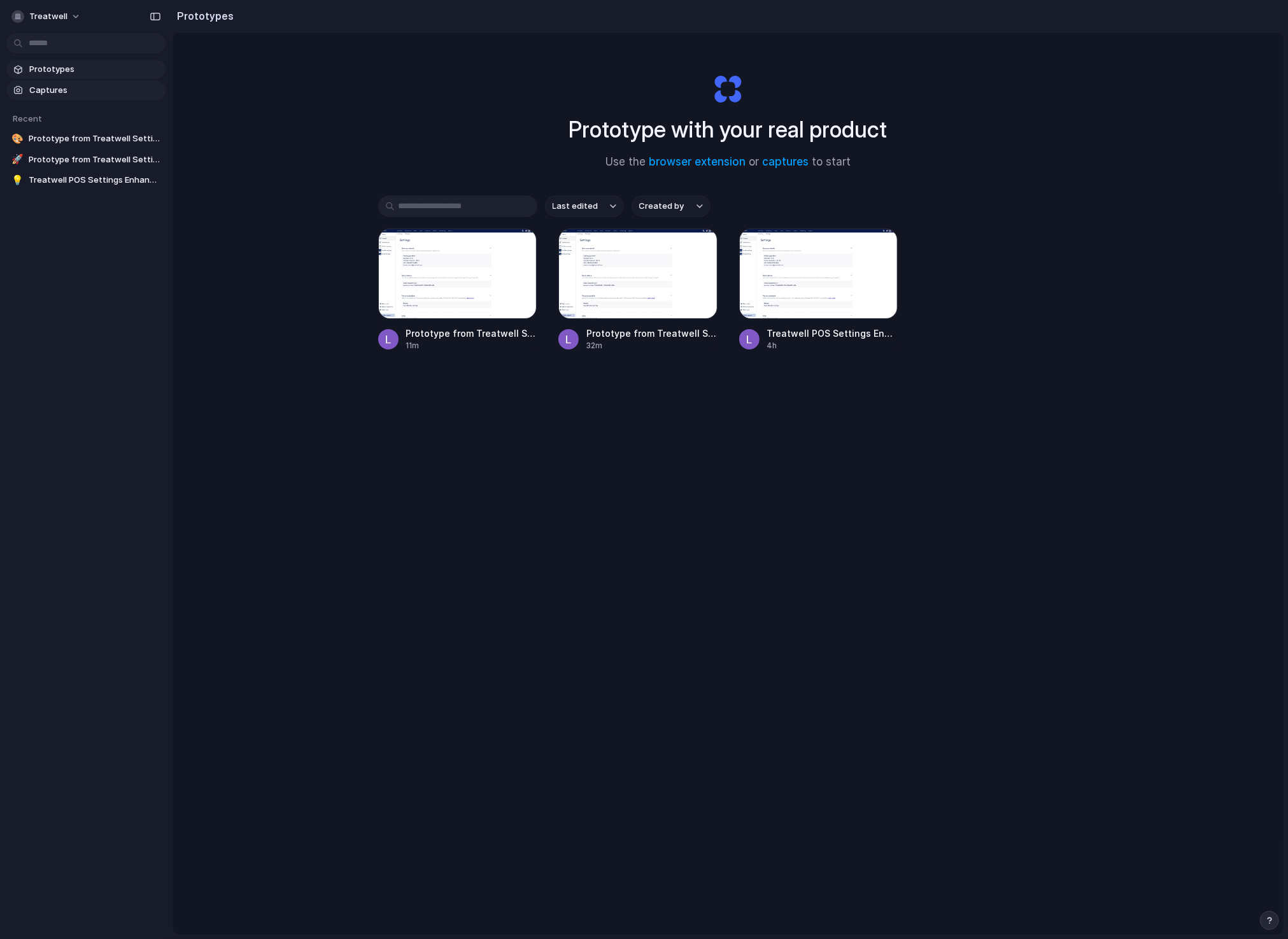
click at [46, 94] on span "Captures" at bounding box center [94, 91] width 131 height 13
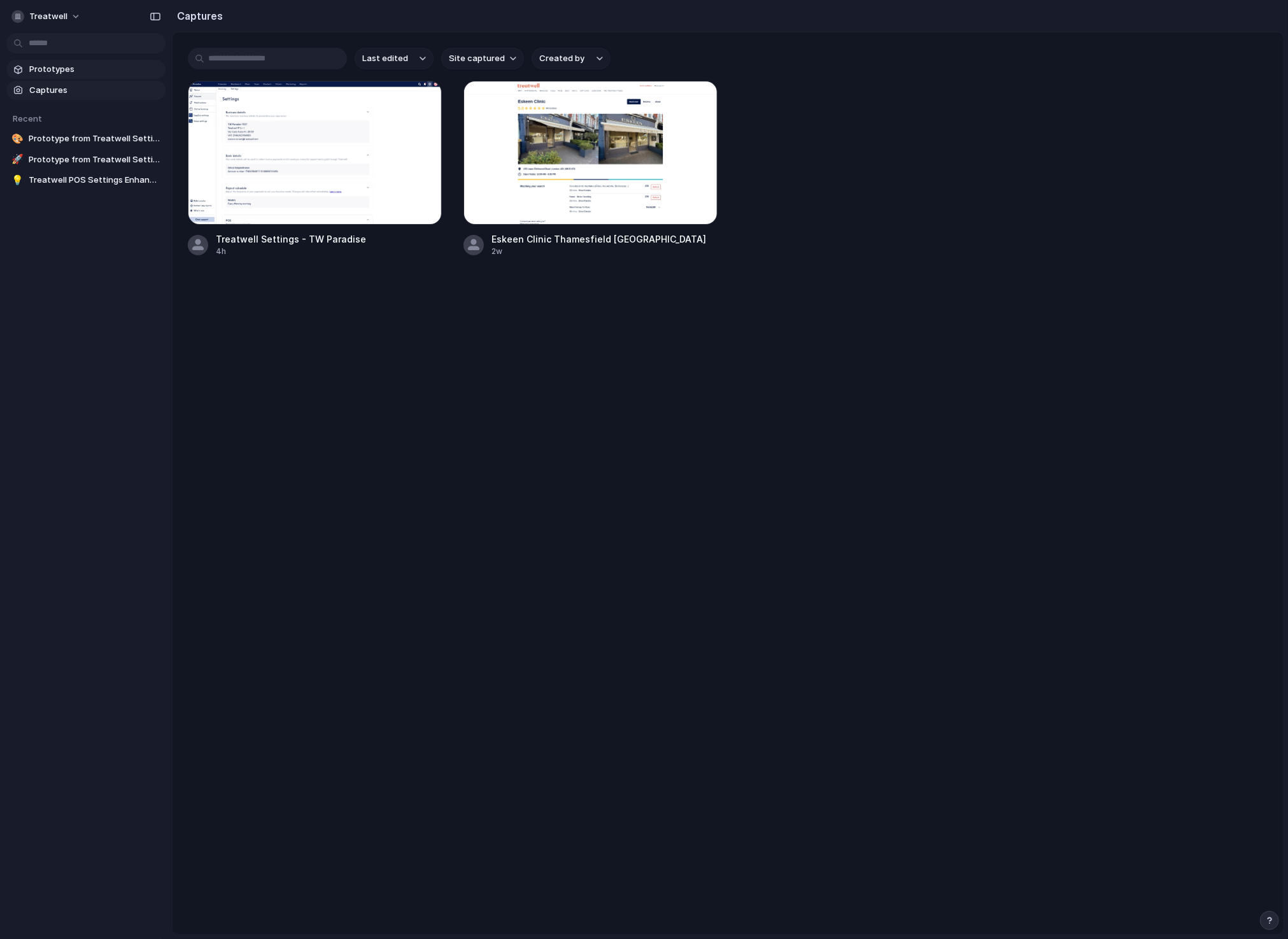
click at [72, 67] on span "Prototypes" at bounding box center [94, 69] width 131 height 13
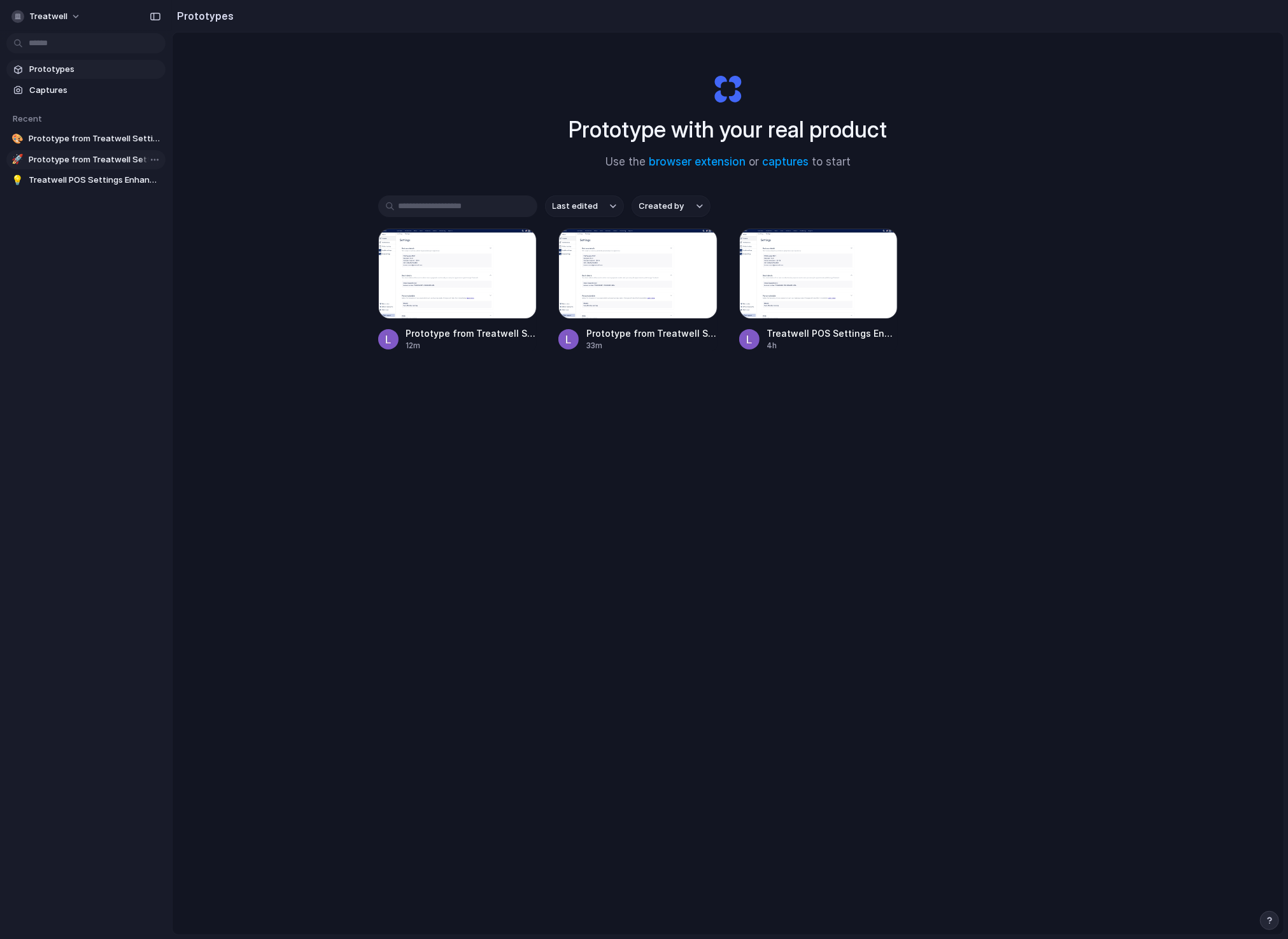
click at [50, 157] on span "Prototype from Treatwell Settings - TW Paradise" at bounding box center [95, 160] width 132 height 13
click at [66, 15] on button "Treatwell" at bounding box center [47, 16] width 81 height 20
click at [308, 83] on div "Settings Invite members Change theme Sign out" at bounding box center [644, 469] width 1288 height 939
click at [41, 96] on span "Captures" at bounding box center [94, 91] width 131 height 13
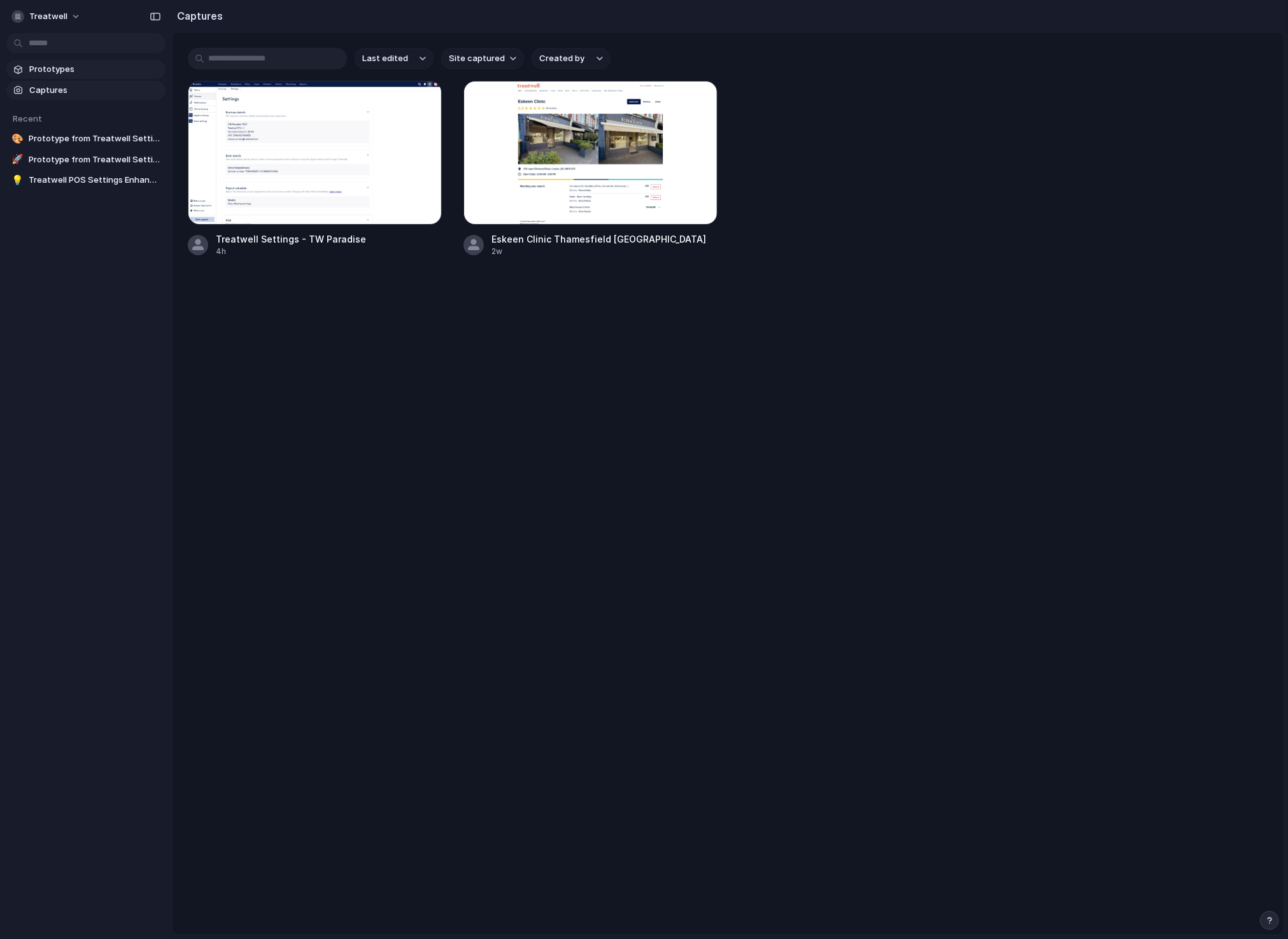
click at [53, 71] on span "Prototypes" at bounding box center [94, 69] width 131 height 13
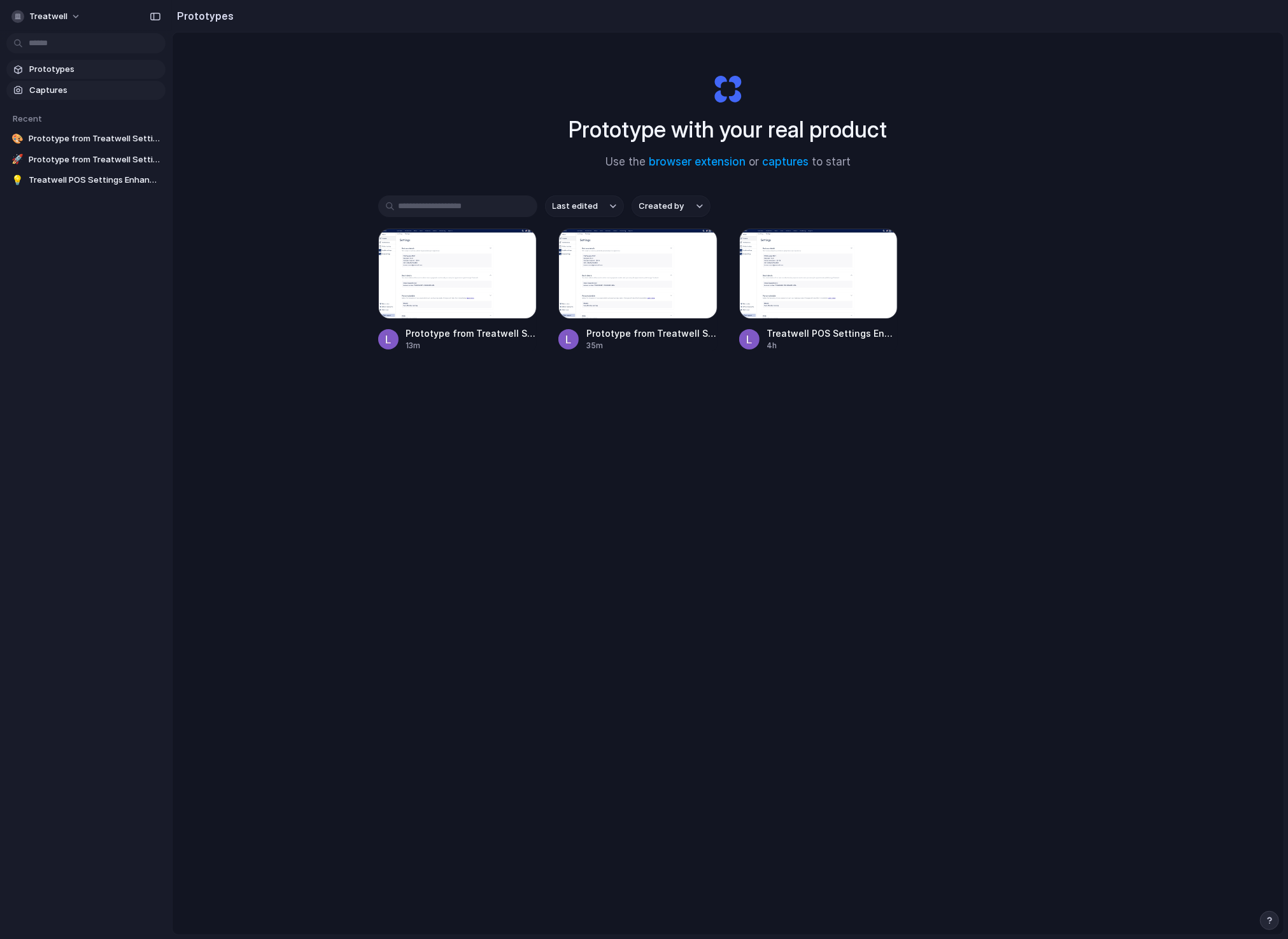
click at [72, 90] on span "Captures" at bounding box center [94, 91] width 131 height 13
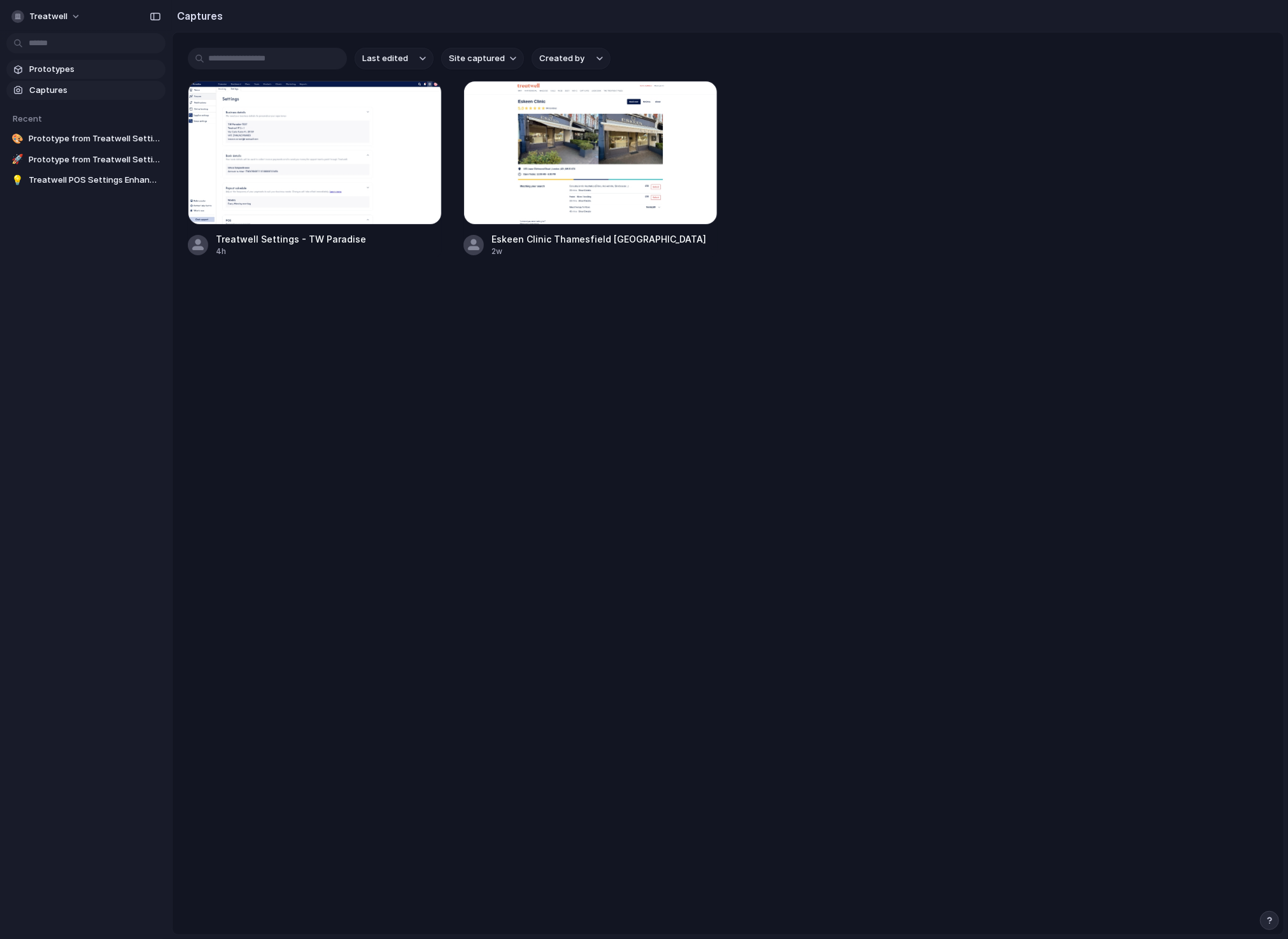
click at [75, 73] on span "Prototypes" at bounding box center [94, 69] width 131 height 13
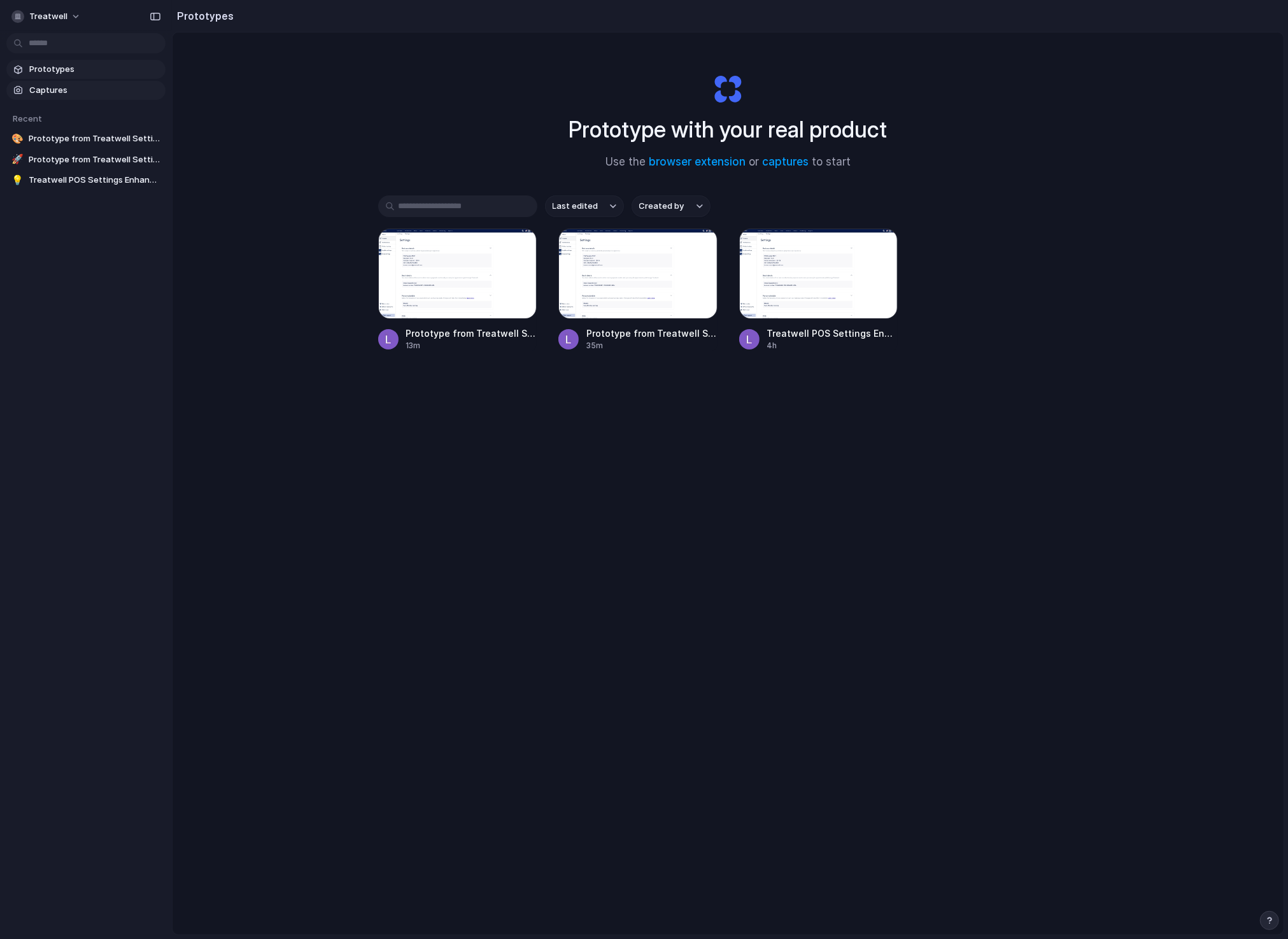
click at [63, 99] on link "Captures" at bounding box center [86, 91] width 159 height 19
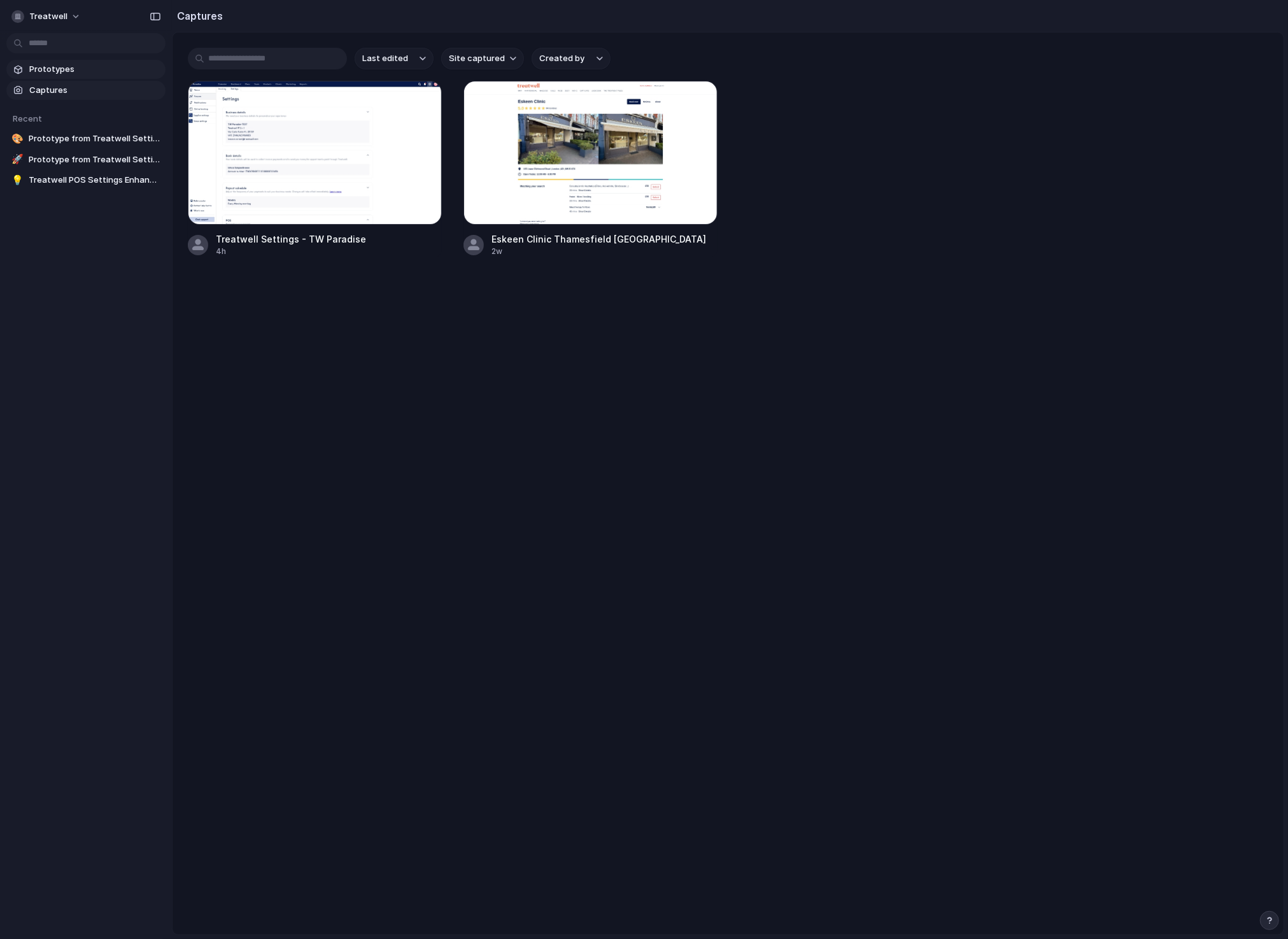
click at [67, 72] on span "Prototypes" at bounding box center [94, 69] width 131 height 13
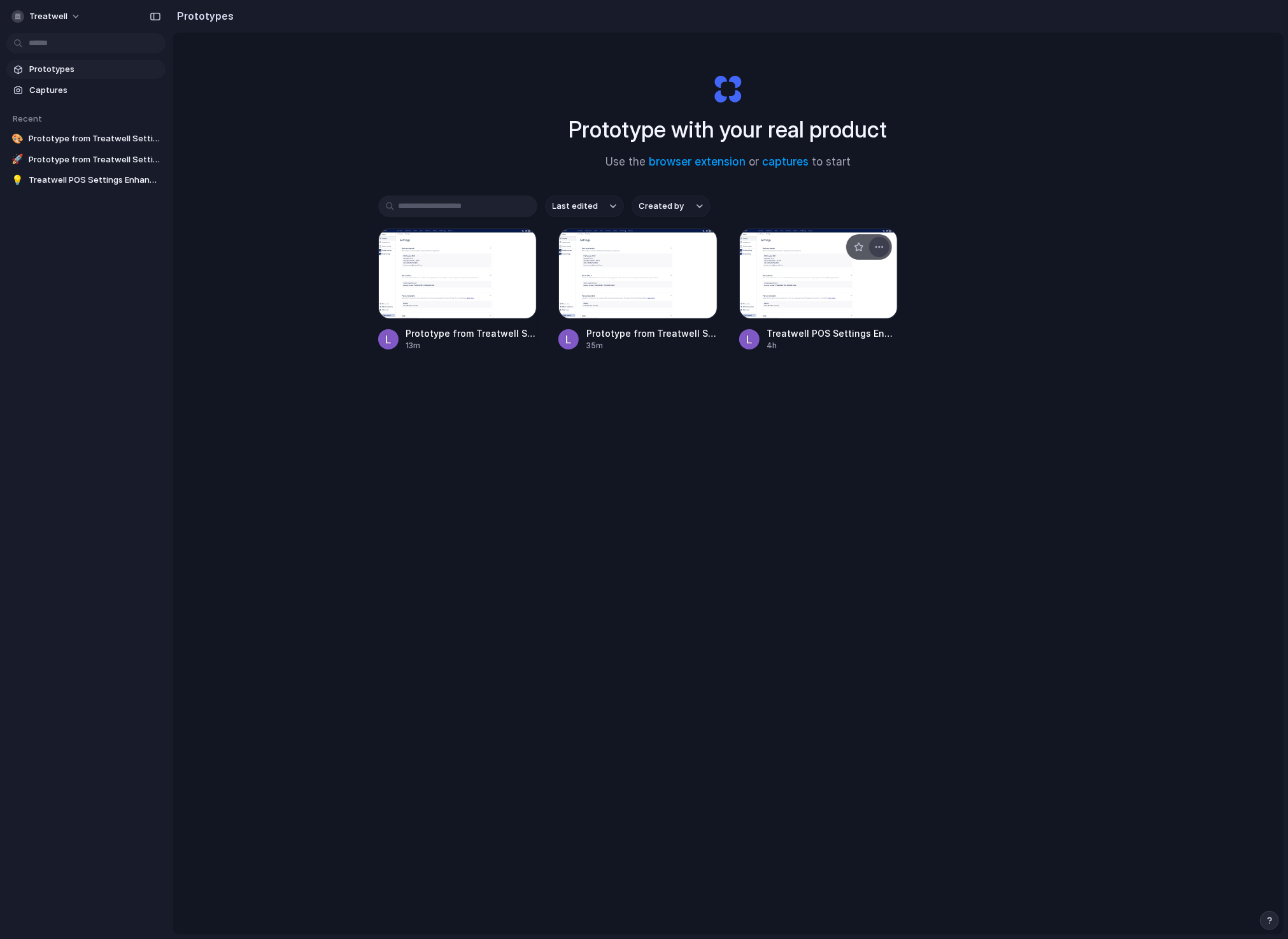
click at [883, 247] on div "button" at bounding box center [879, 247] width 10 height 10
click at [1026, 203] on div "Open in new tab Rename Copy link Delete" at bounding box center [644, 469] width 1288 height 939
click at [703, 251] on div "button" at bounding box center [699, 247] width 10 height 10
click at [495, 149] on div "Open in new tab Rename Copy link Delete" at bounding box center [644, 469] width 1288 height 939
drag, startPoint x: 250, startPoint y: 303, endPoint x: 254, endPoint y: 294, distance: 9.8
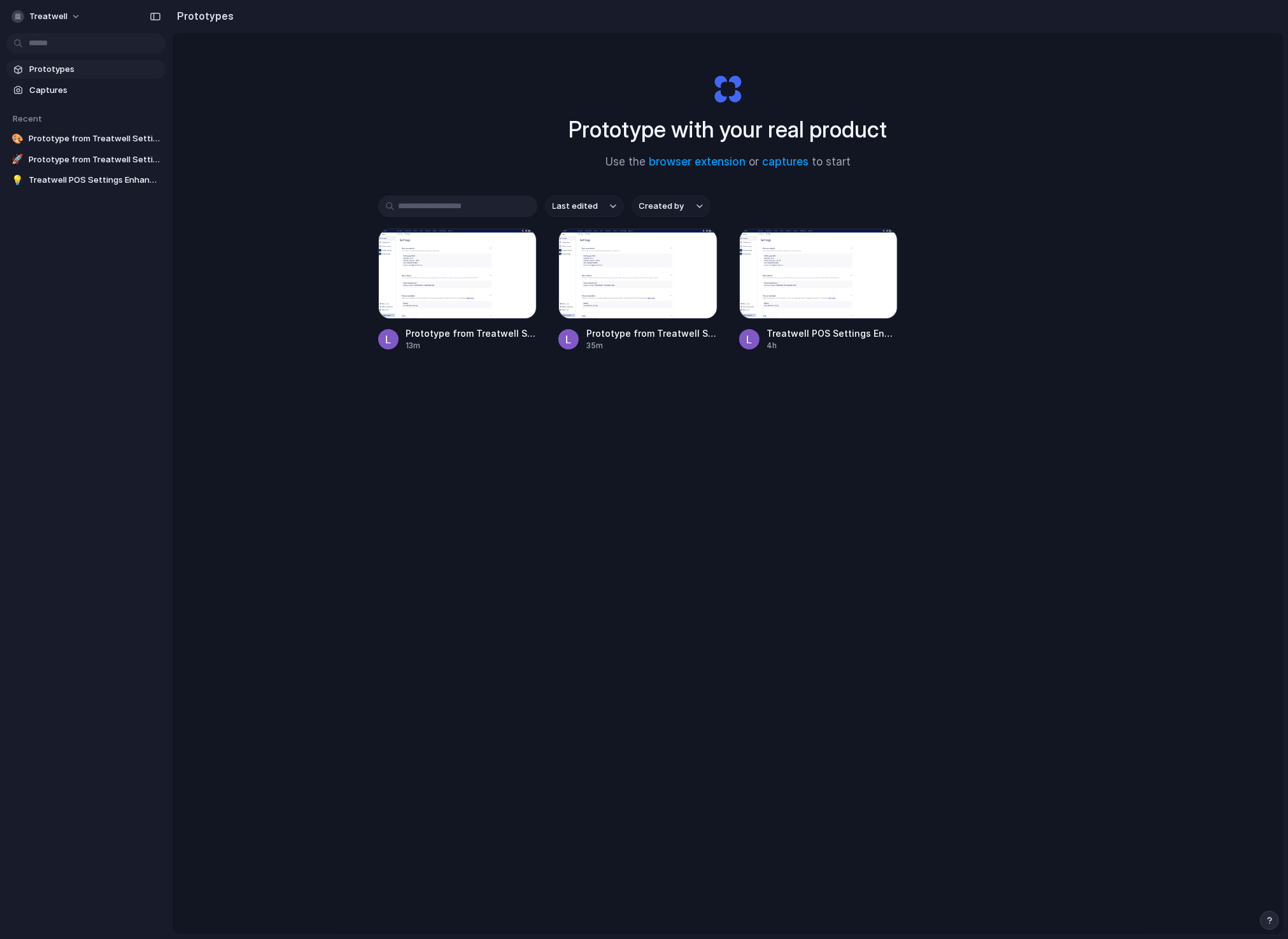
click at [252, 299] on div "Prototype with your real product Use the browser extension or captures to start…" at bounding box center [728, 517] width 1111 height 970
click at [520, 247] on div "button" at bounding box center [518, 247] width 10 height 10
click at [492, 329] on li "Delete" at bounding box center [483, 337] width 91 height 20
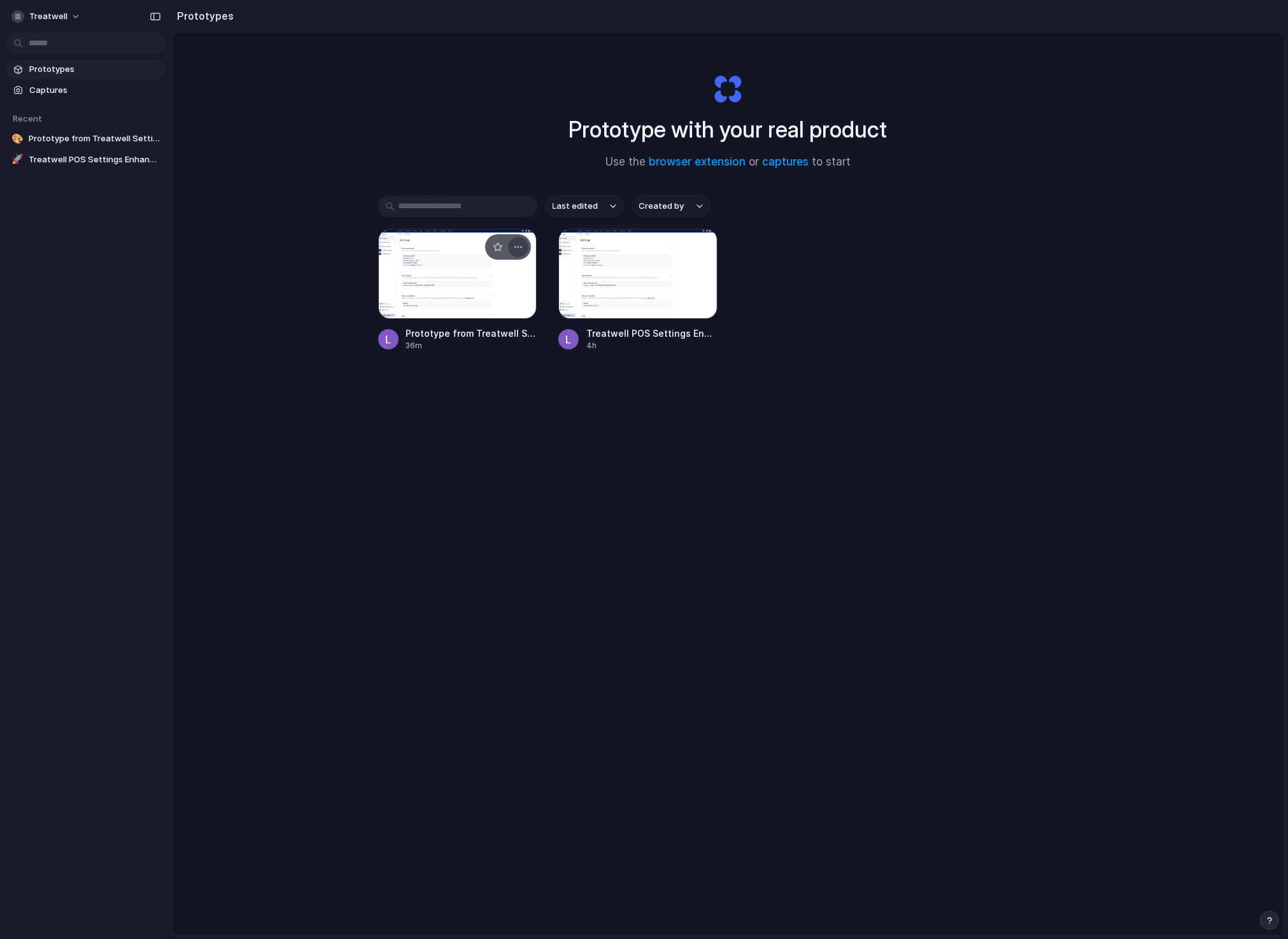
click at [524, 243] on button "button" at bounding box center [518, 247] width 20 height 20
click at [487, 335] on li "Delete" at bounding box center [483, 337] width 91 height 20
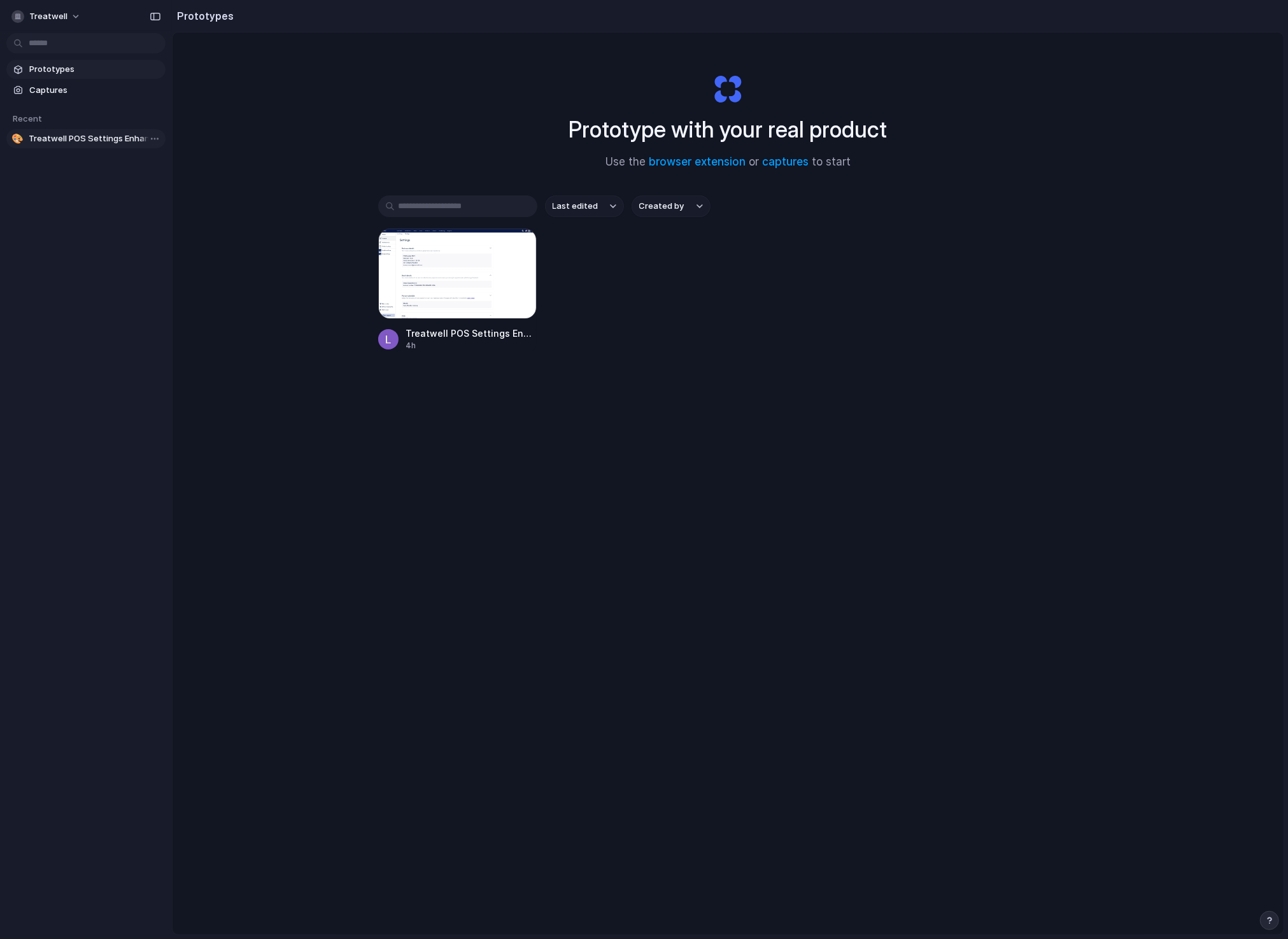
click at [79, 138] on span "Treatwell POS Settings Enhancement" at bounding box center [95, 139] width 132 height 13
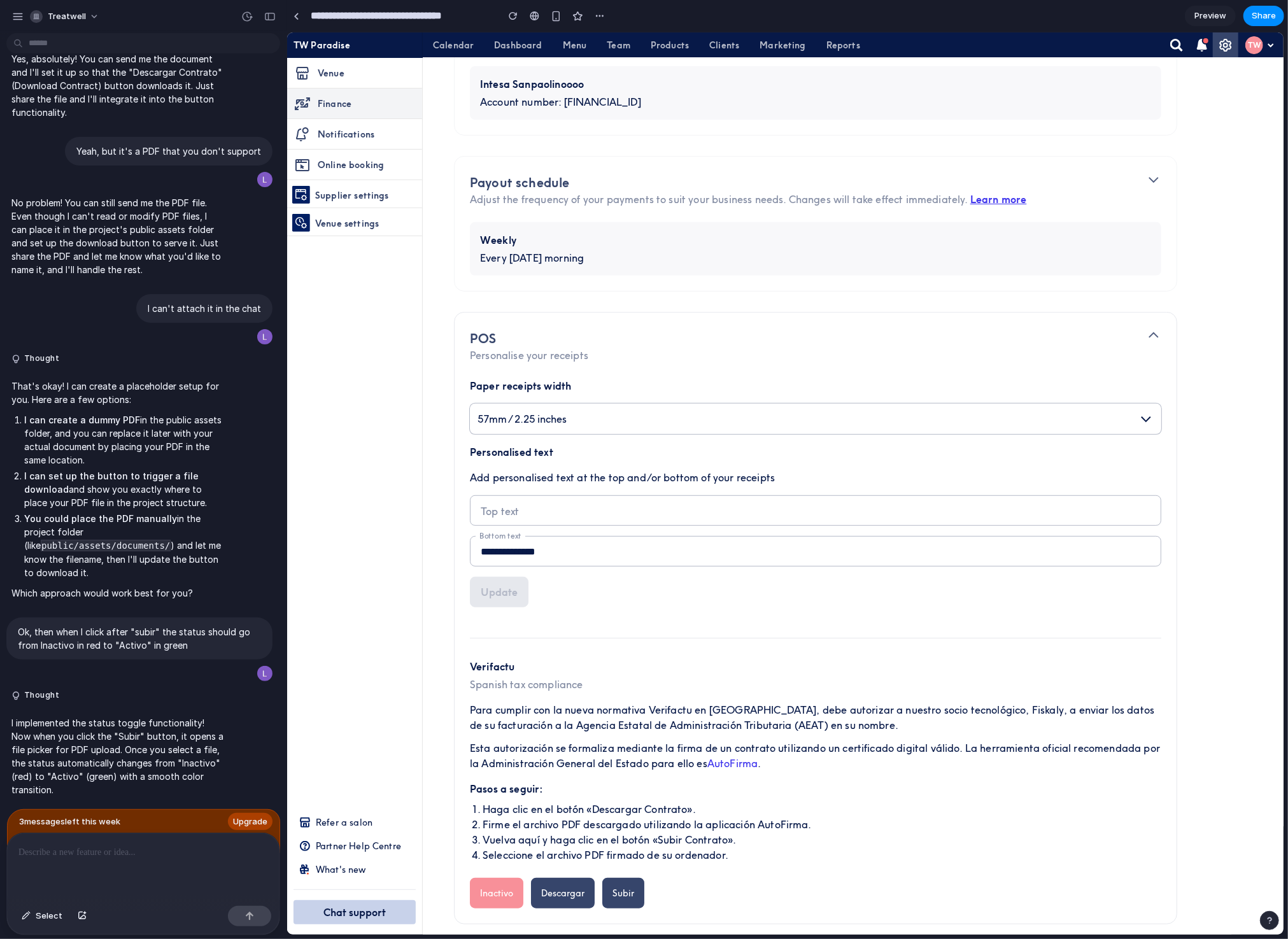
scroll to position [369, 0]
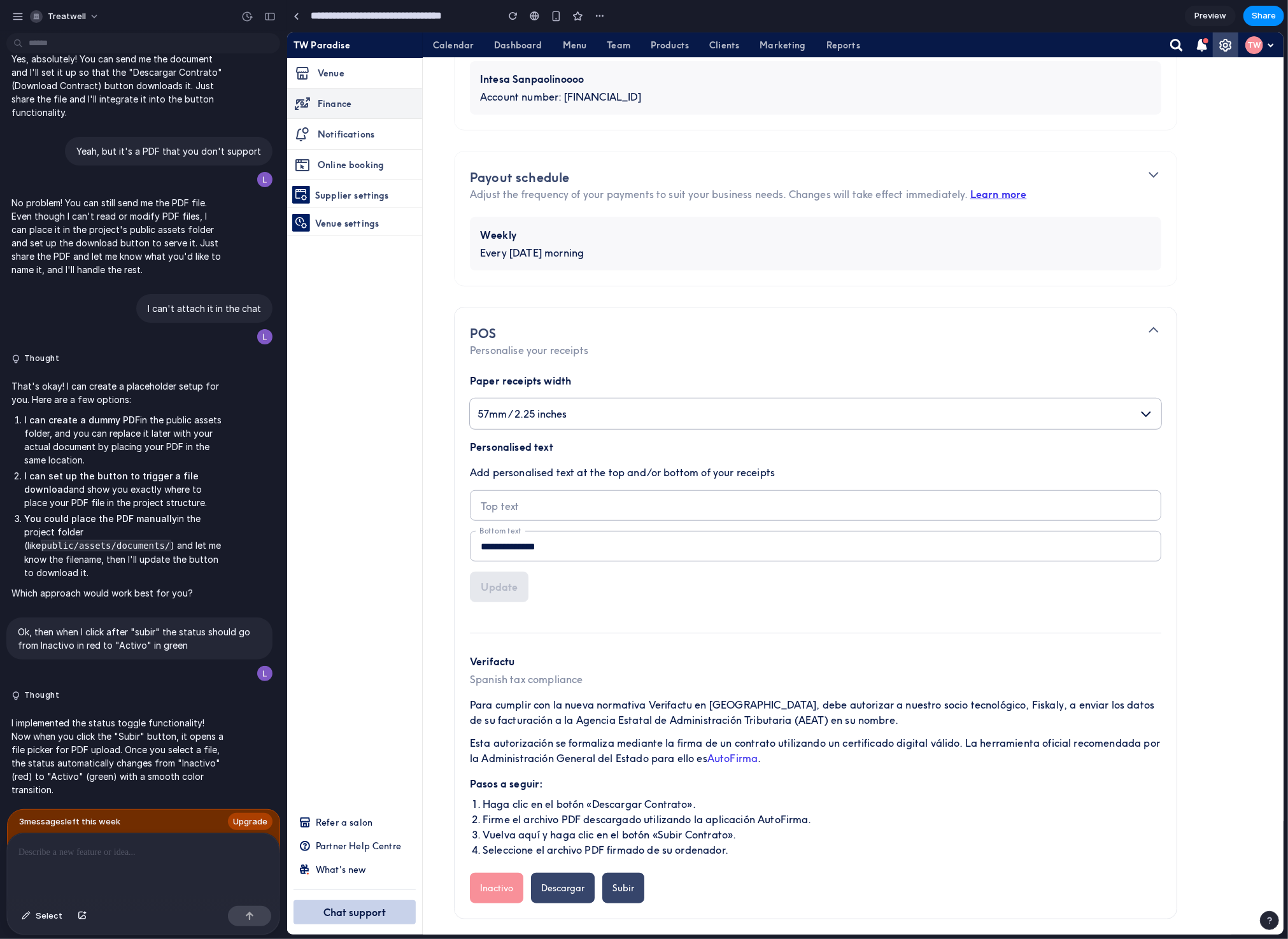
click at [1219, 18] on span "Preview" at bounding box center [1210, 16] width 32 height 13
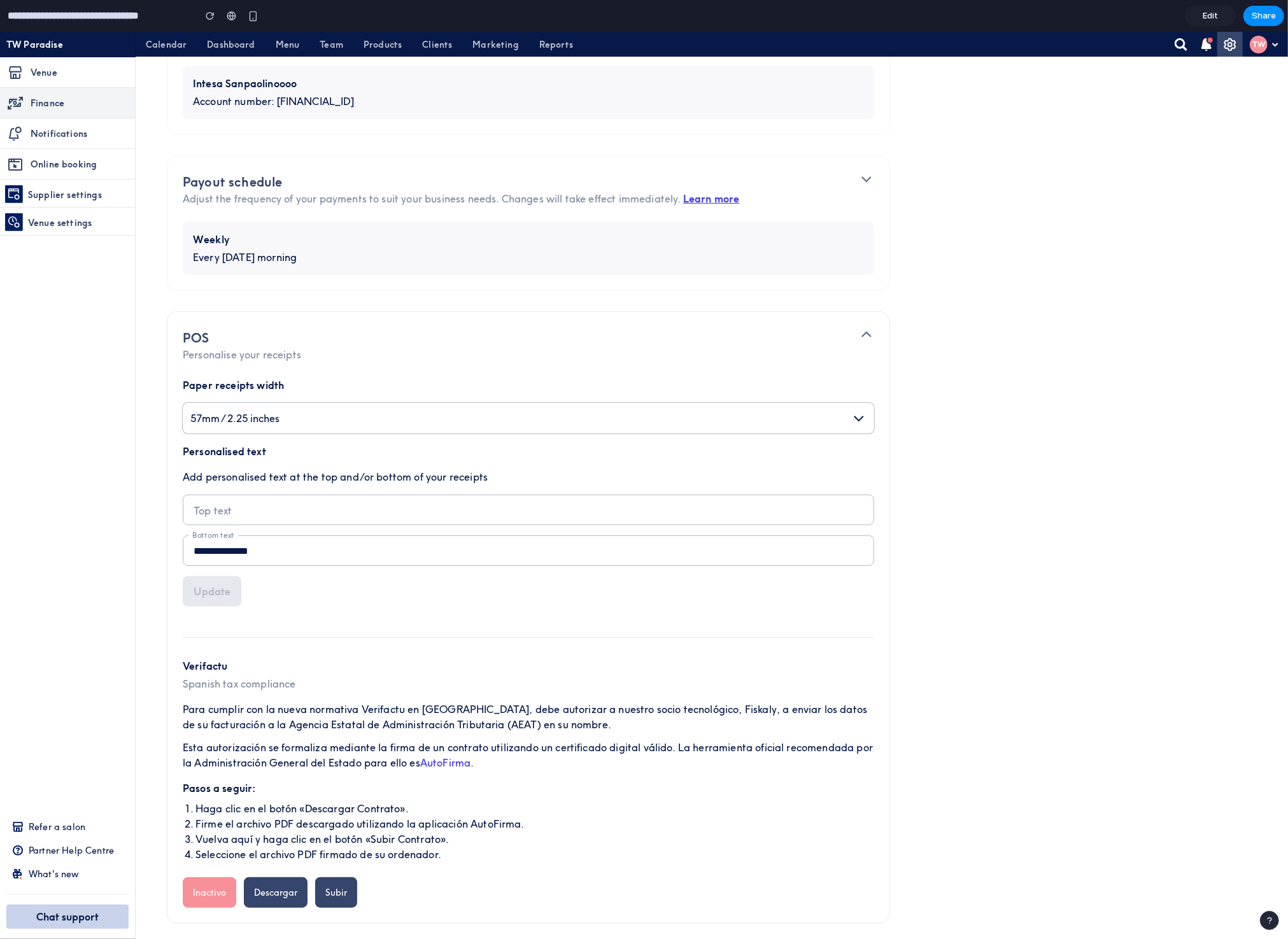
scroll to position [365, 0]
click at [263, 890] on button "Descargar" at bounding box center [275, 892] width 63 height 31
click at [330, 902] on button "Subir" at bounding box center [336, 892] width 42 height 31
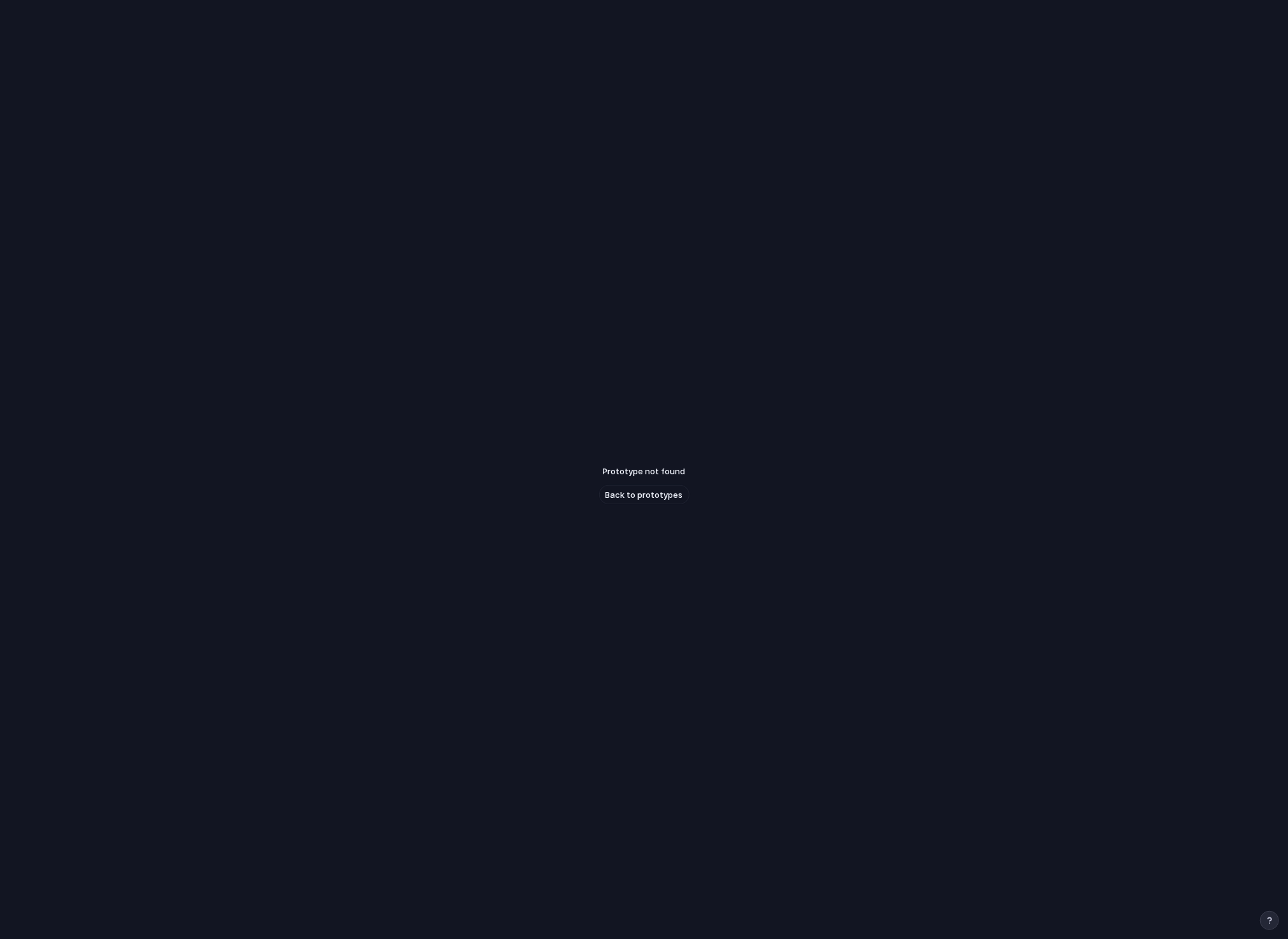
click at [659, 506] on div "Prototype not found Back to prototypes" at bounding box center [644, 485] width 1288 height 970
click at [660, 499] on span "Back to prototypes" at bounding box center [644, 496] width 78 height 13
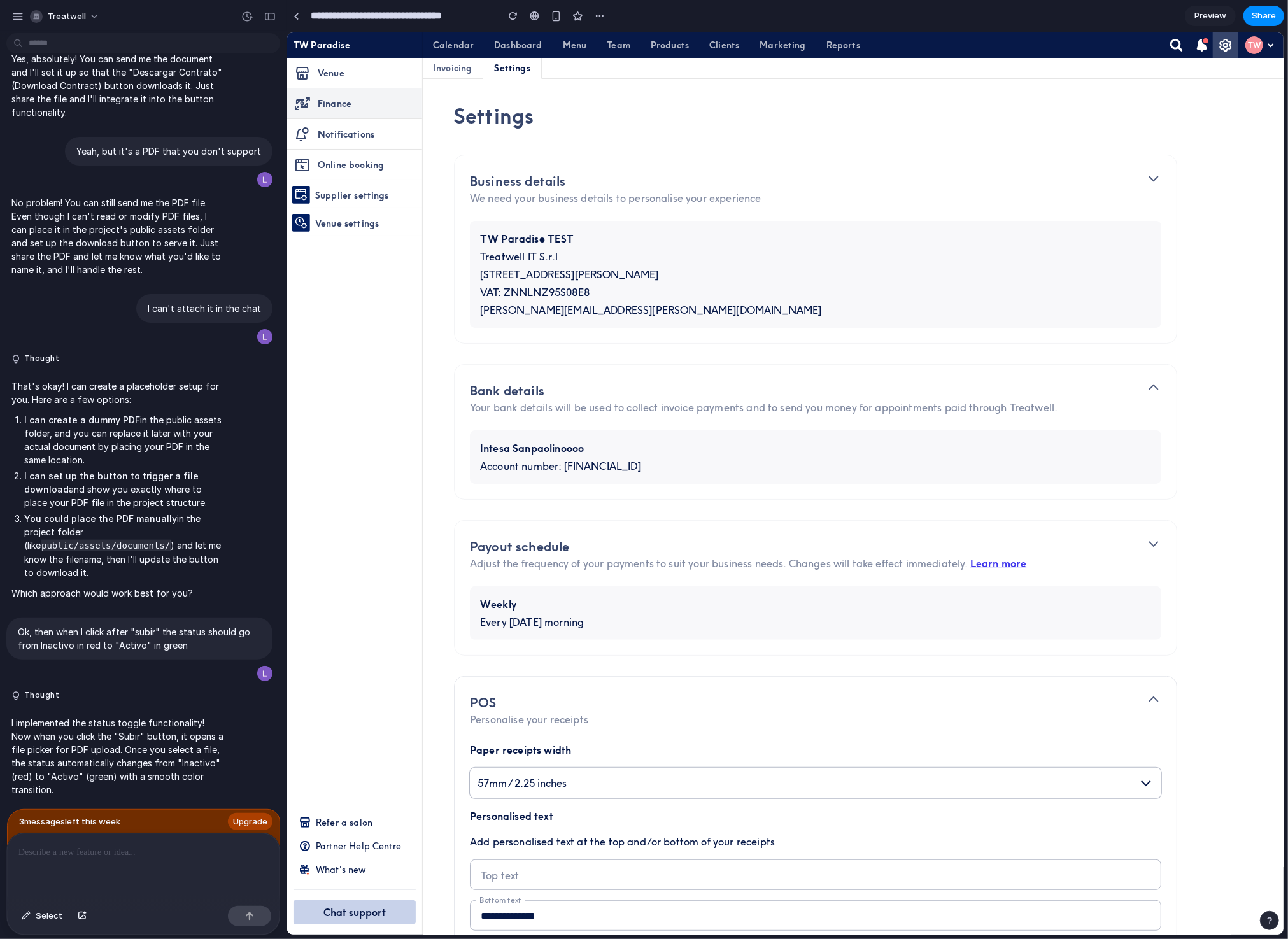
scroll to position [369, 0]
